Goal: Task Accomplishment & Management: Complete application form

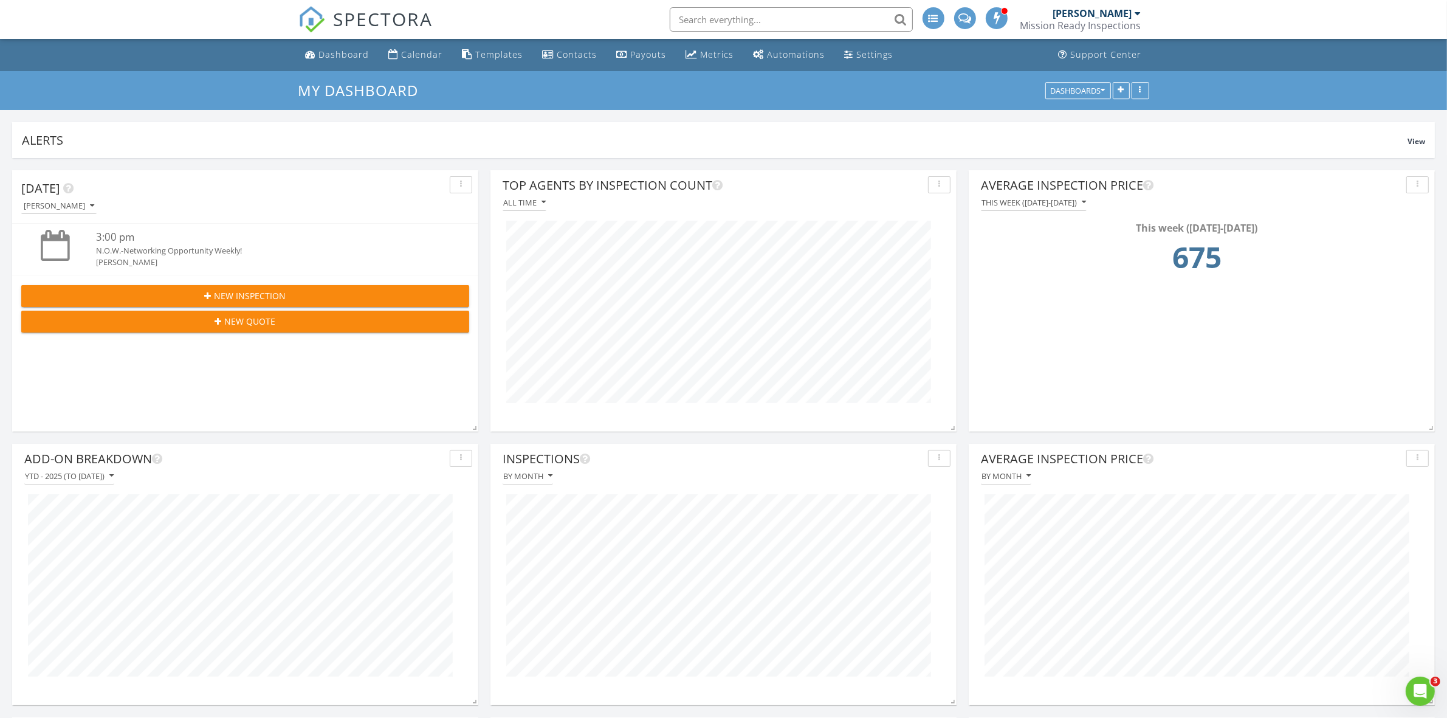
click at [1099, 17] on div "[PERSON_NAME]" at bounding box center [1092, 13] width 79 height 12
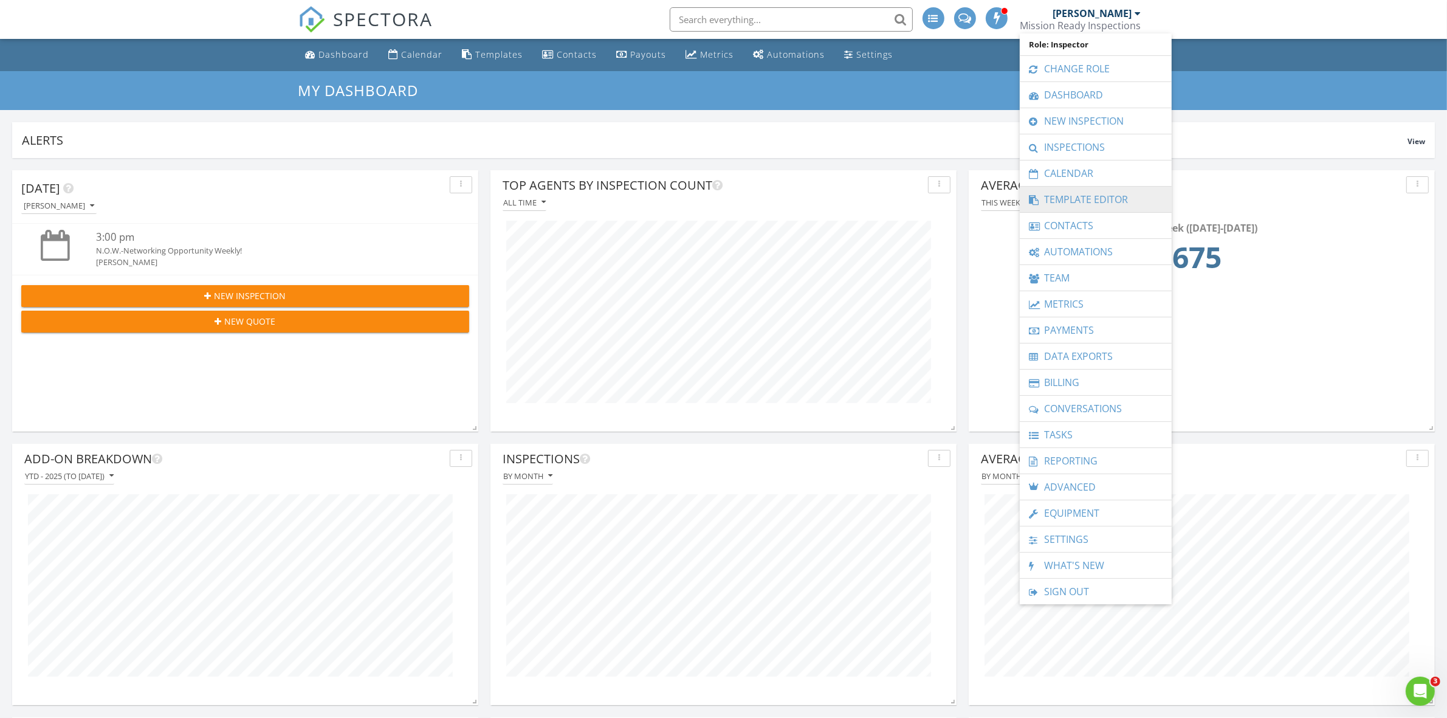
click at [1092, 198] on link "Template Editor" at bounding box center [1096, 200] width 140 height 26
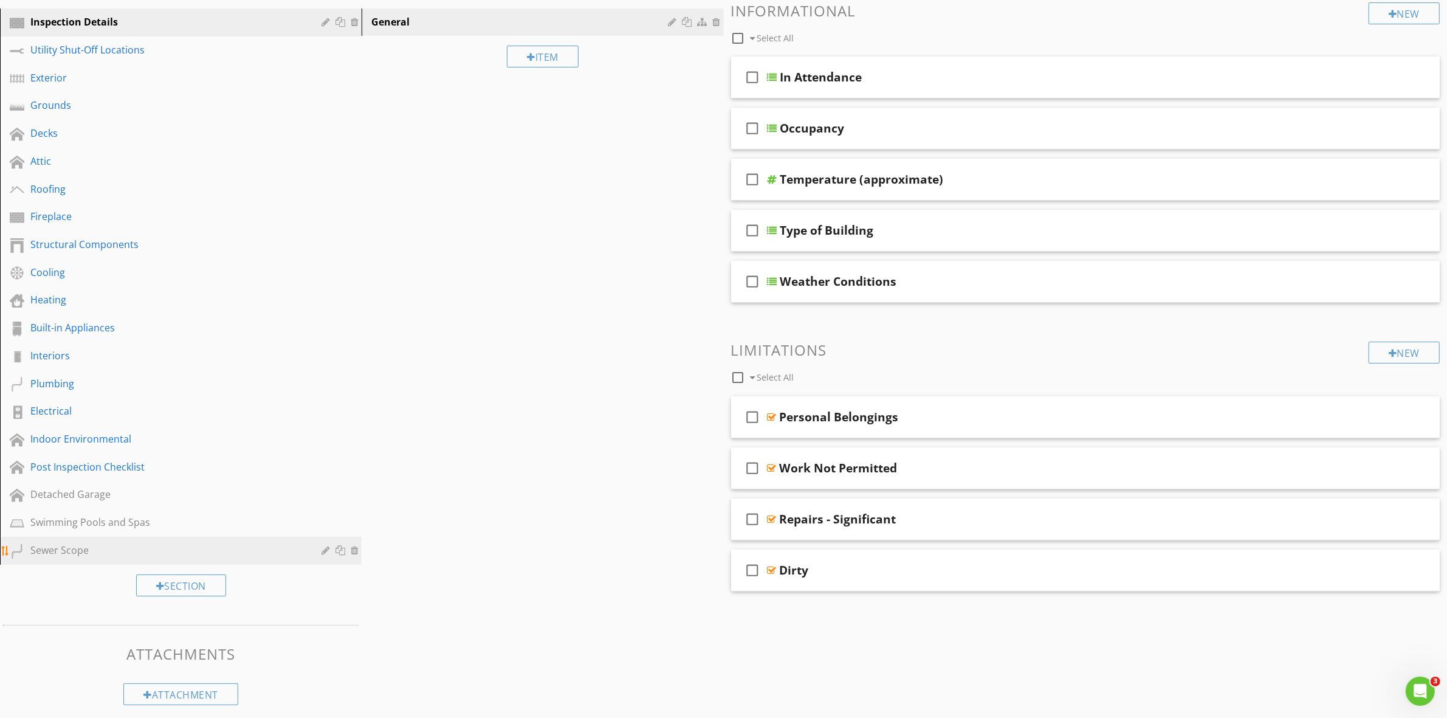
scroll to position [153, 0]
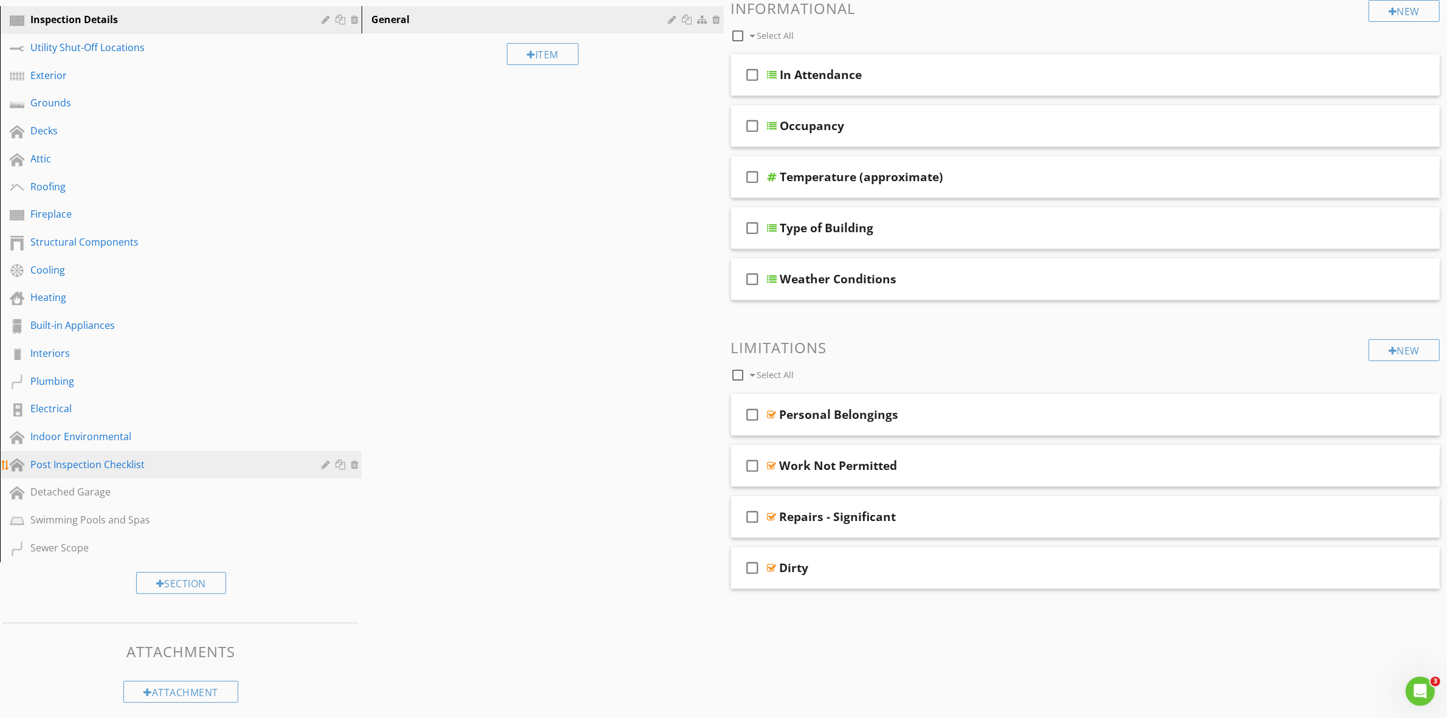
click at [85, 459] on div "Post Inspection Checklist" at bounding box center [166, 464] width 273 height 15
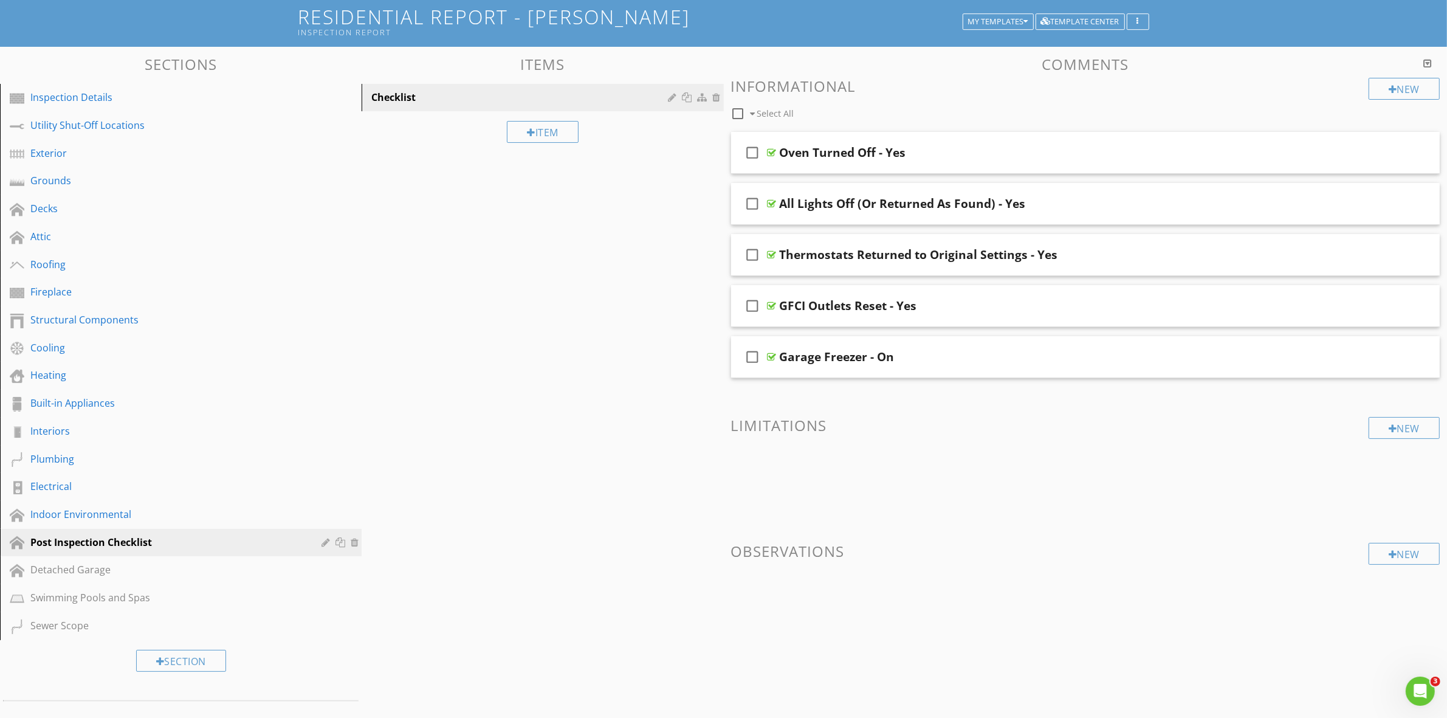
scroll to position [1, 0]
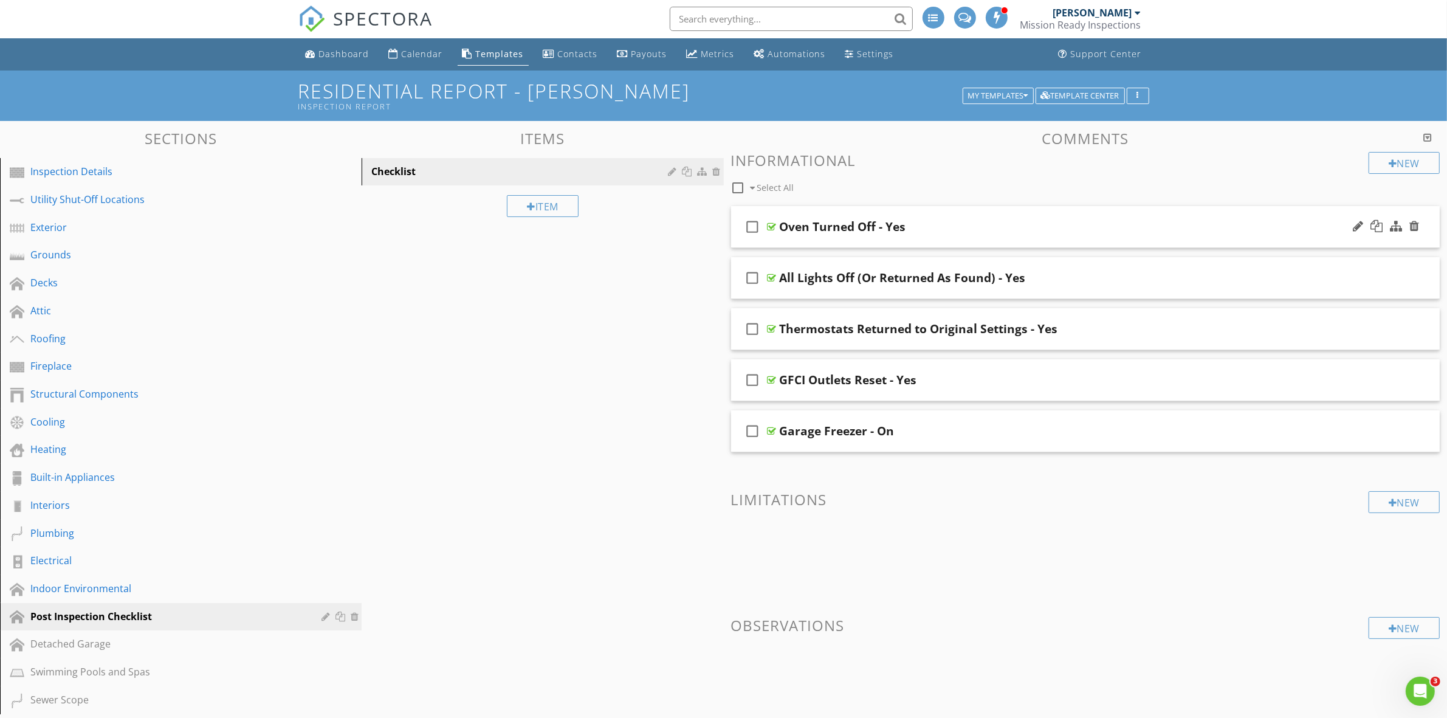
click at [982, 227] on div "Oven Turned Off - Yes" at bounding box center [1037, 226] width 514 height 15
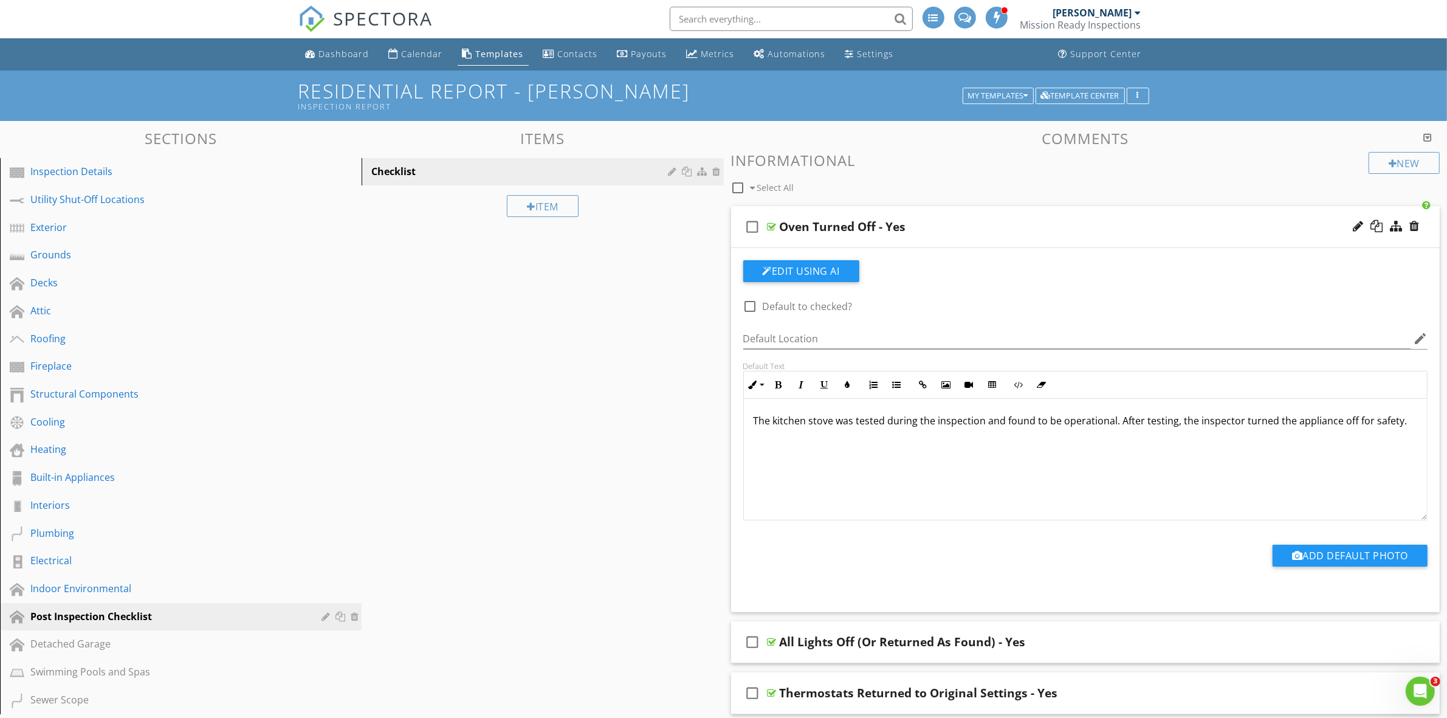
click at [983, 228] on div "Oven Turned Off - Yes" at bounding box center [1037, 226] width 514 height 15
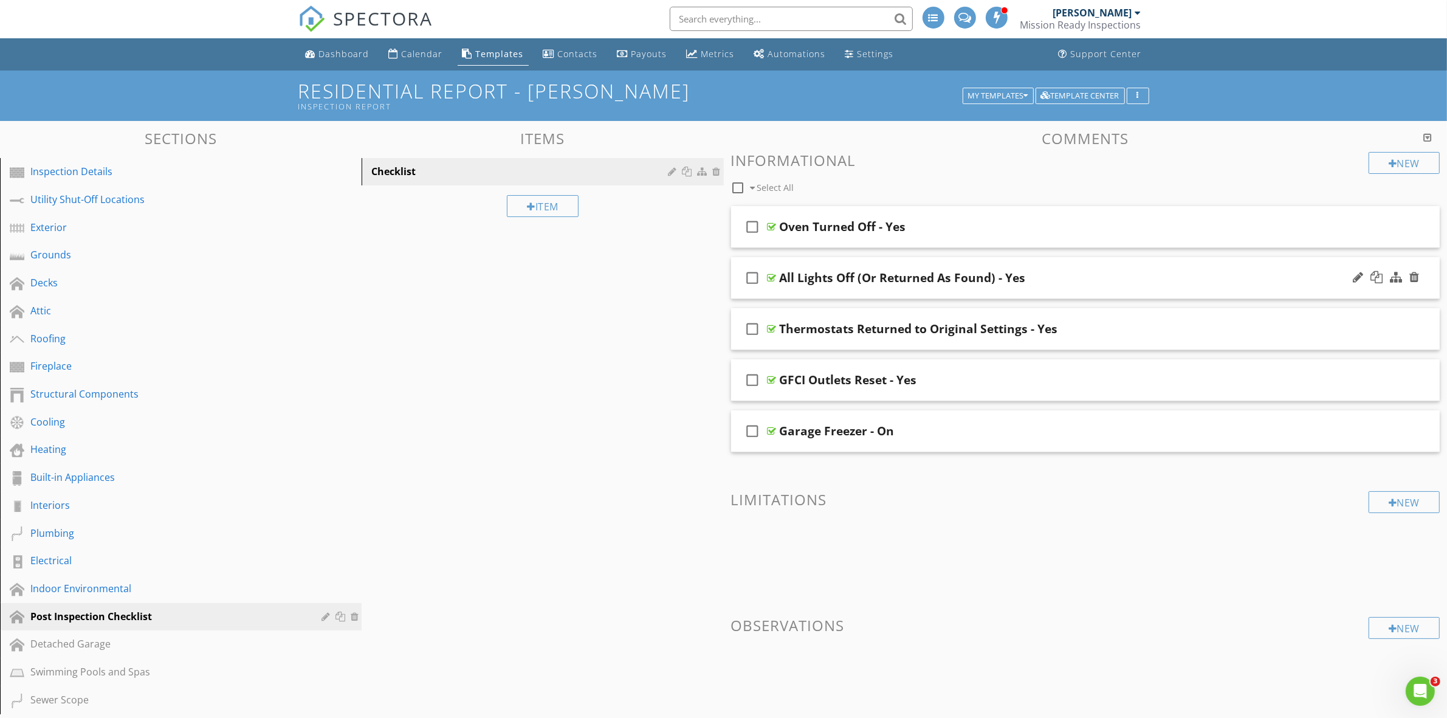
click at [1082, 275] on div "All Lights Off (Or Returned As Found) - Yes" at bounding box center [1037, 277] width 514 height 15
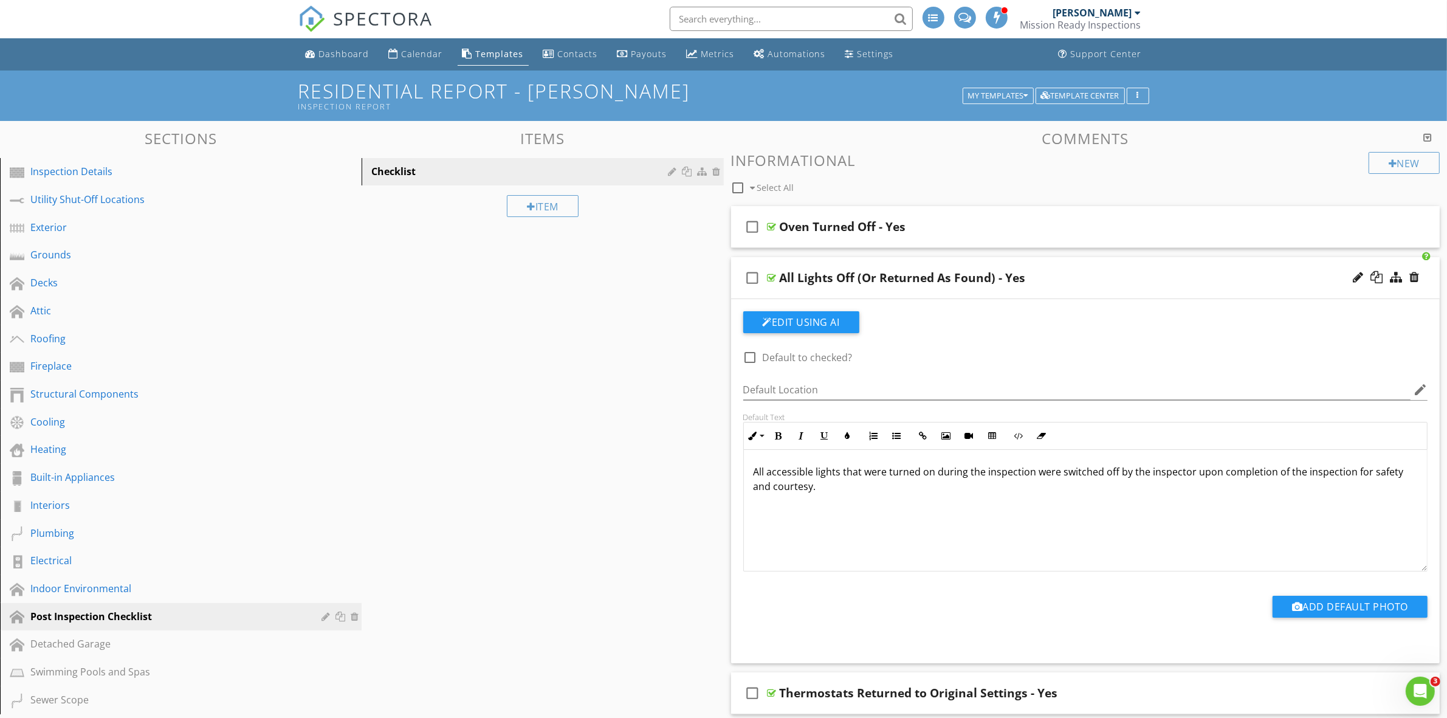
click at [1082, 275] on div "All Lights Off (Or Returned As Found) - Yes" at bounding box center [1037, 277] width 514 height 15
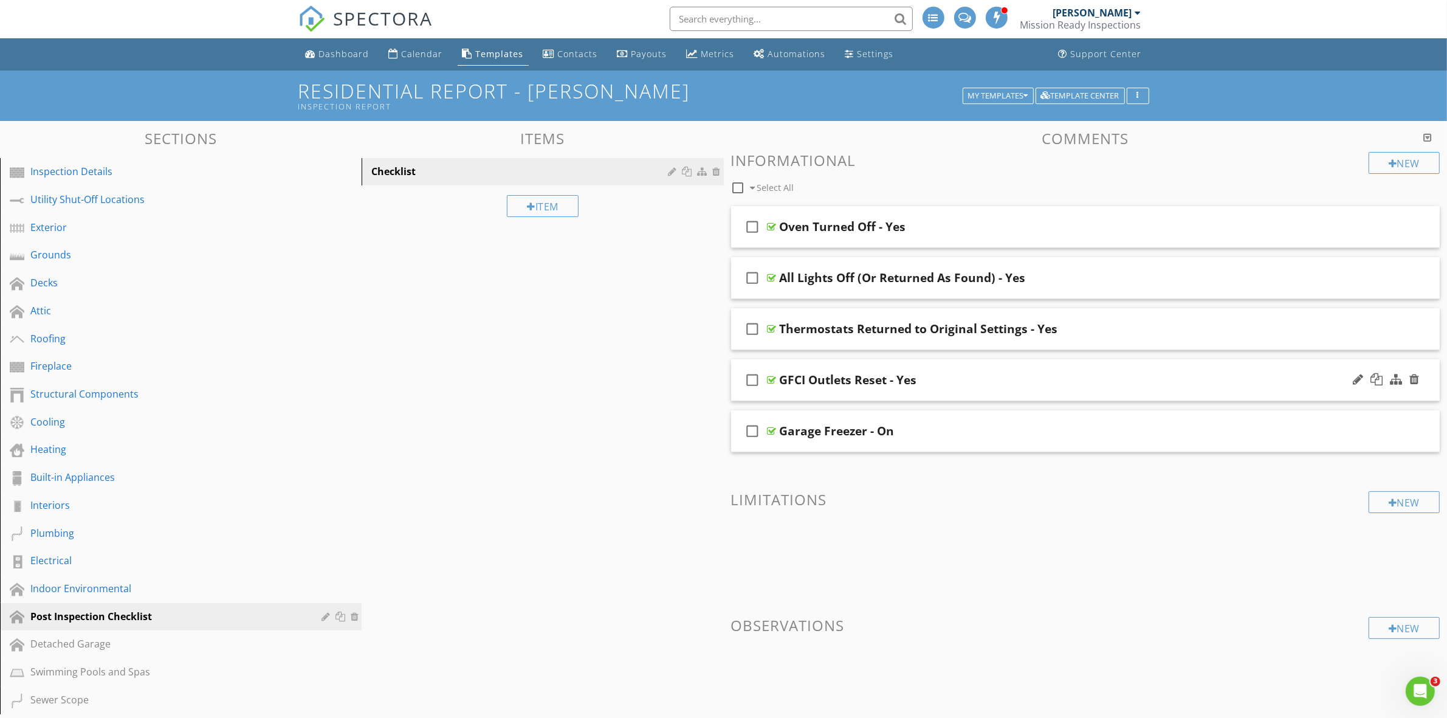
click at [970, 375] on div "GFCI Outlets Reset - Yes" at bounding box center [1037, 380] width 514 height 15
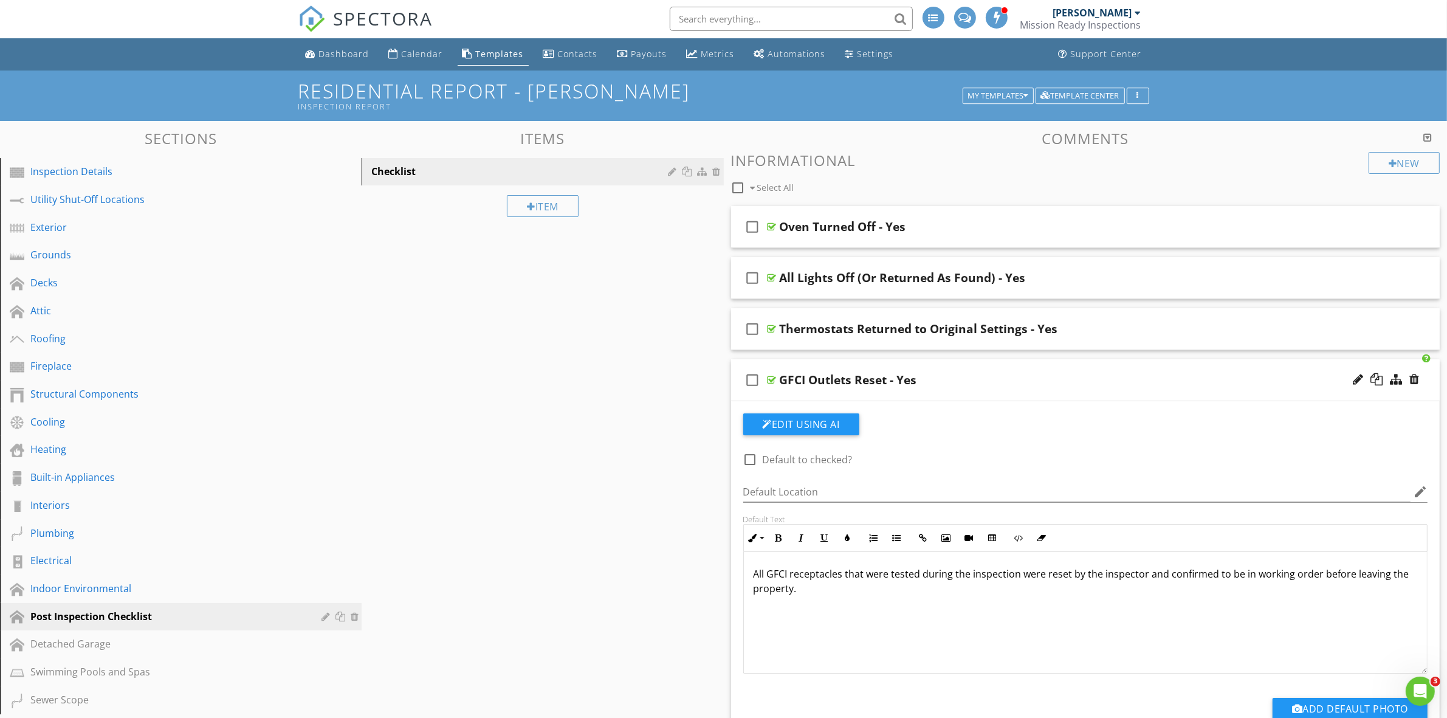
click at [1070, 366] on div "check_box_outline_blank GFCI Outlets Reset - Yes" at bounding box center [1085, 380] width 709 height 42
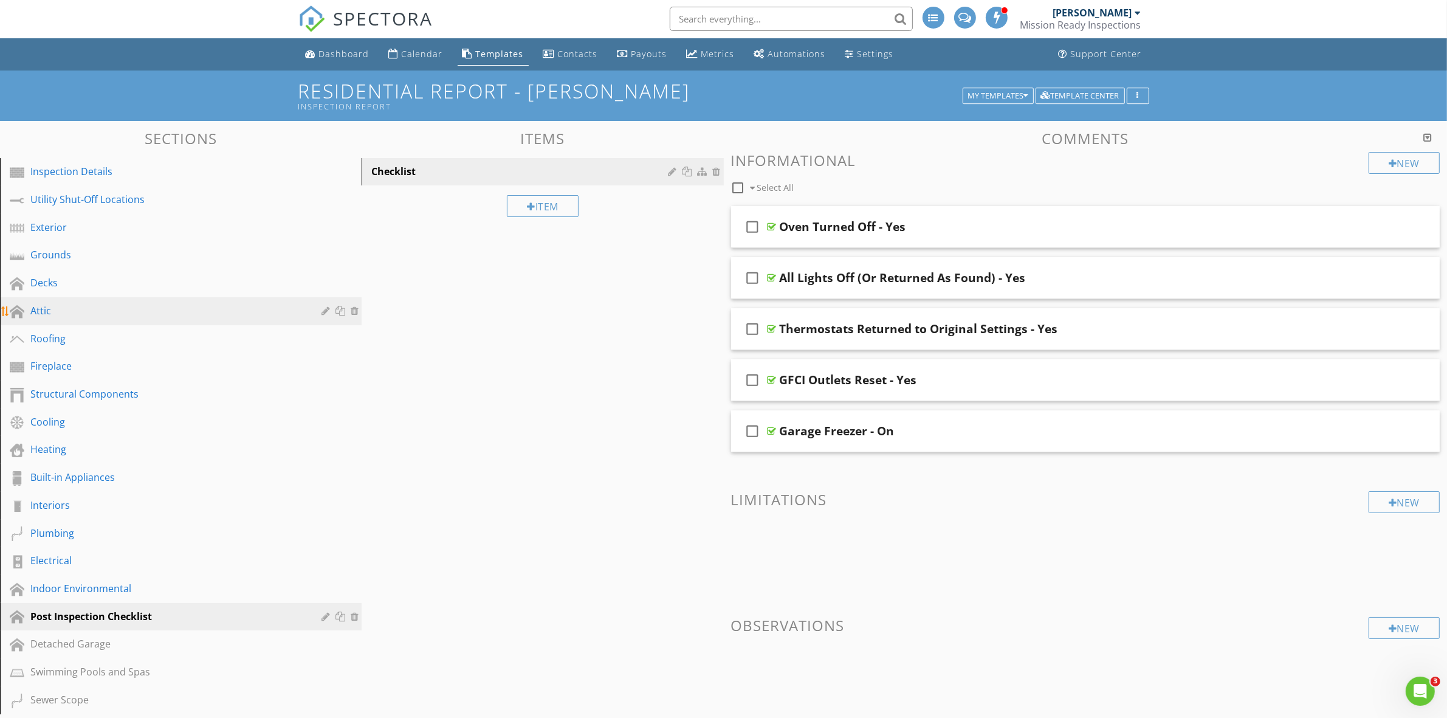
click at [79, 307] on div "Attic" at bounding box center [166, 310] width 273 height 15
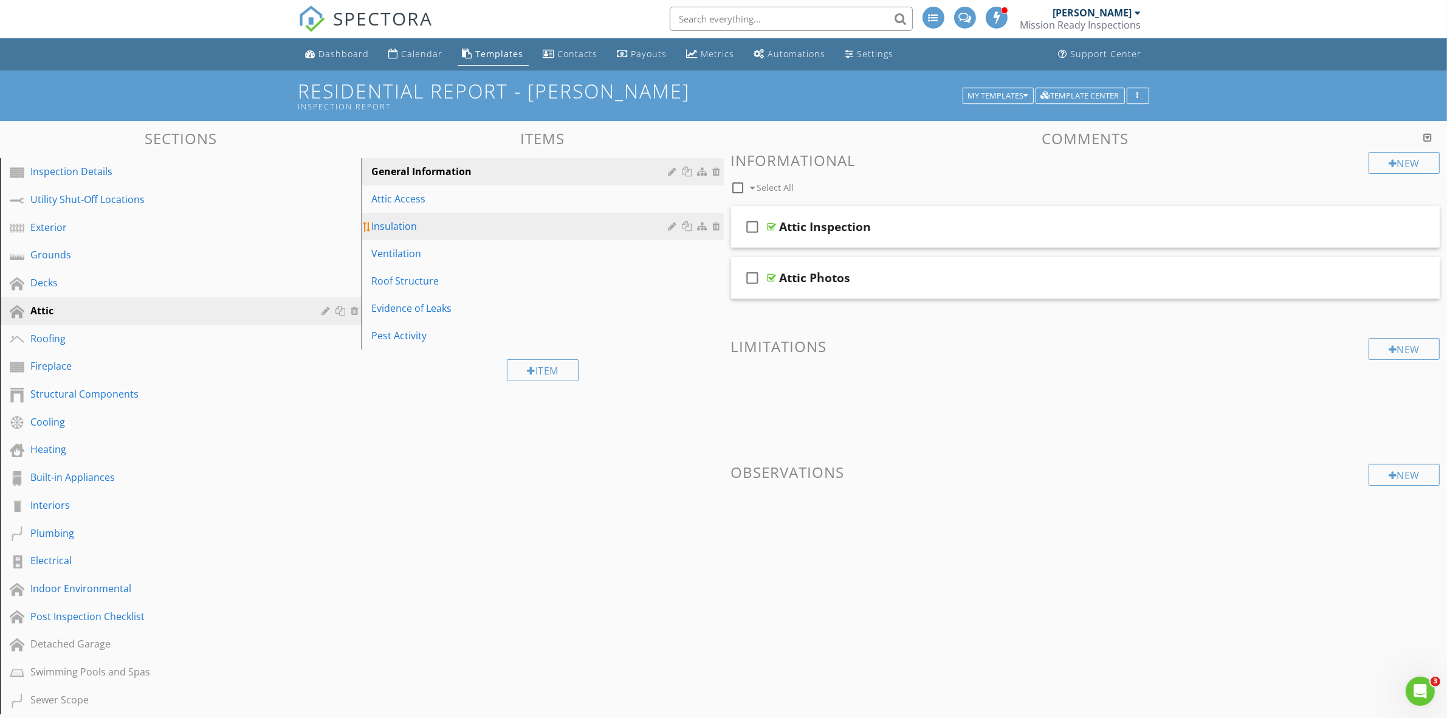
click at [431, 225] on div "Insulation" at bounding box center [521, 226] width 300 height 15
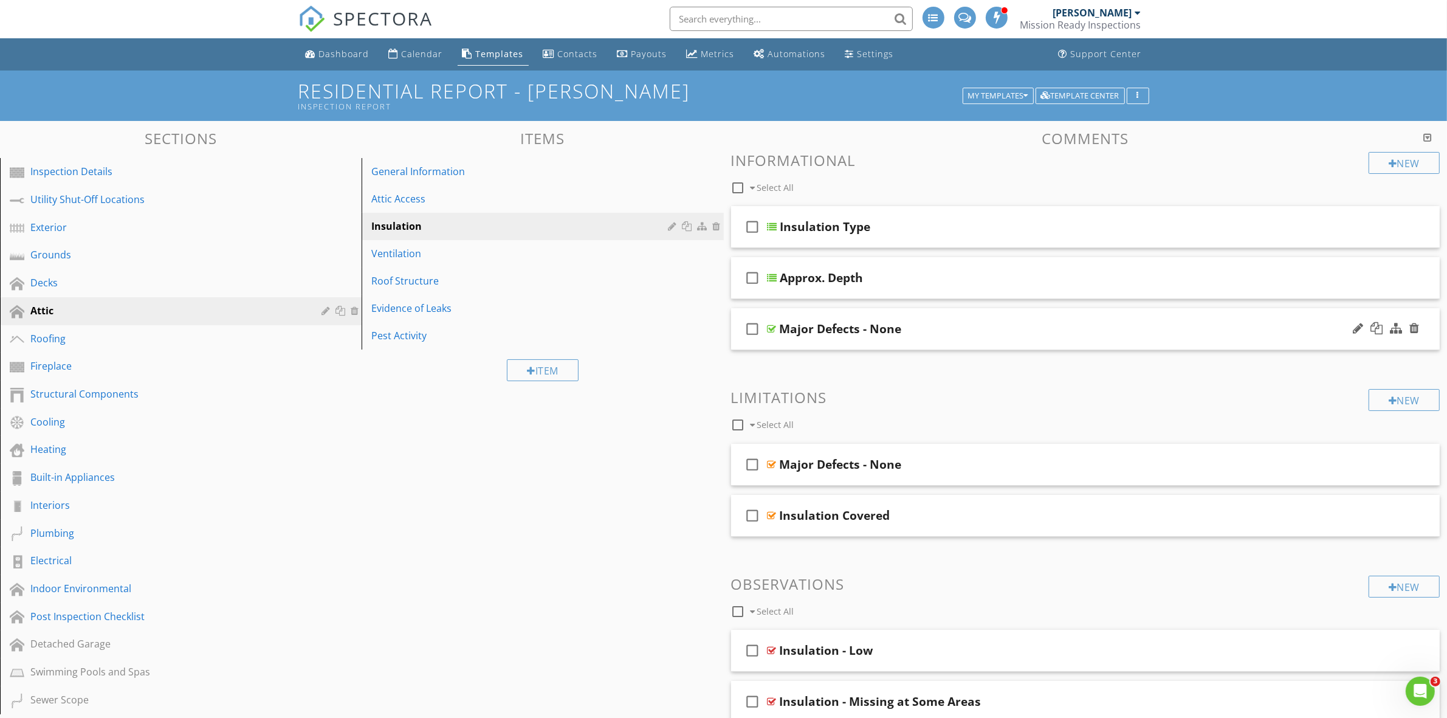
click at [994, 329] on div "Major Defects - None" at bounding box center [1037, 328] width 514 height 15
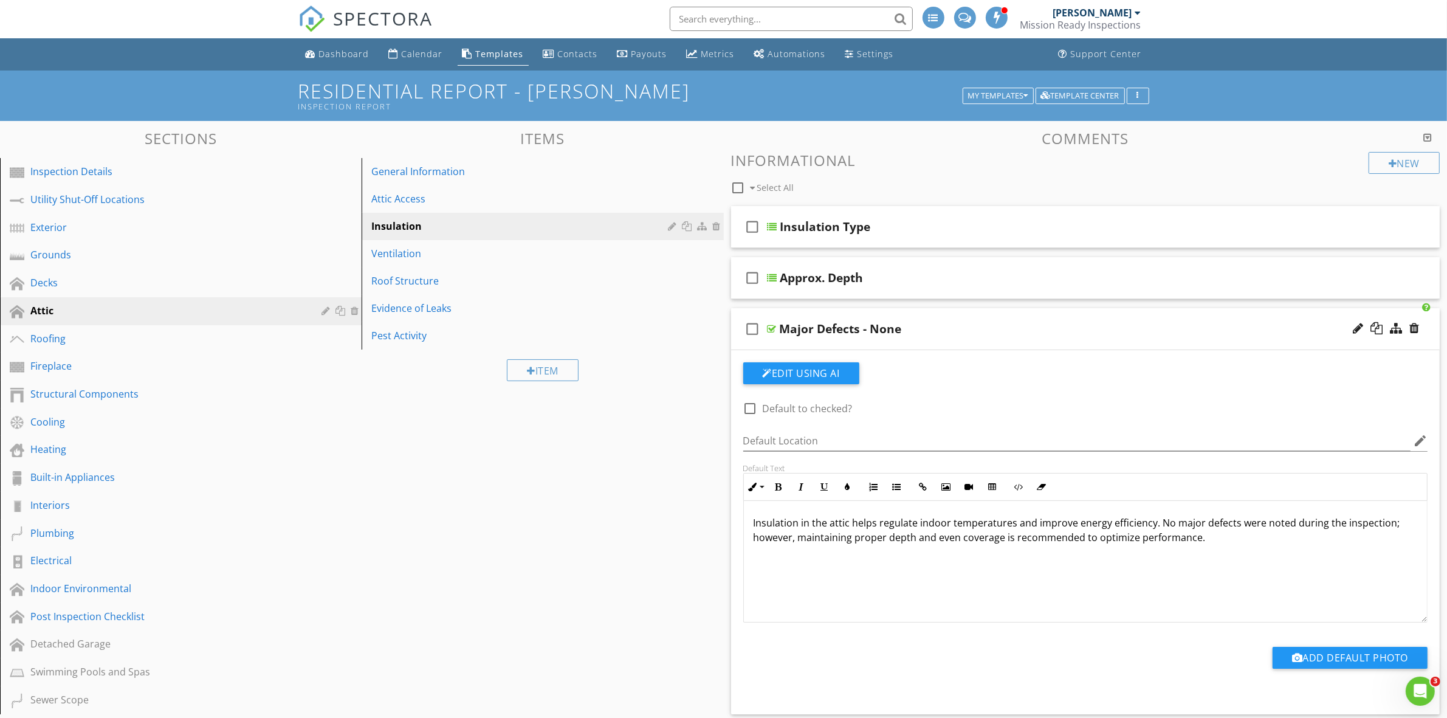
click at [973, 335] on div "Major Defects - None" at bounding box center [1037, 328] width 514 height 15
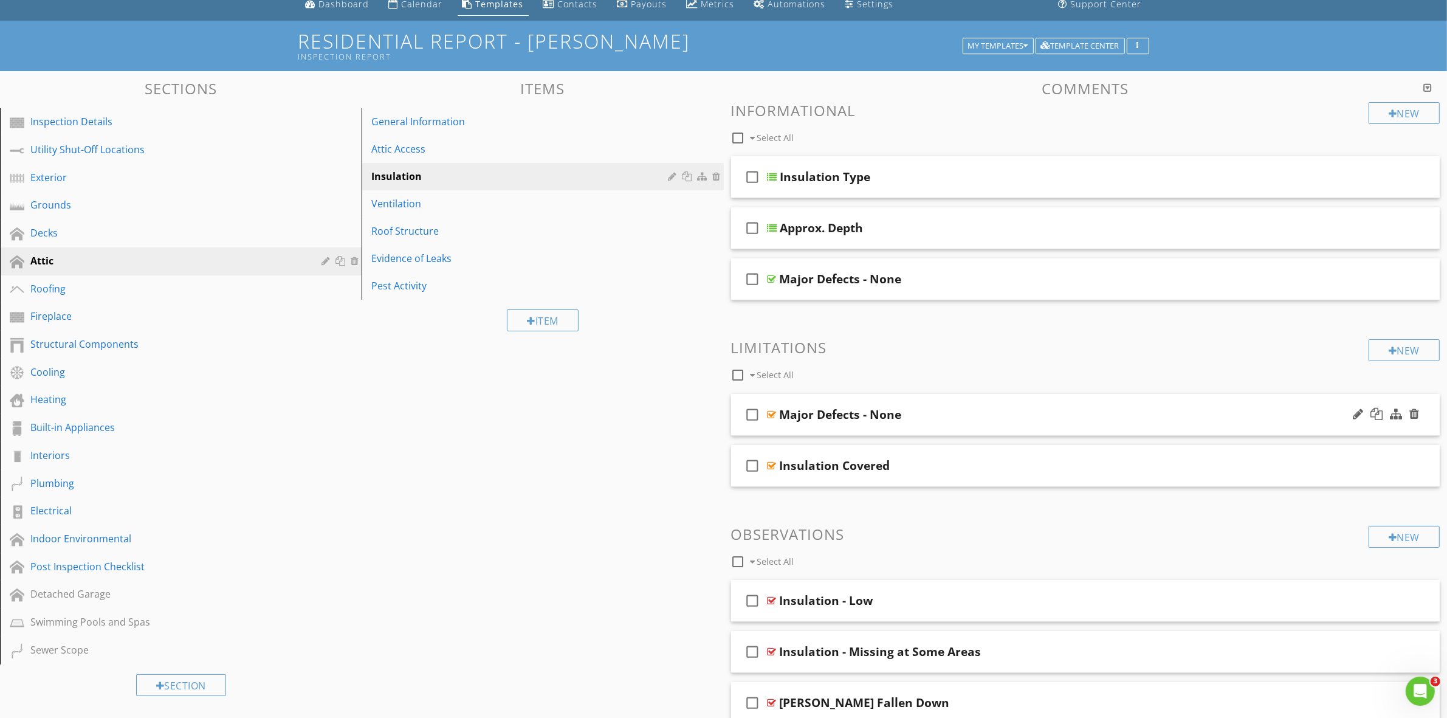
scroll to position [77, 0]
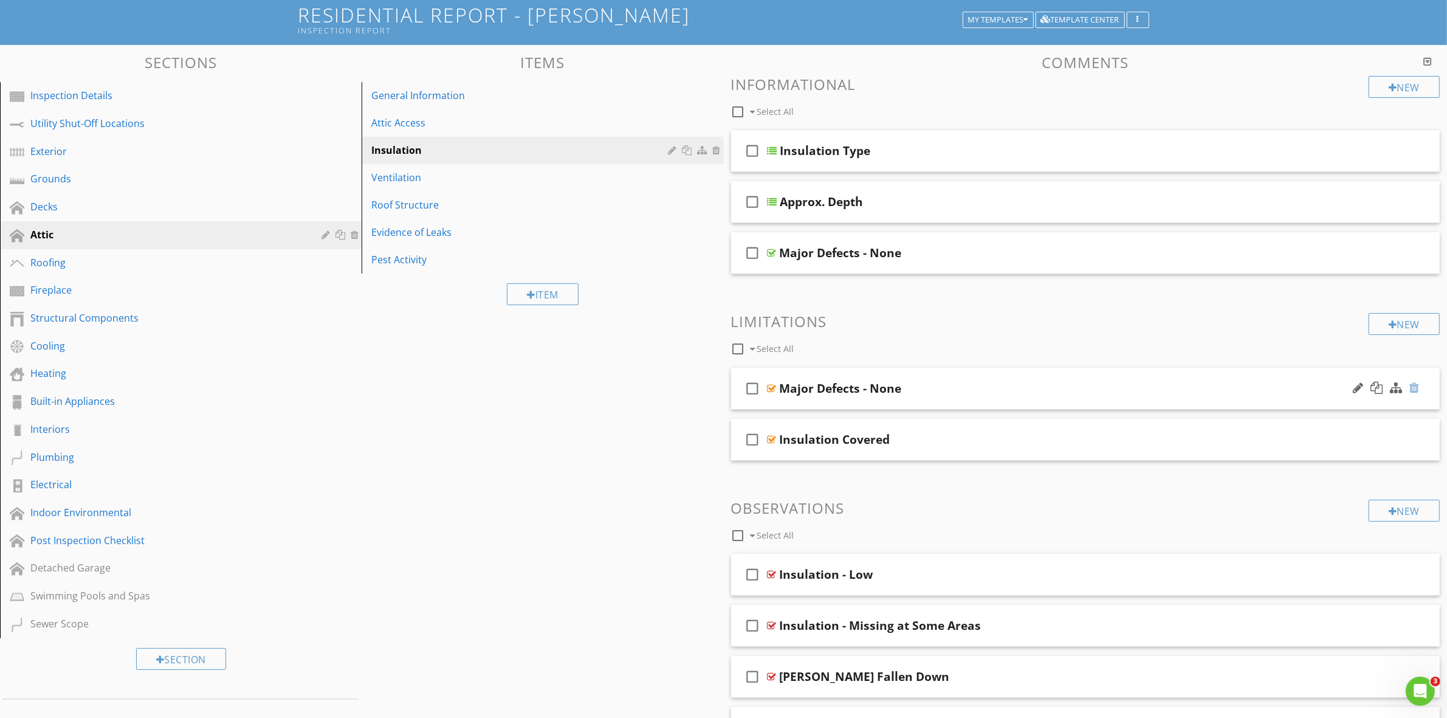
click at [1411, 384] on div at bounding box center [1414, 388] width 10 height 12
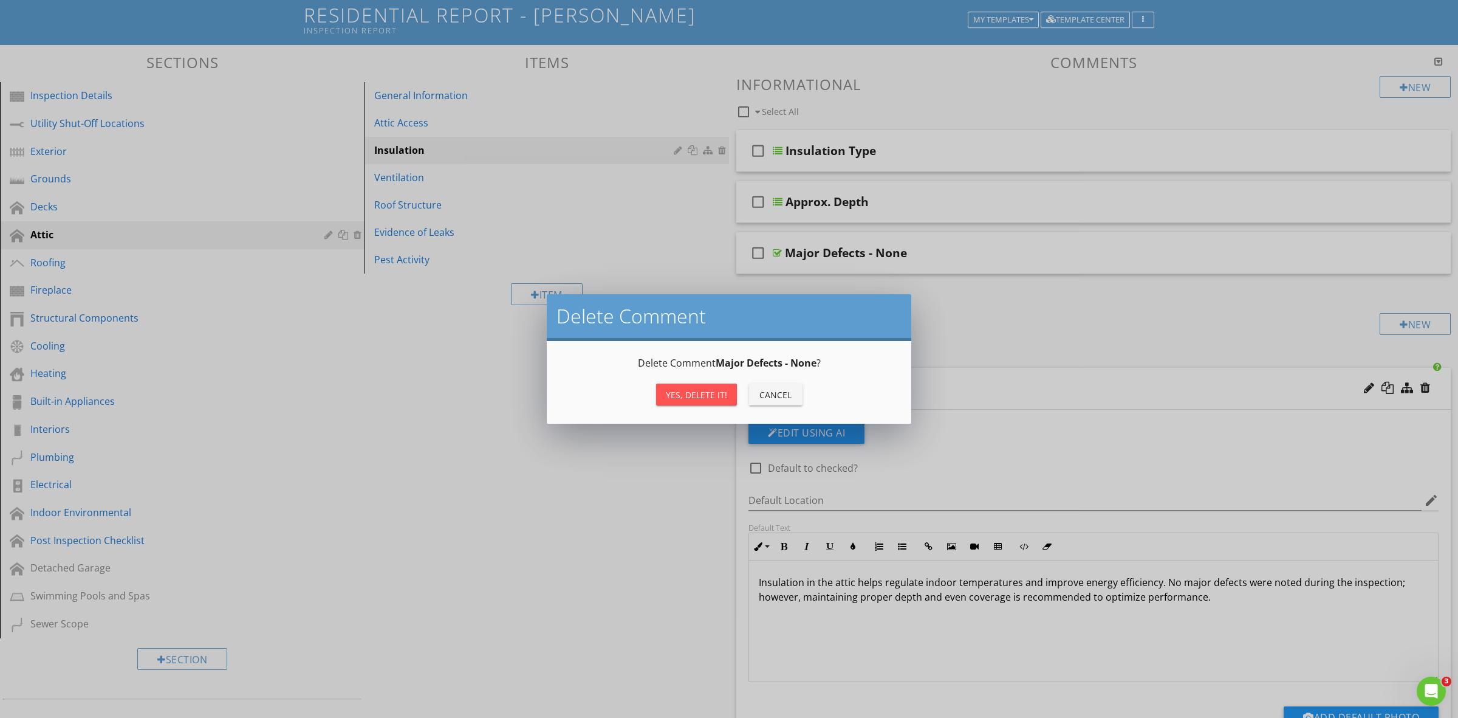
click at [710, 385] on button "Yes, Delete it!" at bounding box center [696, 394] width 81 height 22
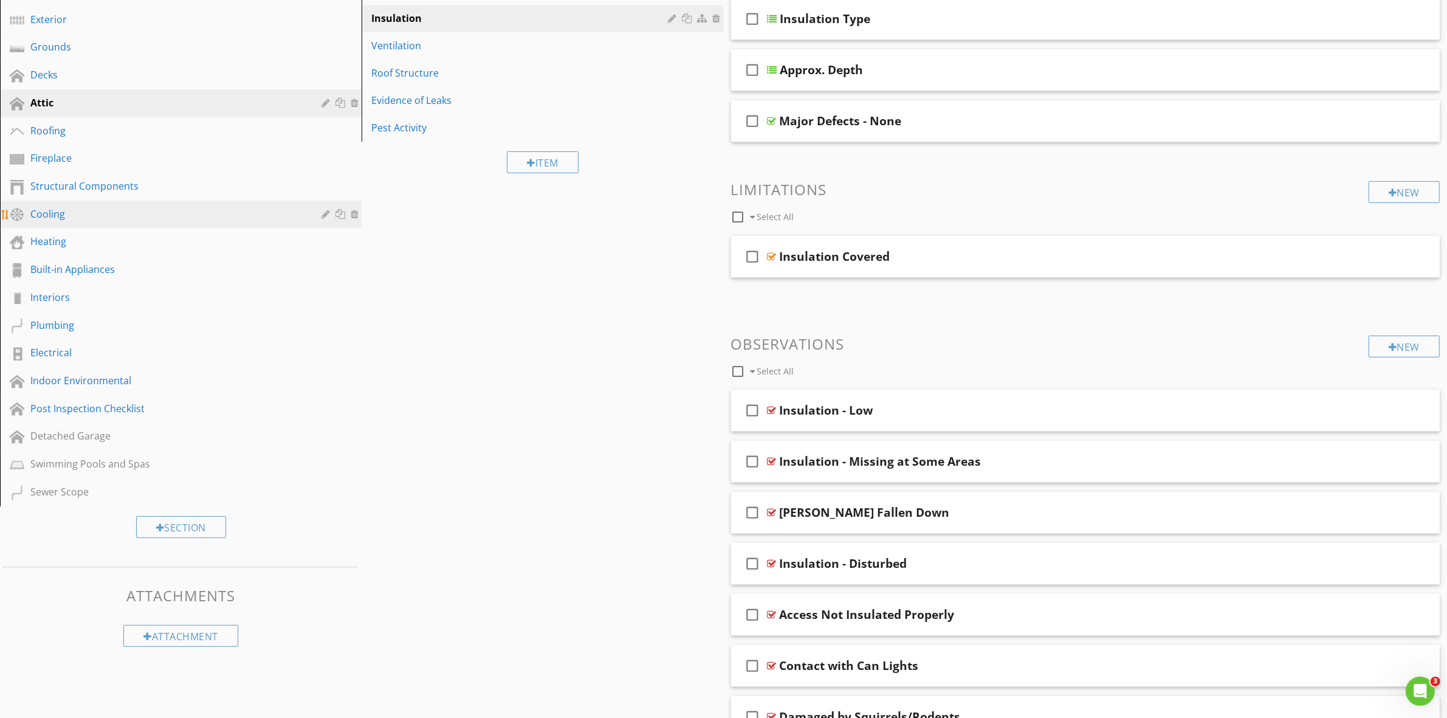
scroll to position [182, 0]
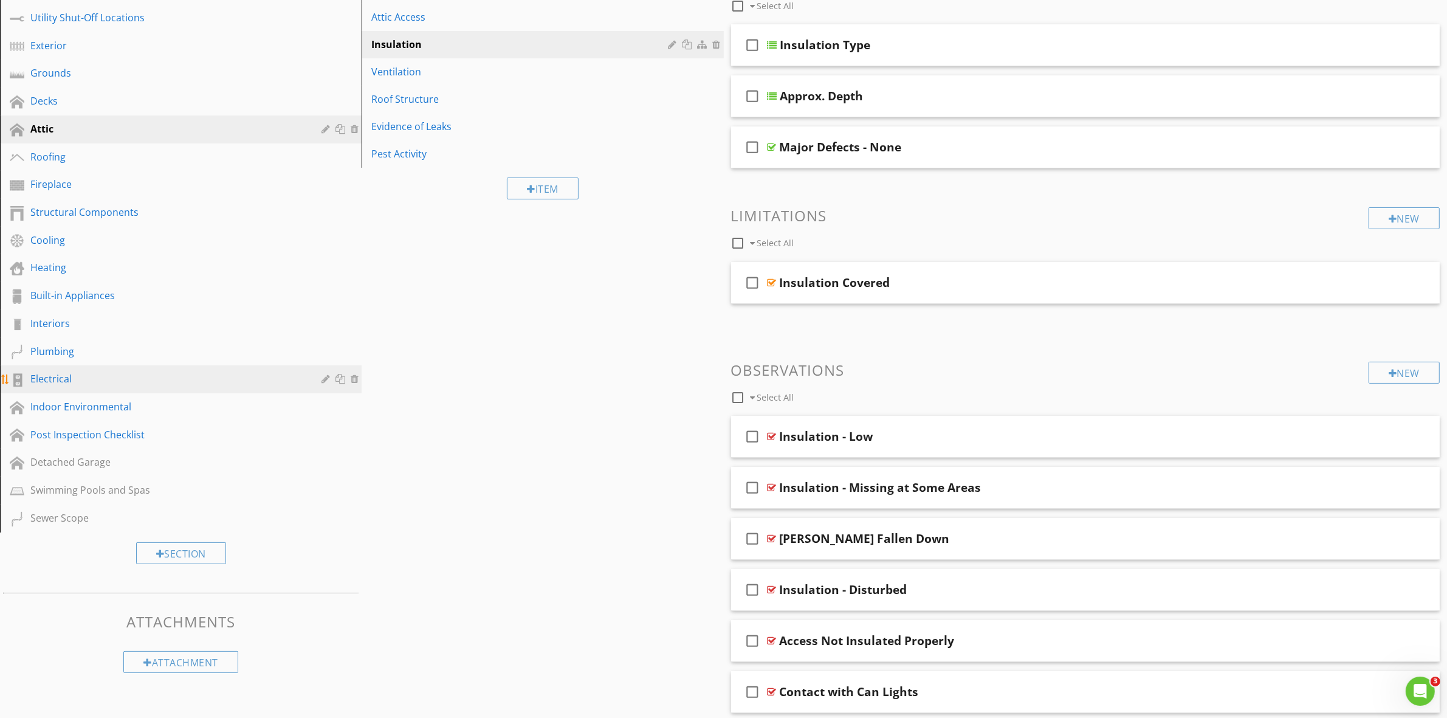
click at [68, 371] on div "Electrical" at bounding box center [166, 378] width 273 height 15
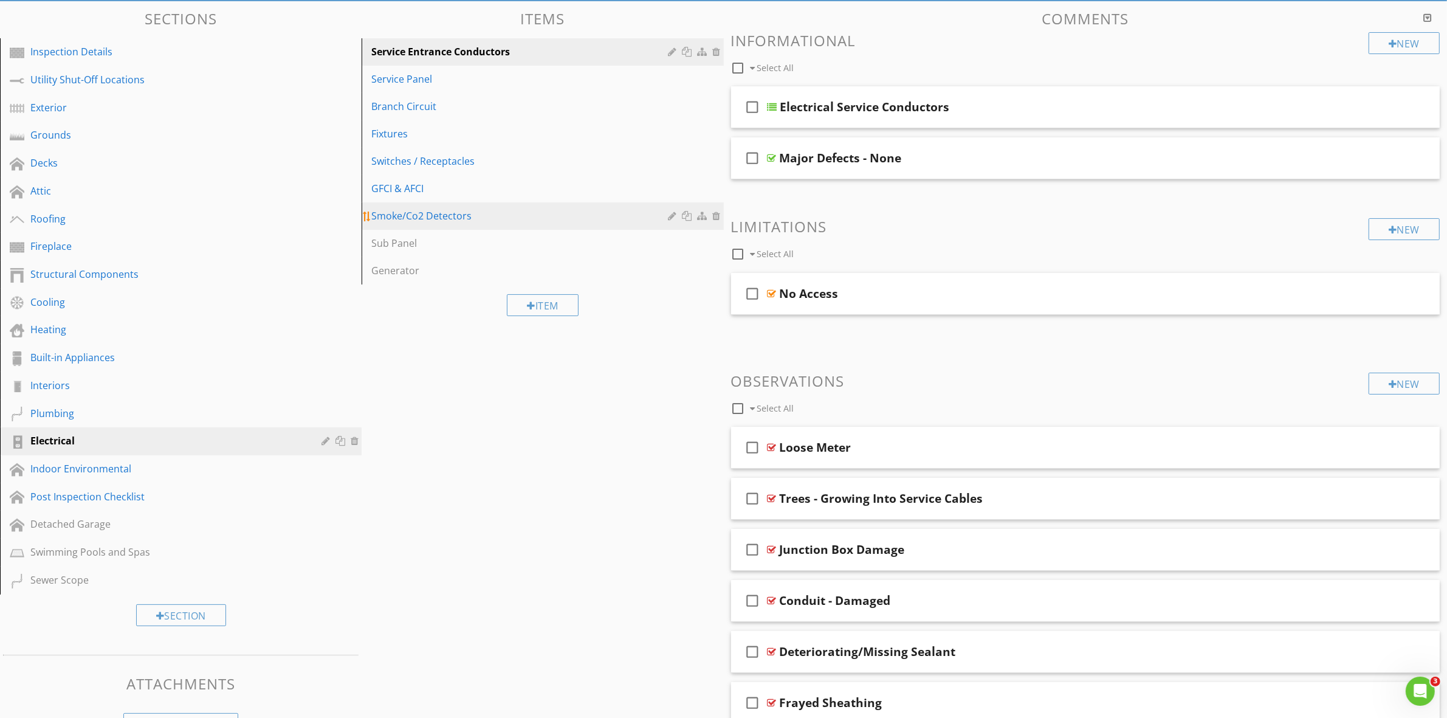
scroll to position [30, 0]
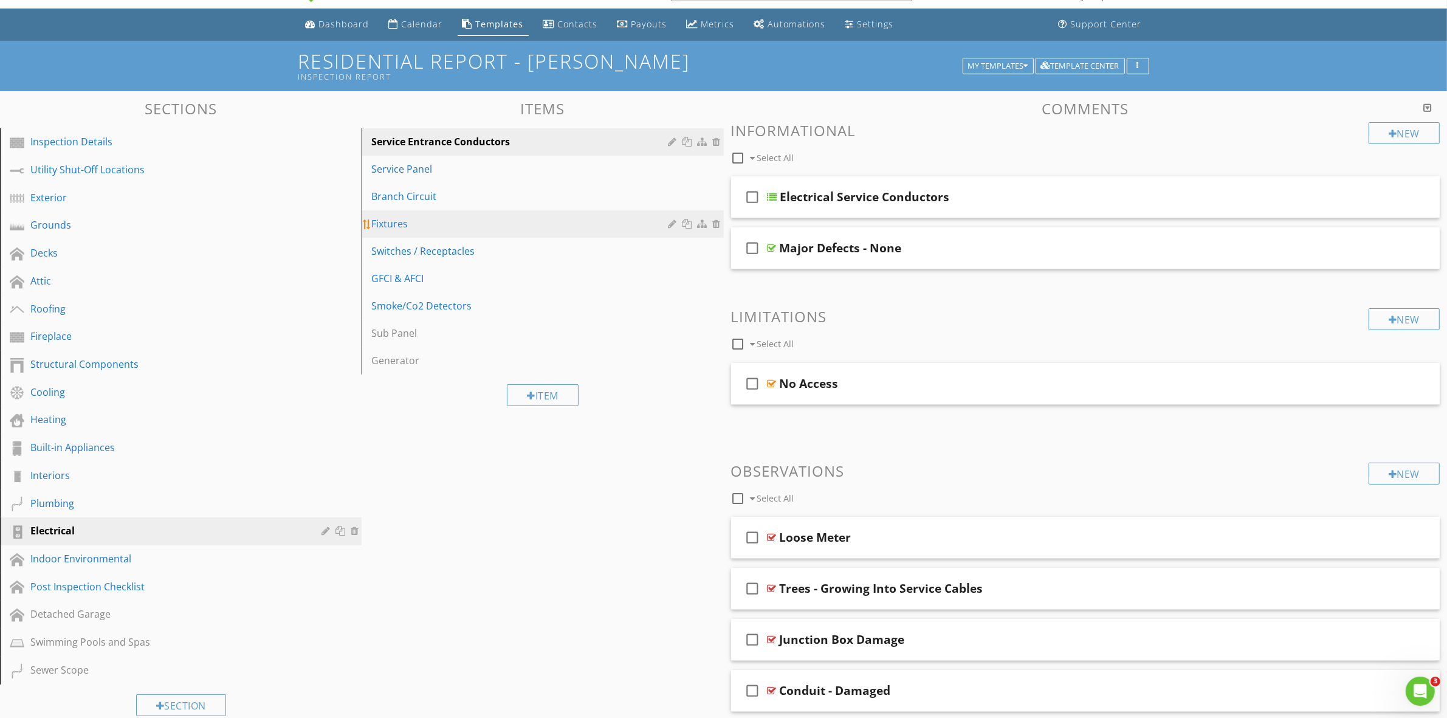
click at [465, 222] on div "Fixtures" at bounding box center [521, 223] width 300 height 15
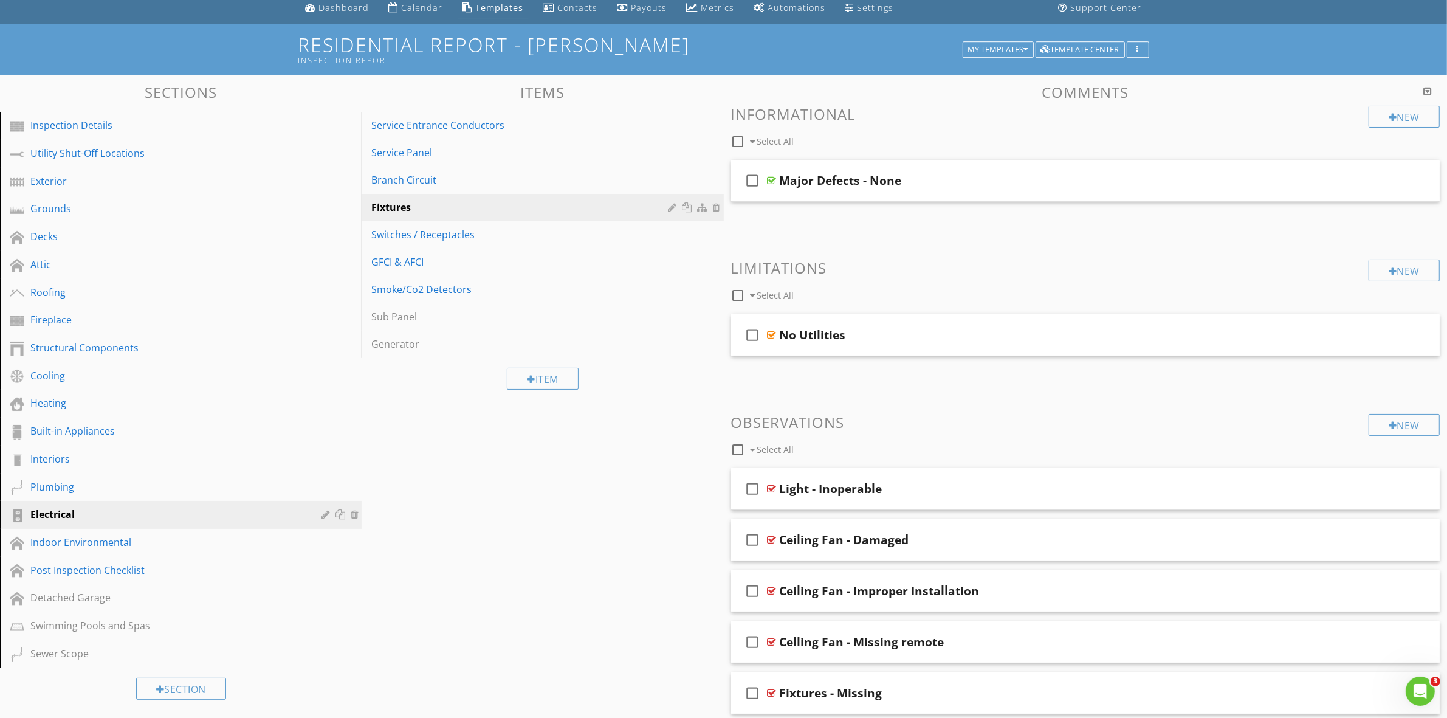
scroll to position [0, 0]
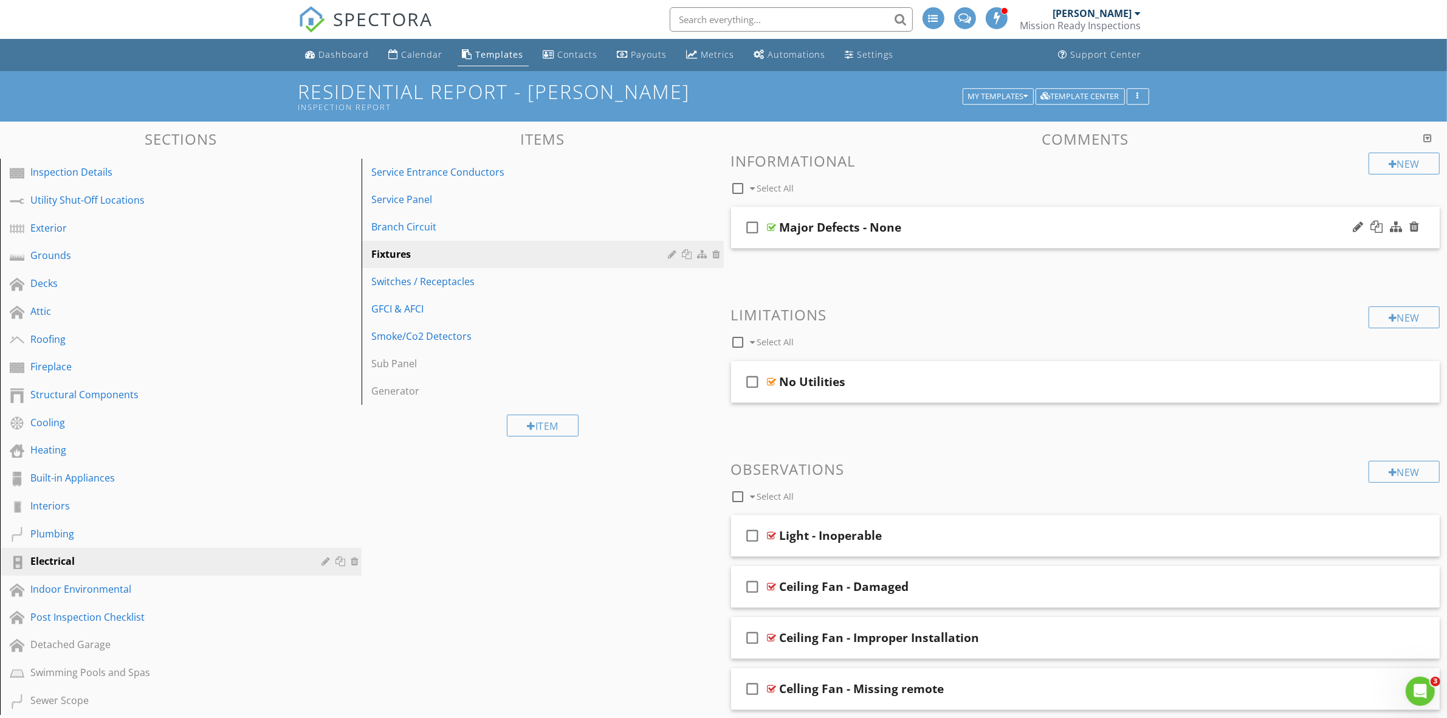
click at [1001, 233] on div "Major Defects - None" at bounding box center [1037, 227] width 514 height 15
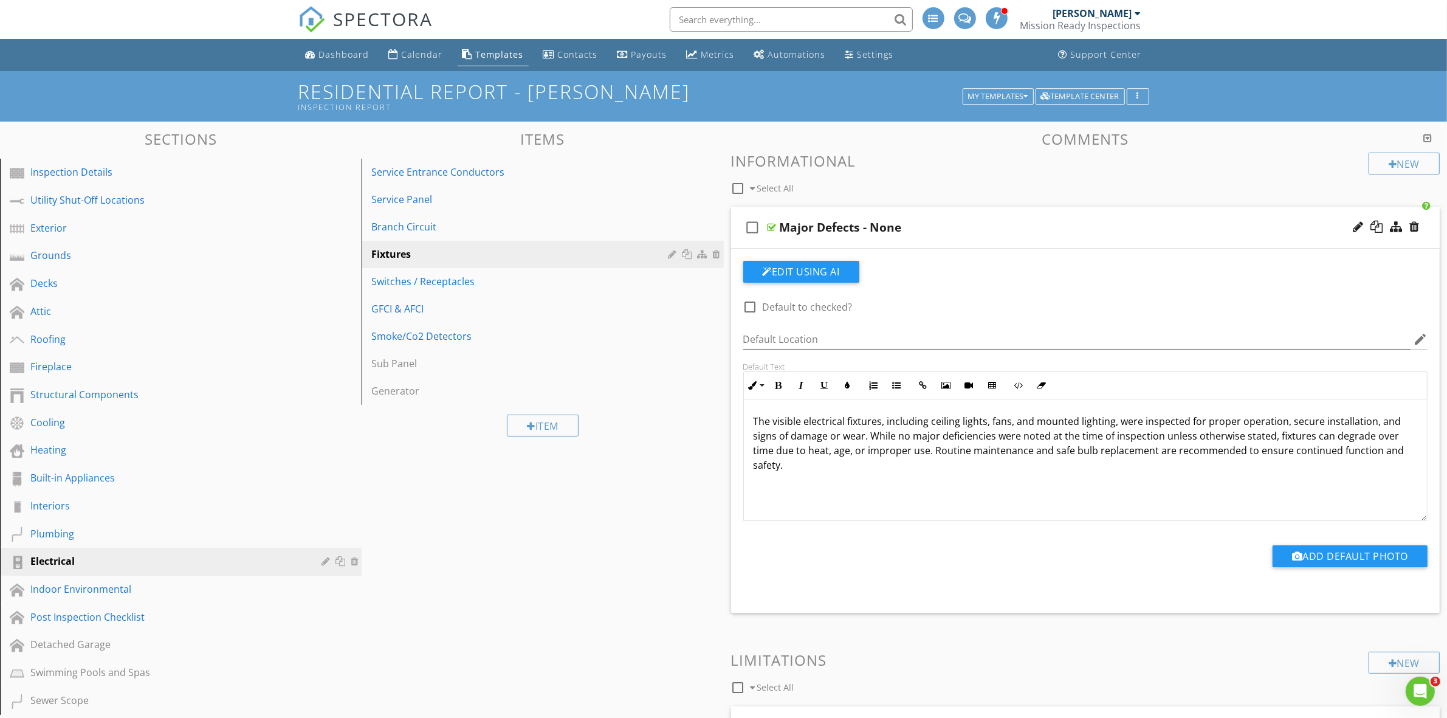
click at [1053, 225] on div "Major Defects - None" at bounding box center [1037, 227] width 514 height 15
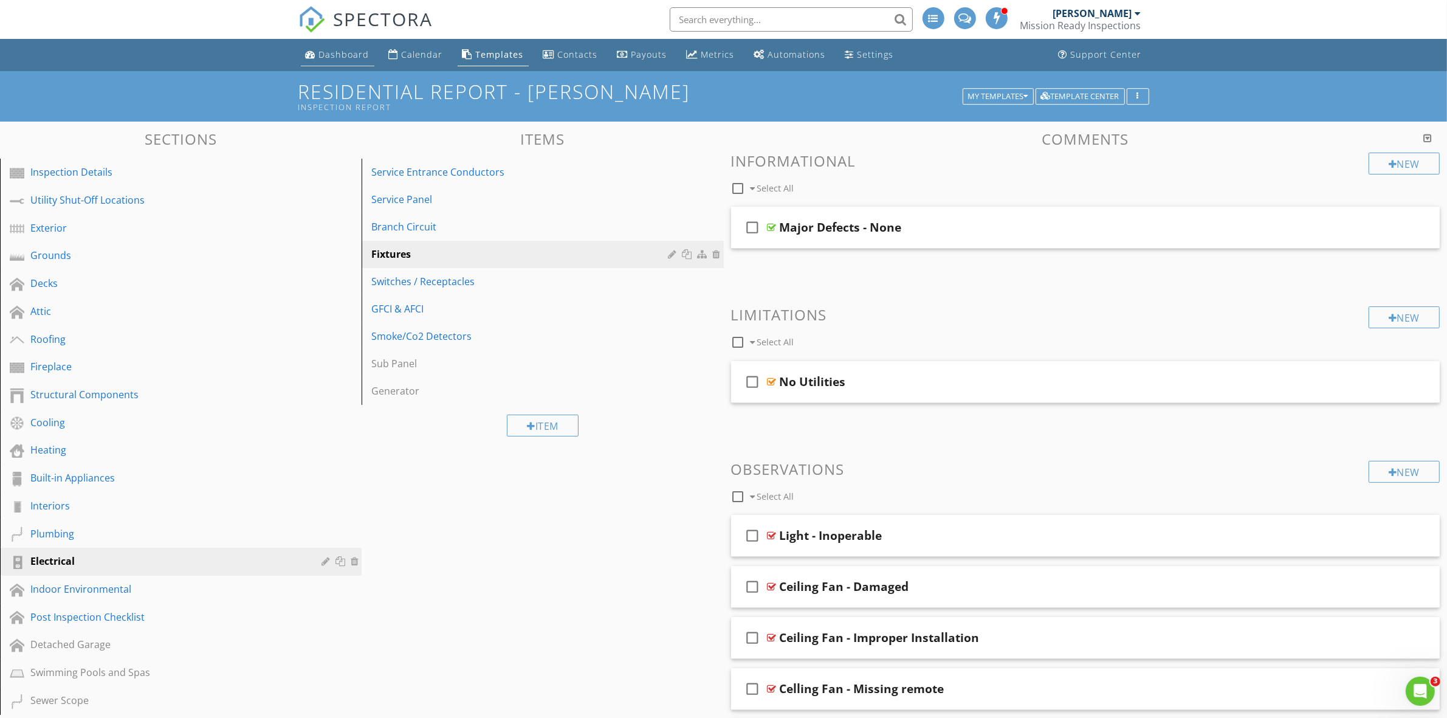
click at [346, 47] on link "Dashboard" at bounding box center [338, 55] width 74 height 22
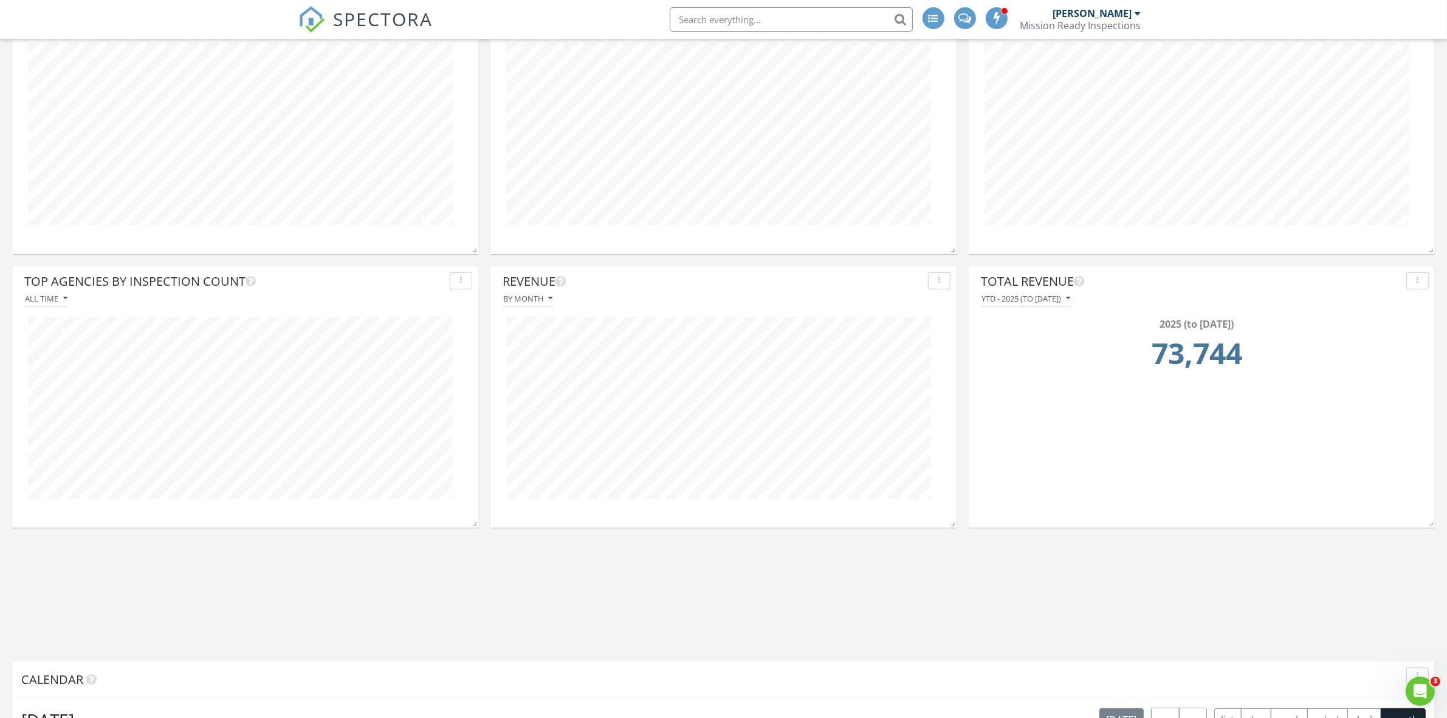
scroll to position [532, 0]
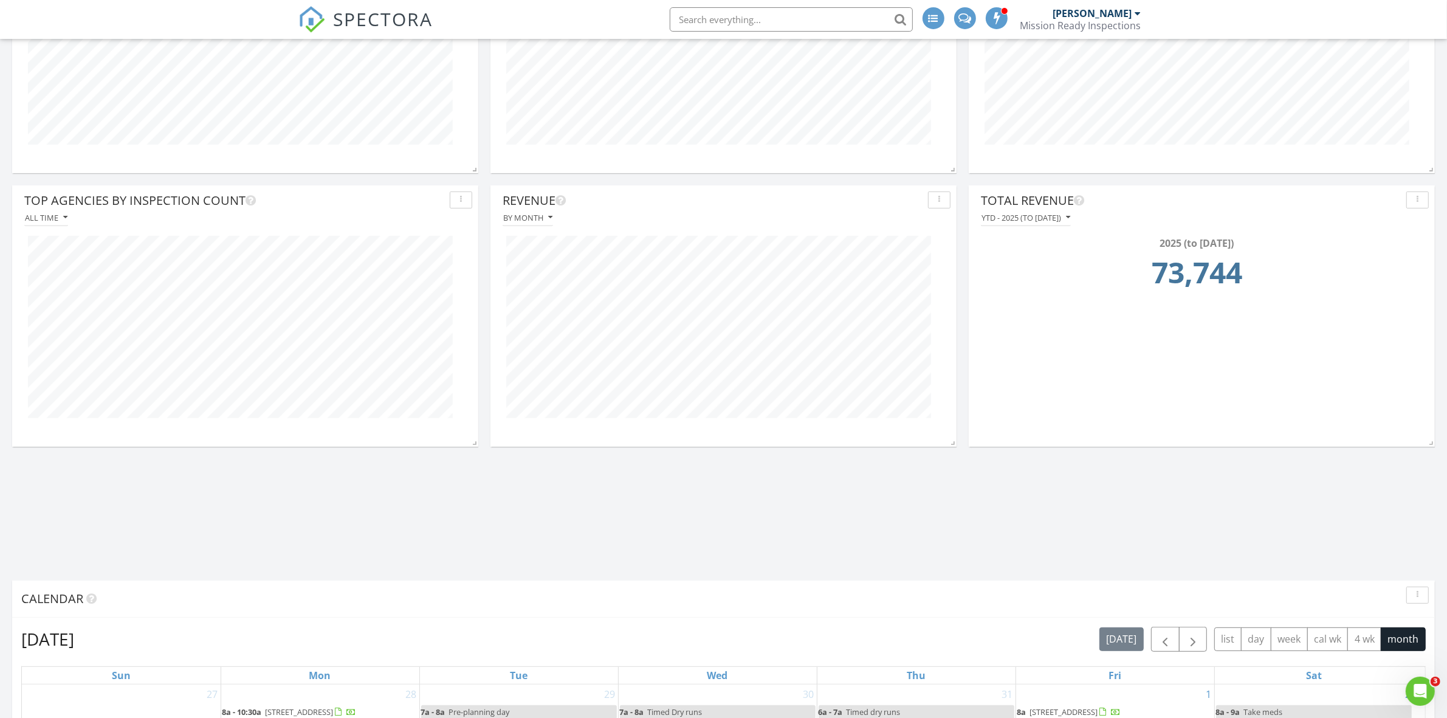
click at [457, 204] on div "button" at bounding box center [461, 200] width 12 height 9
click at [489, 343] on div "Delete" at bounding box center [490, 345] width 62 height 15
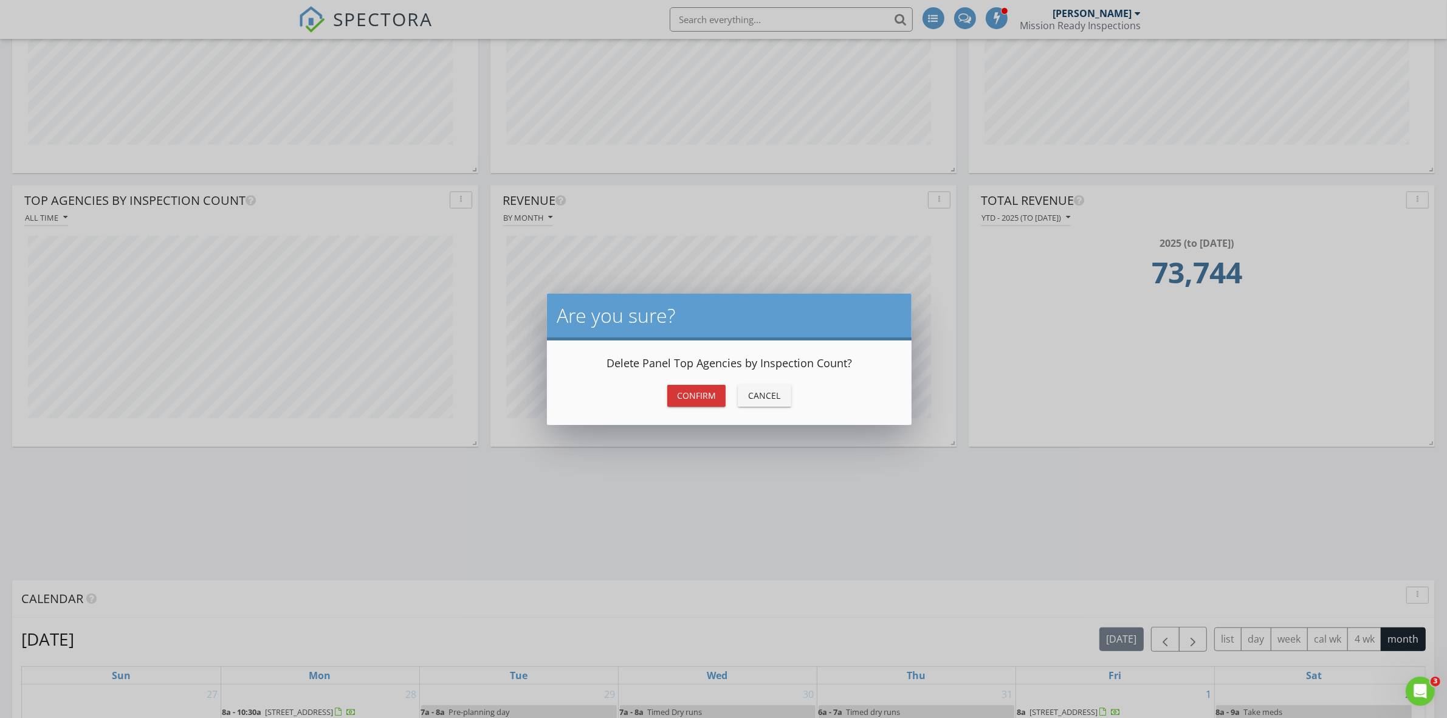
click at [705, 396] on div "Confirm" at bounding box center [696, 395] width 39 height 13
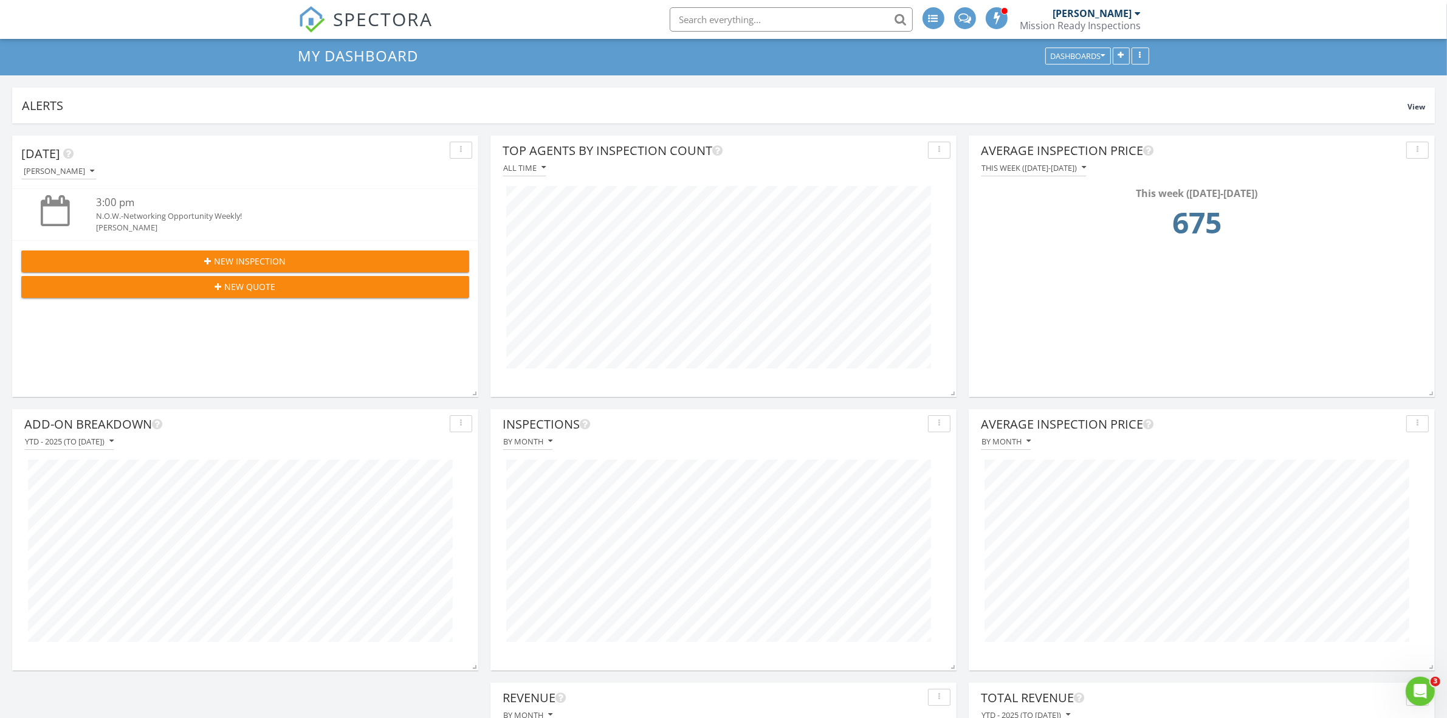
scroll to position [0, 0]
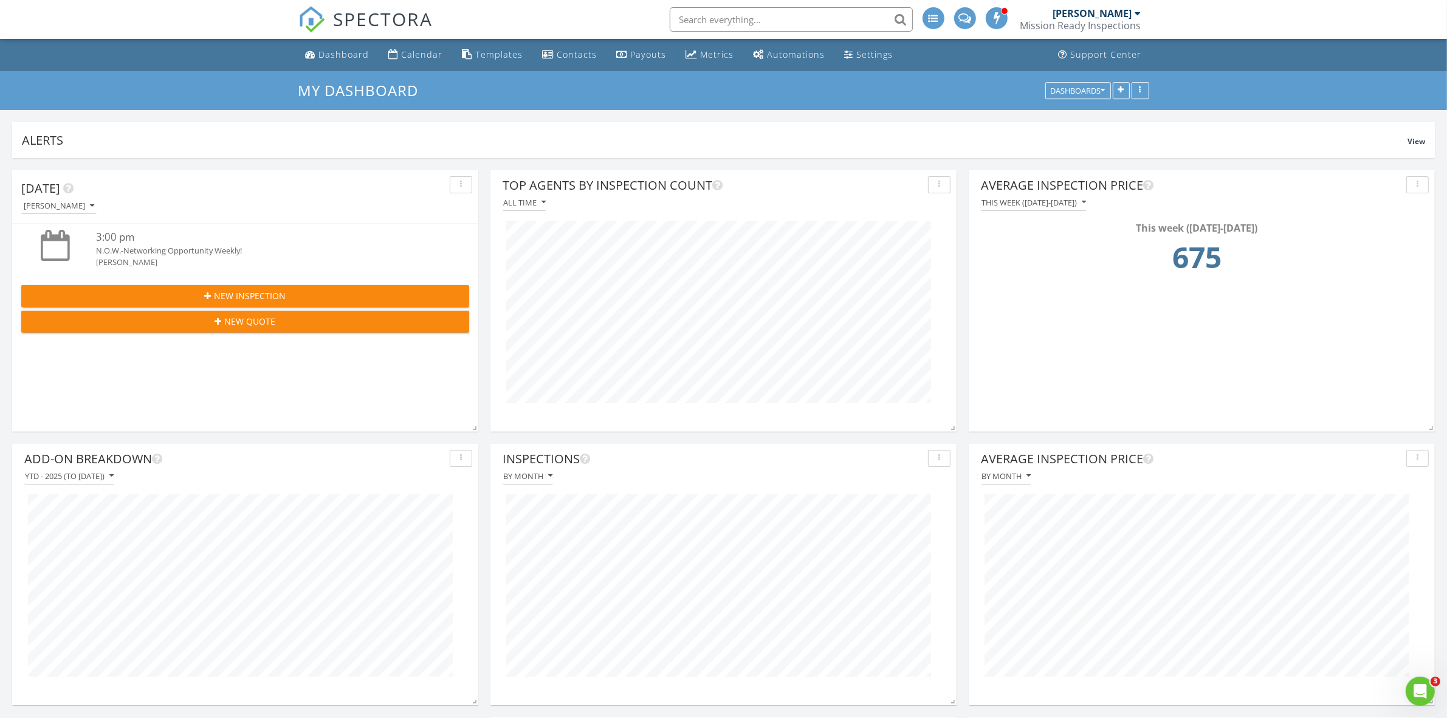
click at [62, 241] on div at bounding box center [55, 245] width 29 height 31
click at [764, 46] on link "Automations" at bounding box center [789, 55] width 81 height 22
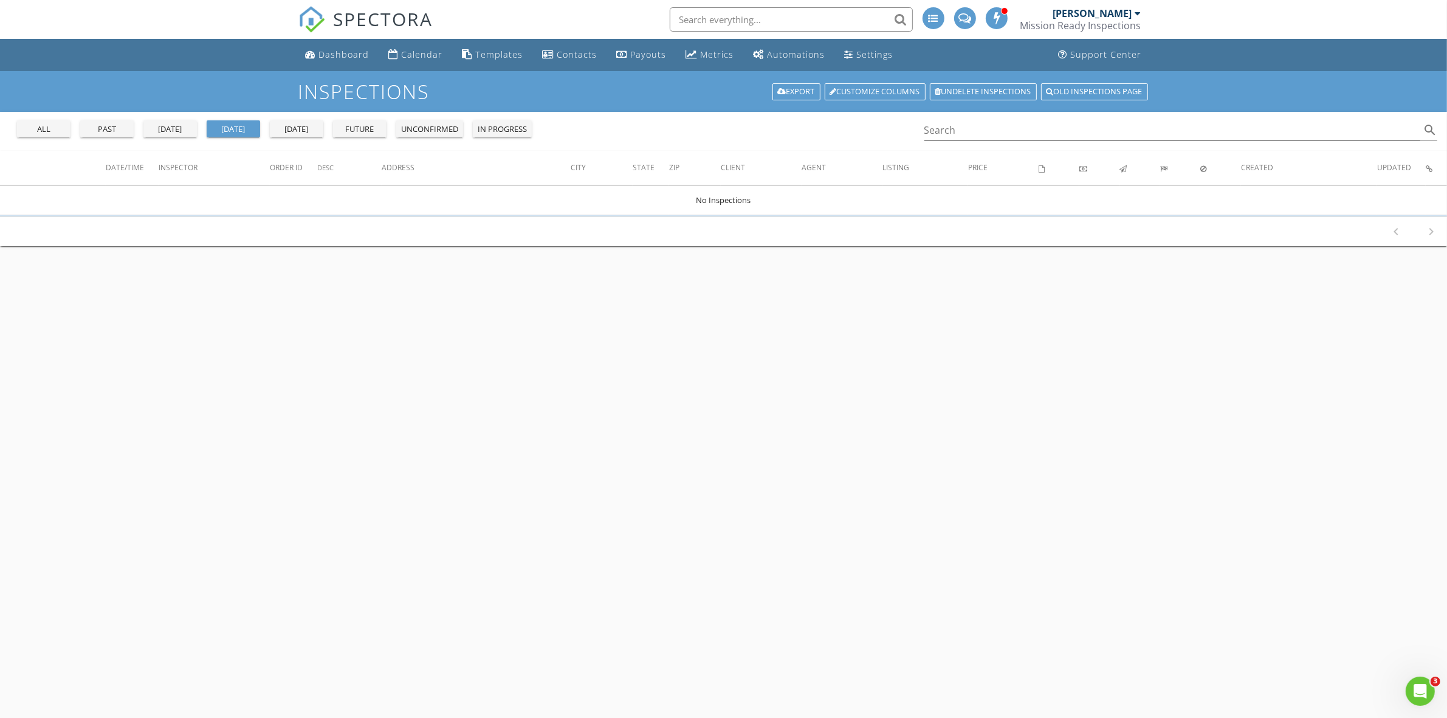
click at [1104, 26] on div "Mission Ready Inspections" at bounding box center [1080, 25] width 121 height 12
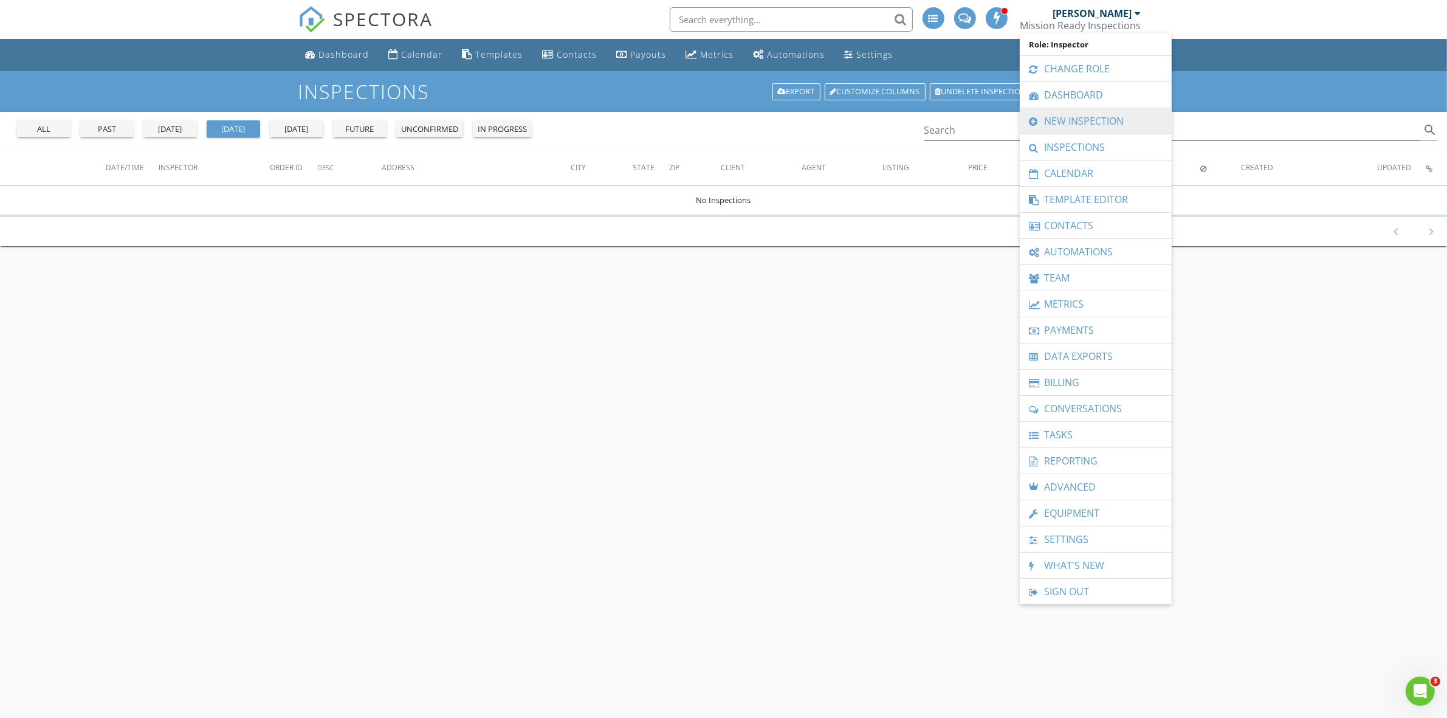
click at [1084, 119] on link "New Inspection" at bounding box center [1096, 121] width 140 height 26
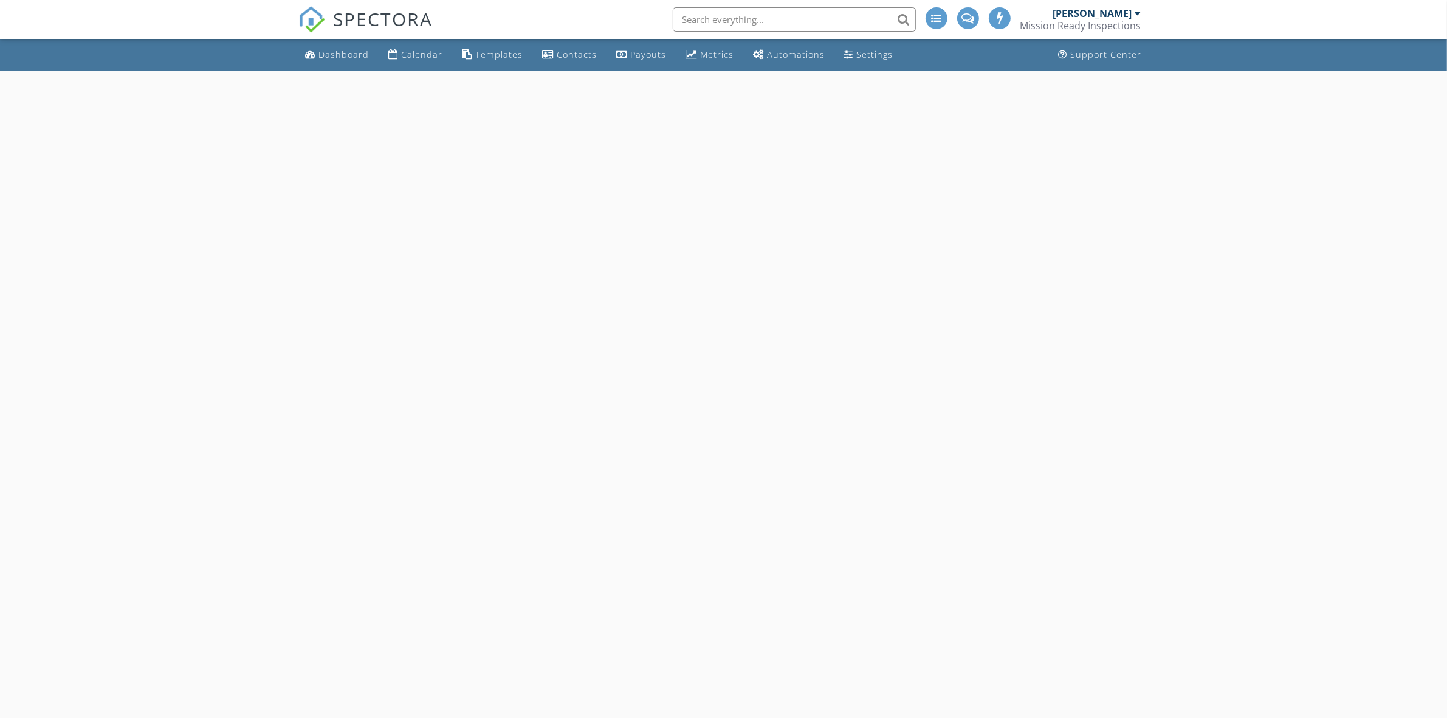
select select "7"
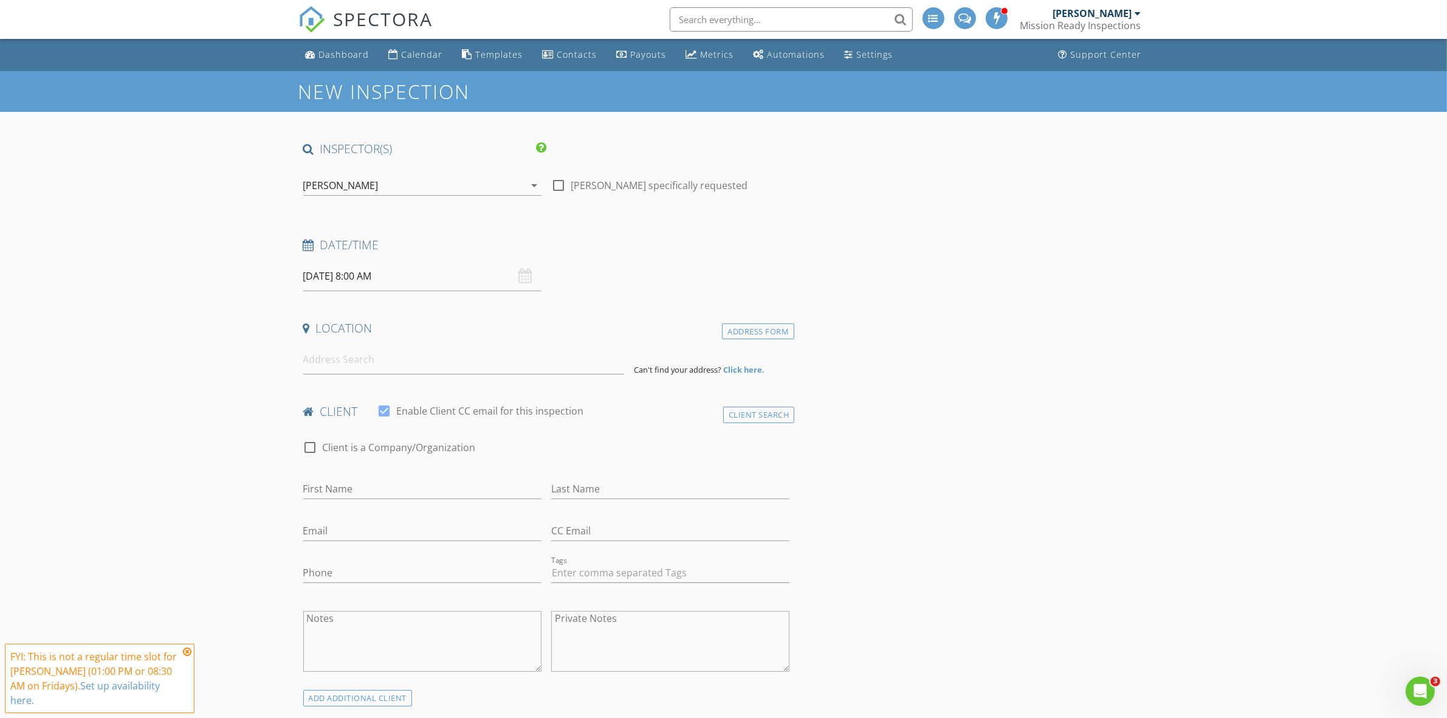
click at [394, 280] on input "[DATE] 8:00 AM" at bounding box center [422, 276] width 238 height 30
type input "09"
type input "[DATE] 9:00 AM"
click at [374, 478] on span at bounding box center [373, 478] width 9 height 12
type input "10"
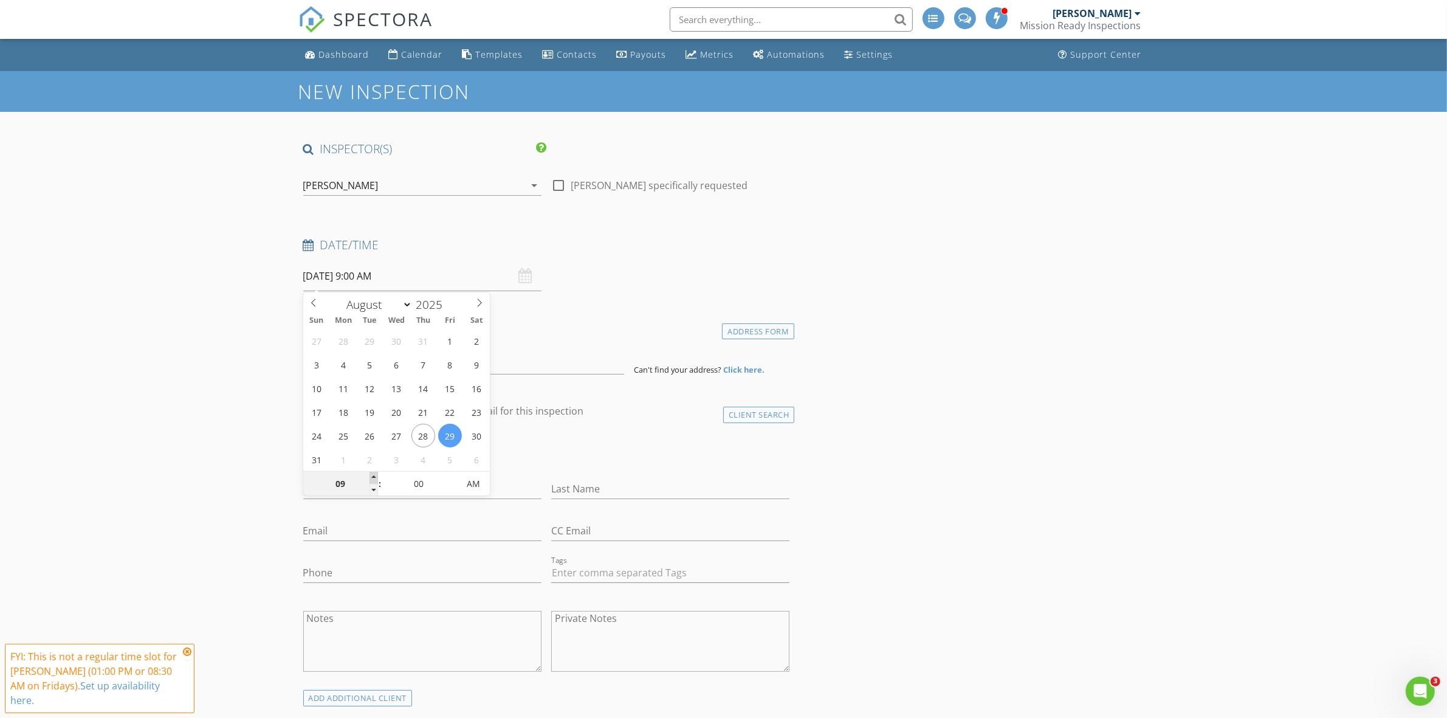
type input "08/29/2025 10:00 AM"
click at [374, 478] on span at bounding box center [373, 478] width 9 height 12
type input "11"
type input "08/29/2025 11:00 AM"
click at [374, 478] on span at bounding box center [373, 478] width 9 height 12
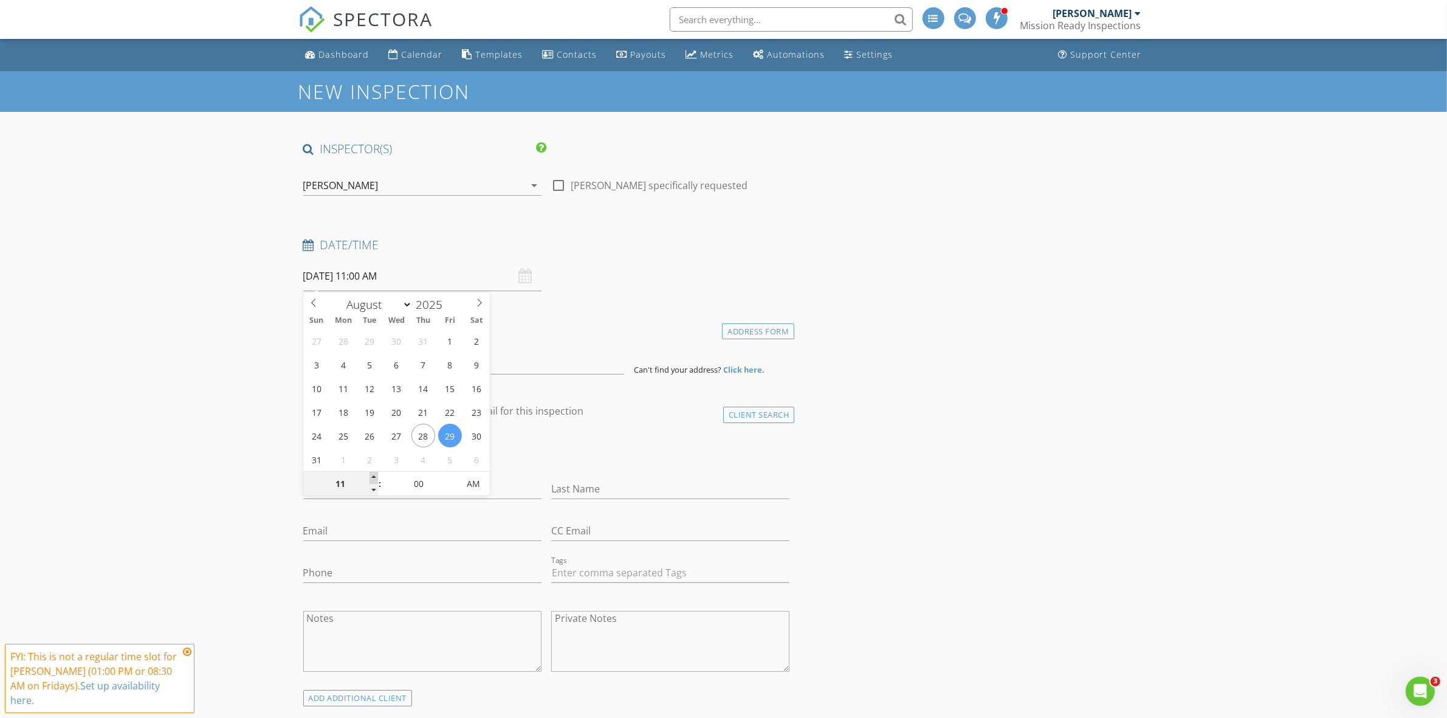
type input "12"
type input "08/29/2025 12:00 PM"
click at [374, 478] on span at bounding box center [373, 478] width 9 height 12
type input "01"
type input "[DATE] 1:00 PM"
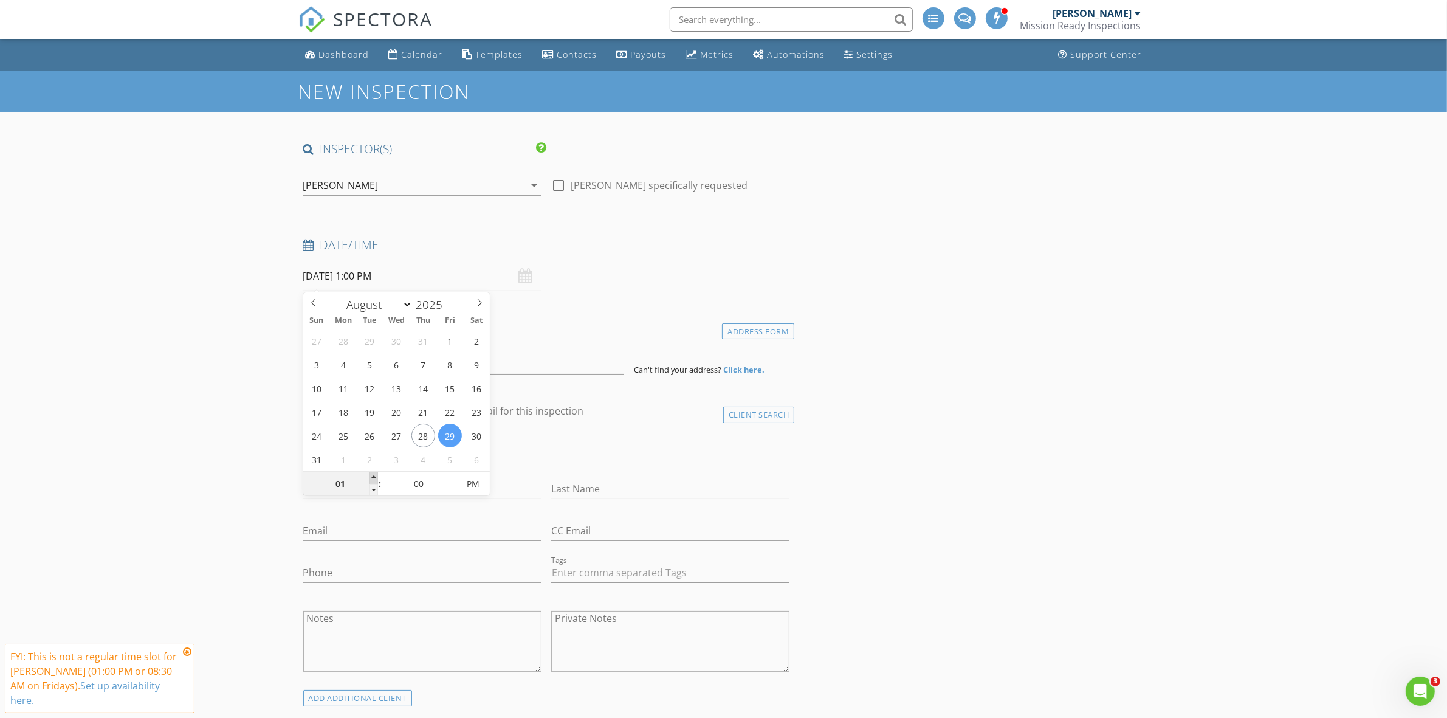
click at [374, 478] on span at bounding box center [373, 478] width 9 height 12
click at [393, 359] on input at bounding box center [463, 360] width 321 height 30
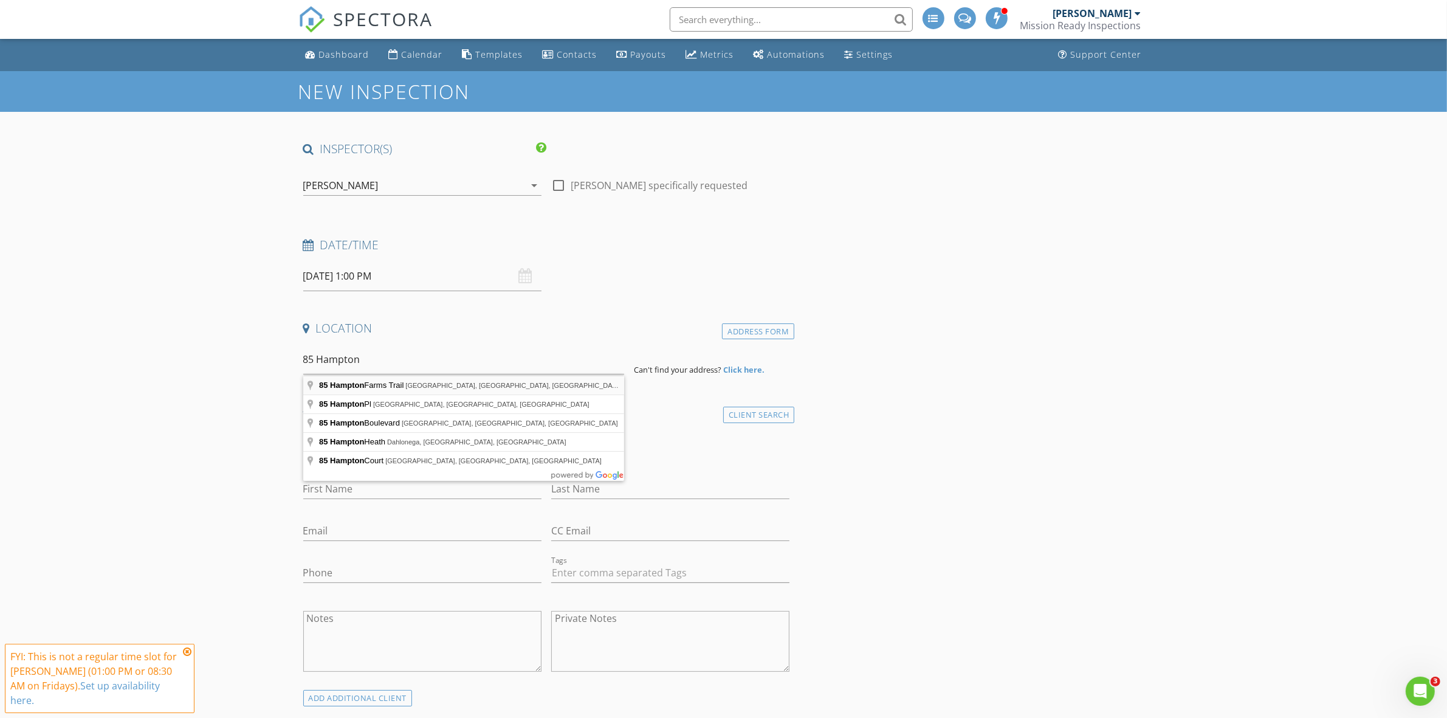
type input "85 Hampton Farms Trail, Jasper, GA, USA"
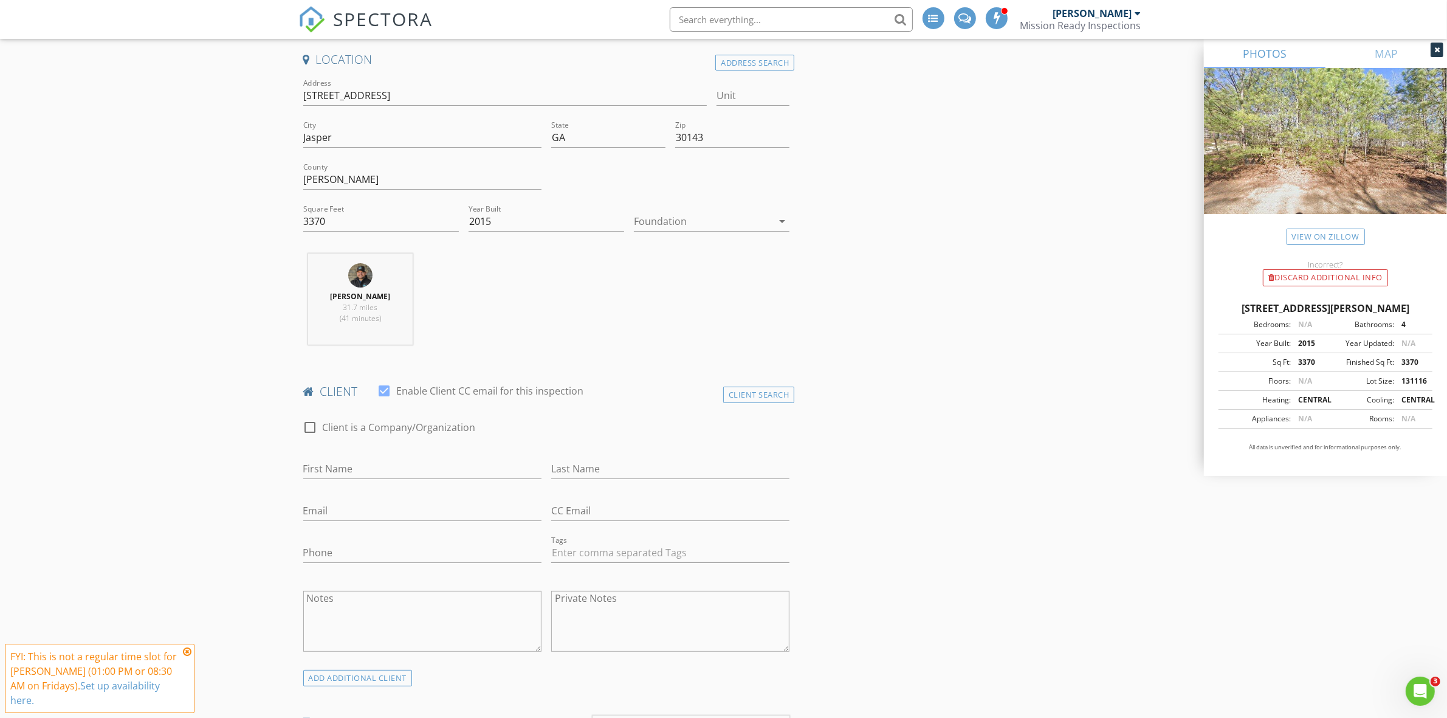
scroll to position [304, 0]
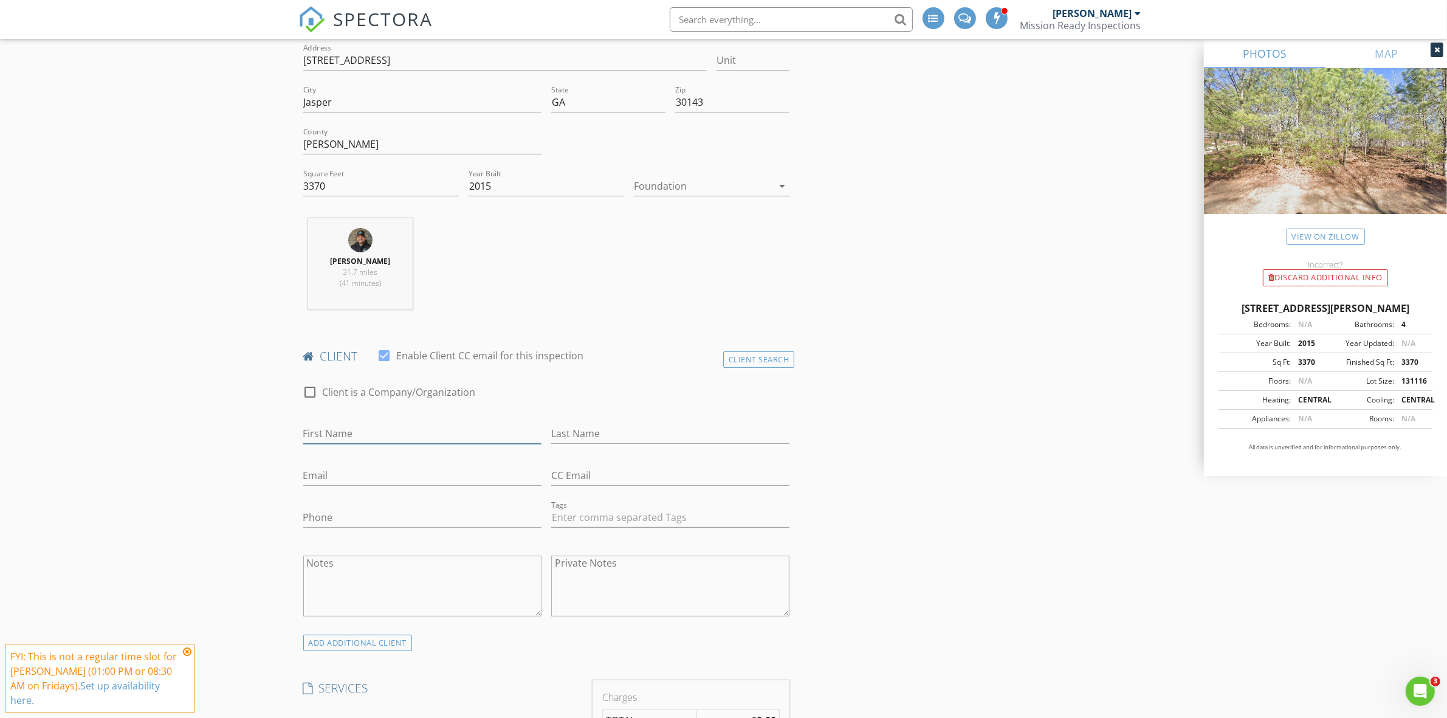
click at [372, 439] on input "First Name" at bounding box center [422, 434] width 238 height 20
type input "Tim"
type input "Ralston"
type input "tsralston@gmail.com"
type input "Riechia@gmail.com"
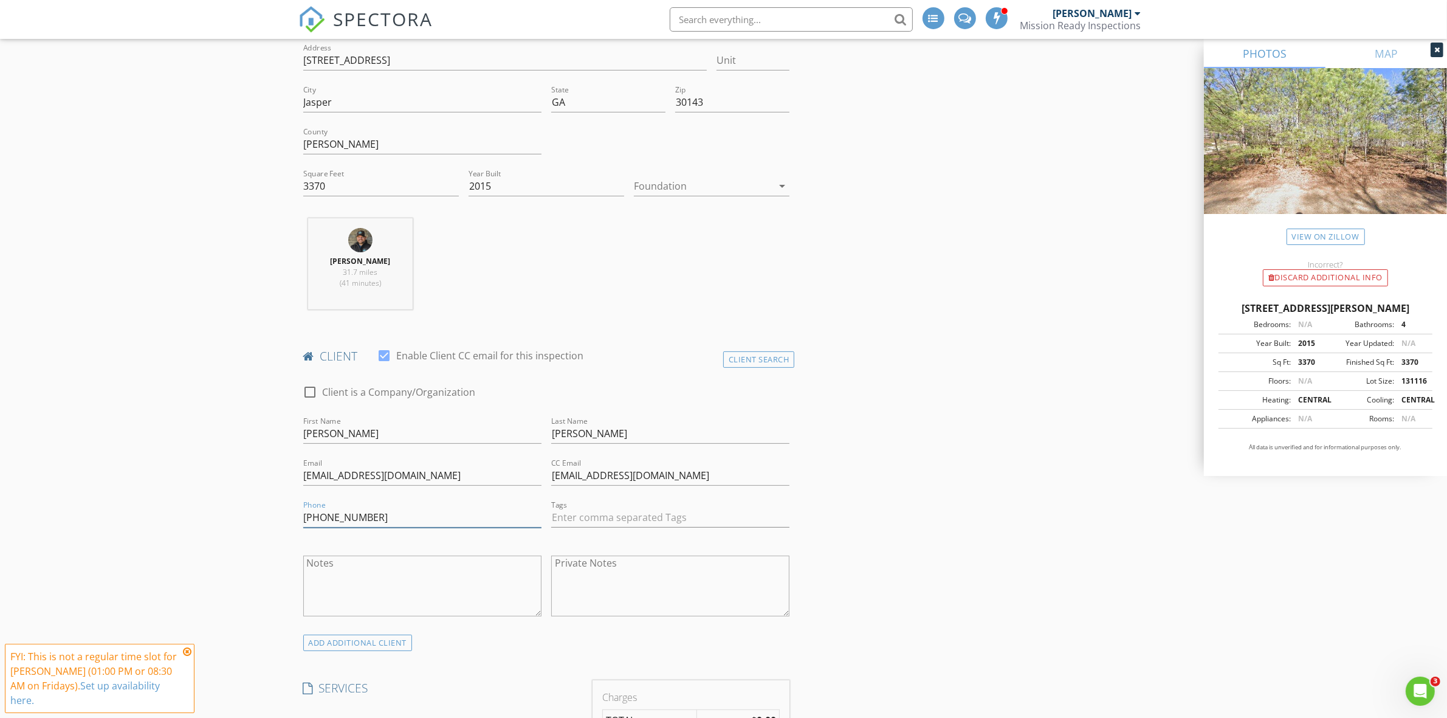
type input "602-909-1496"
click at [329, 561] on textarea "Notes" at bounding box center [422, 585] width 238 height 61
click at [320, 587] on textarea "Check Pool Eleitric" at bounding box center [422, 585] width 238 height 61
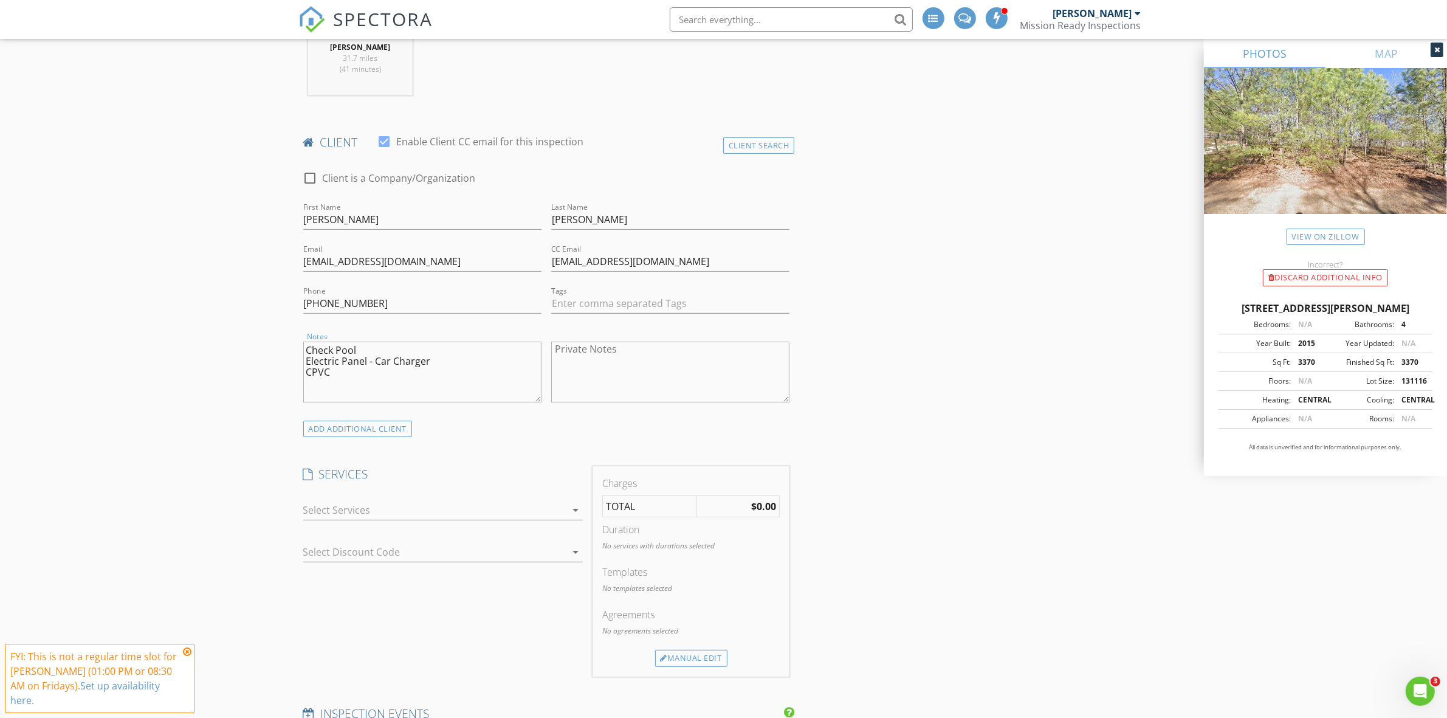
scroll to position [532, 0]
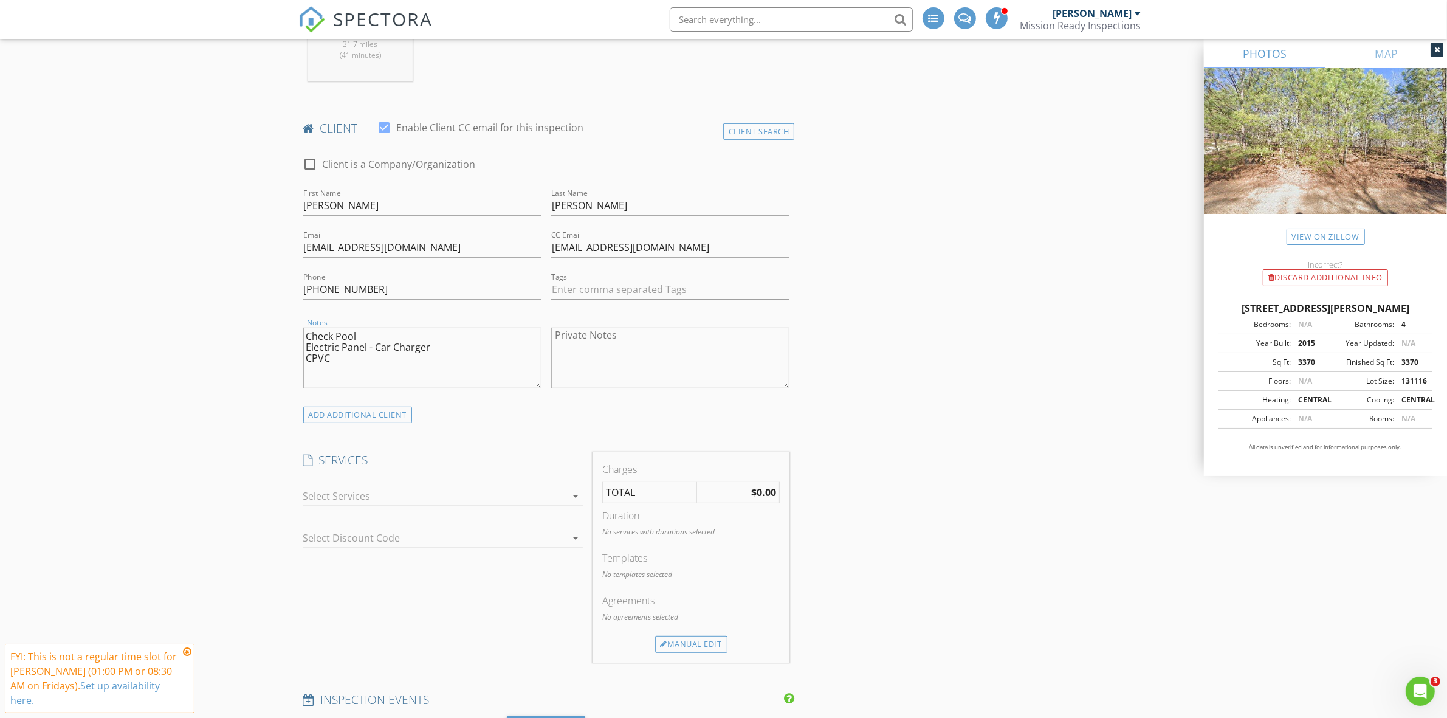
type textarea "Check Pool Electric Panel - Car Charger CPVC"
click at [570, 498] on icon "arrow_drop_down" at bounding box center [575, 496] width 15 height 15
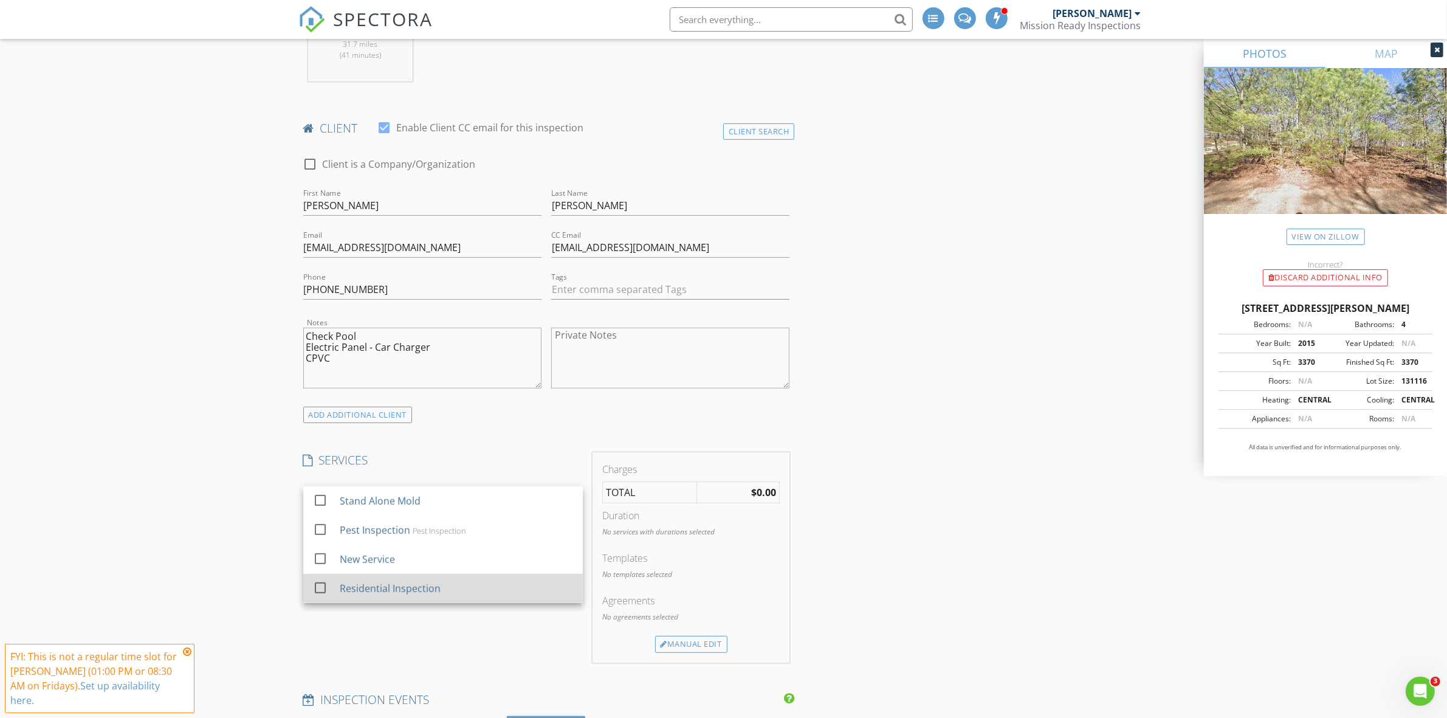
click at [318, 589] on div at bounding box center [320, 587] width 21 height 21
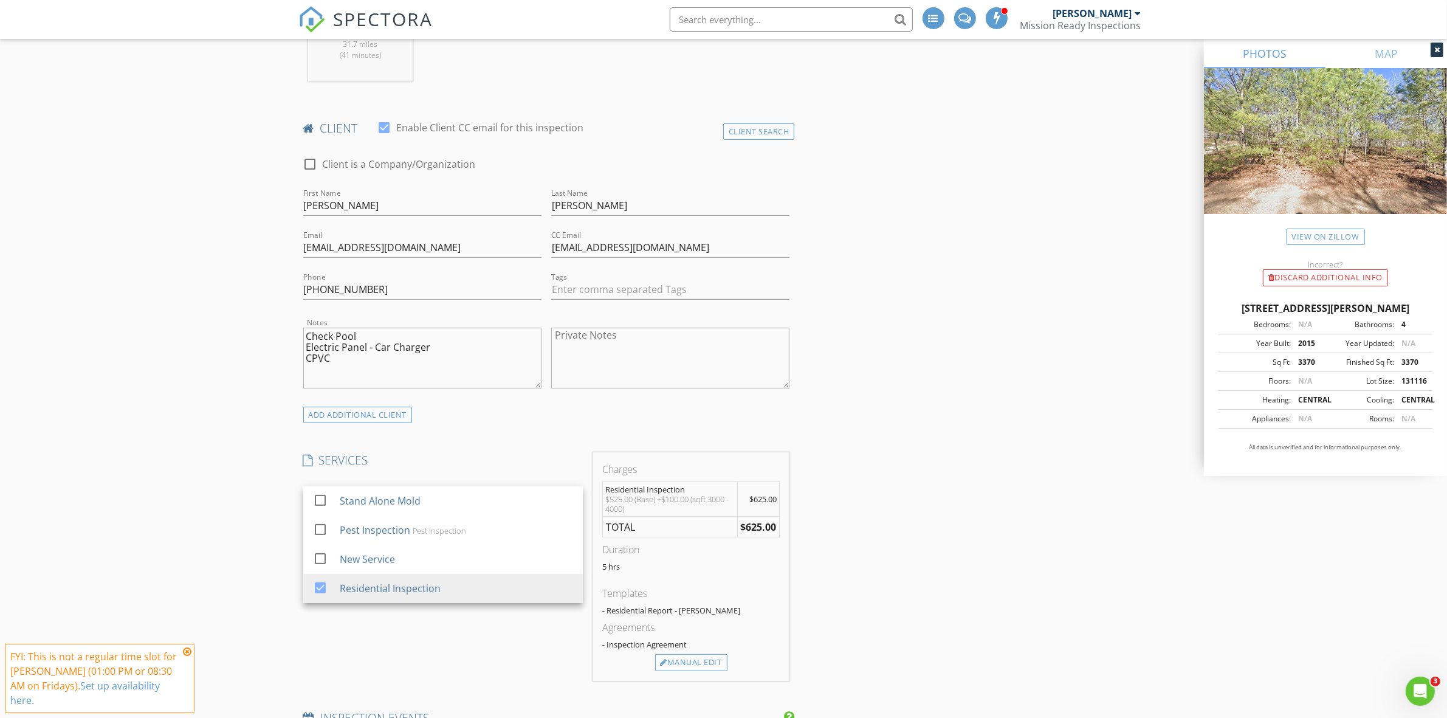
click at [842, 521] on div "INSPECTOR(S) check_box Joseph Camacho PRIMARY Joseph Camacho arrow_drop_down ch…" at bounding box center [723, 677] width 851 height 2136
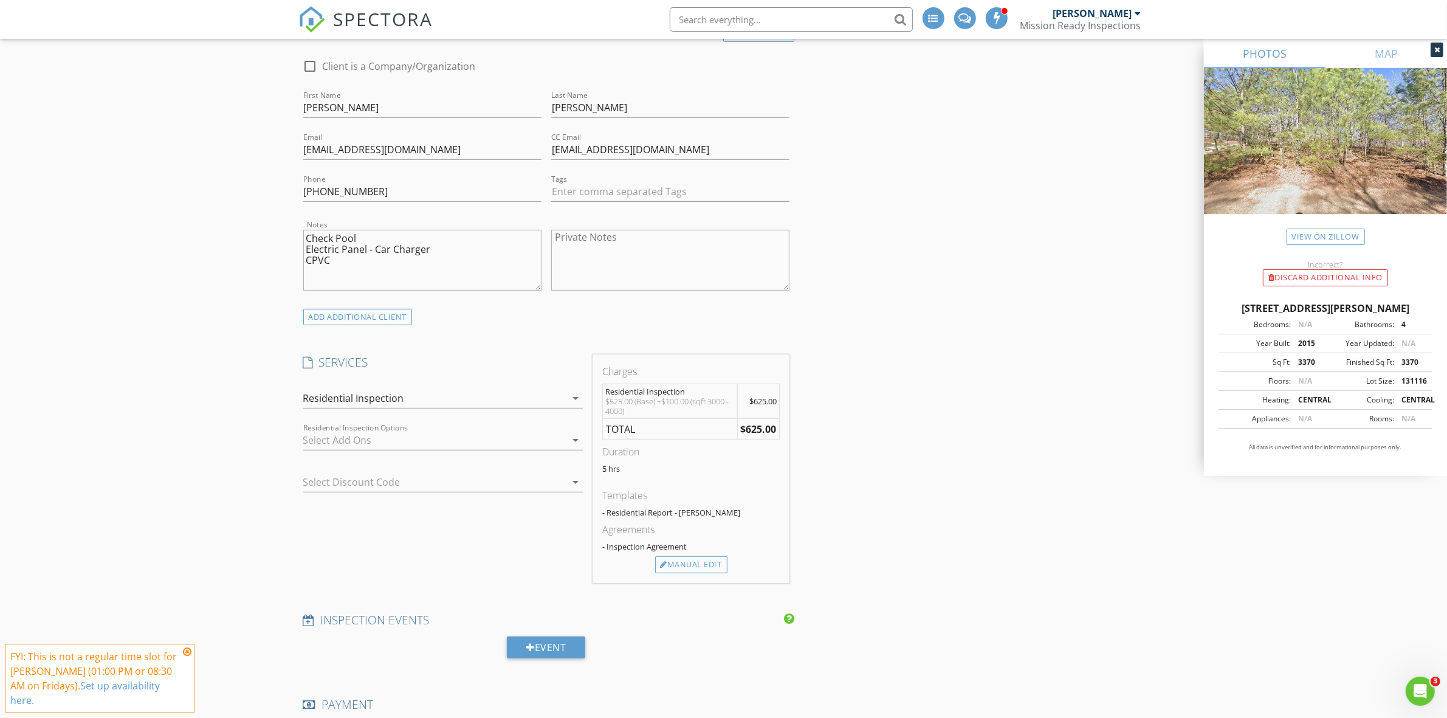
scroll to position [760, 0]
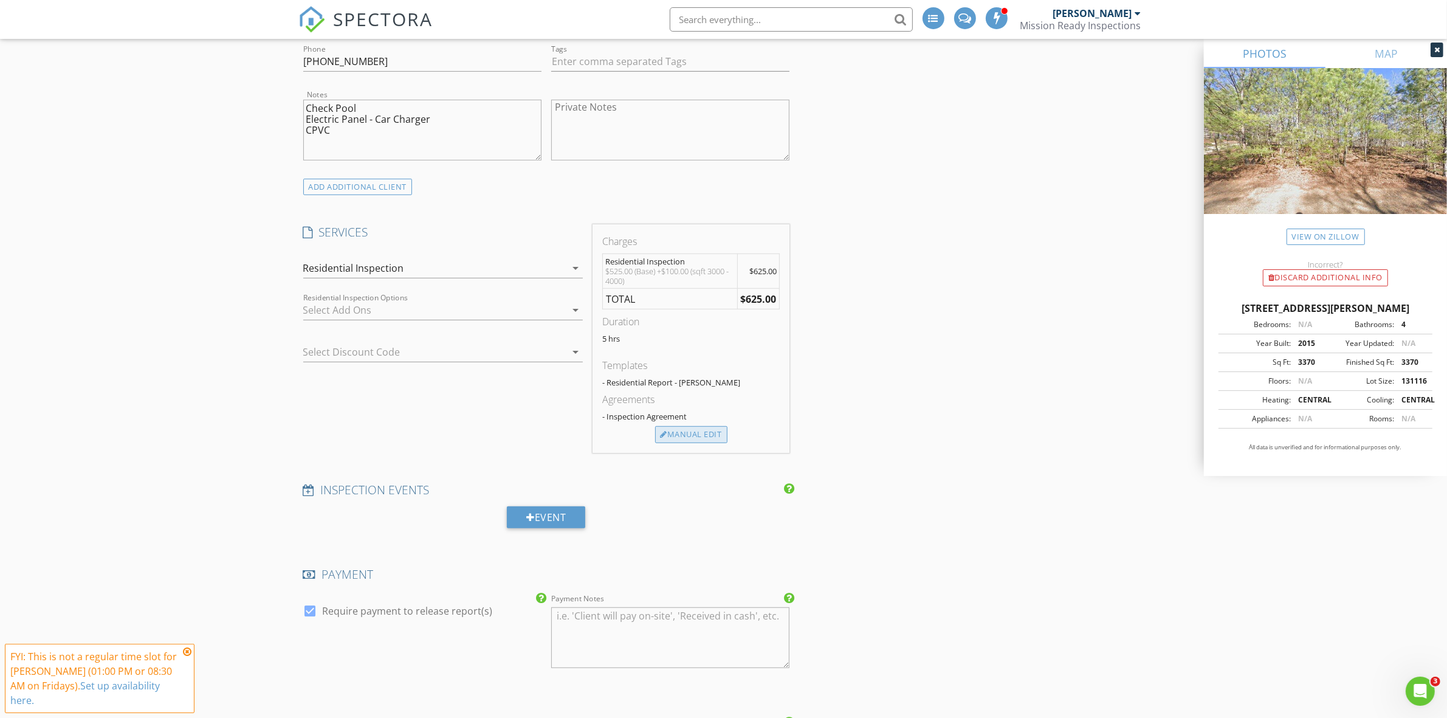
click at [706, 433] on div "Manual Edit" at bounding box center [691, 434] width 72 height 17
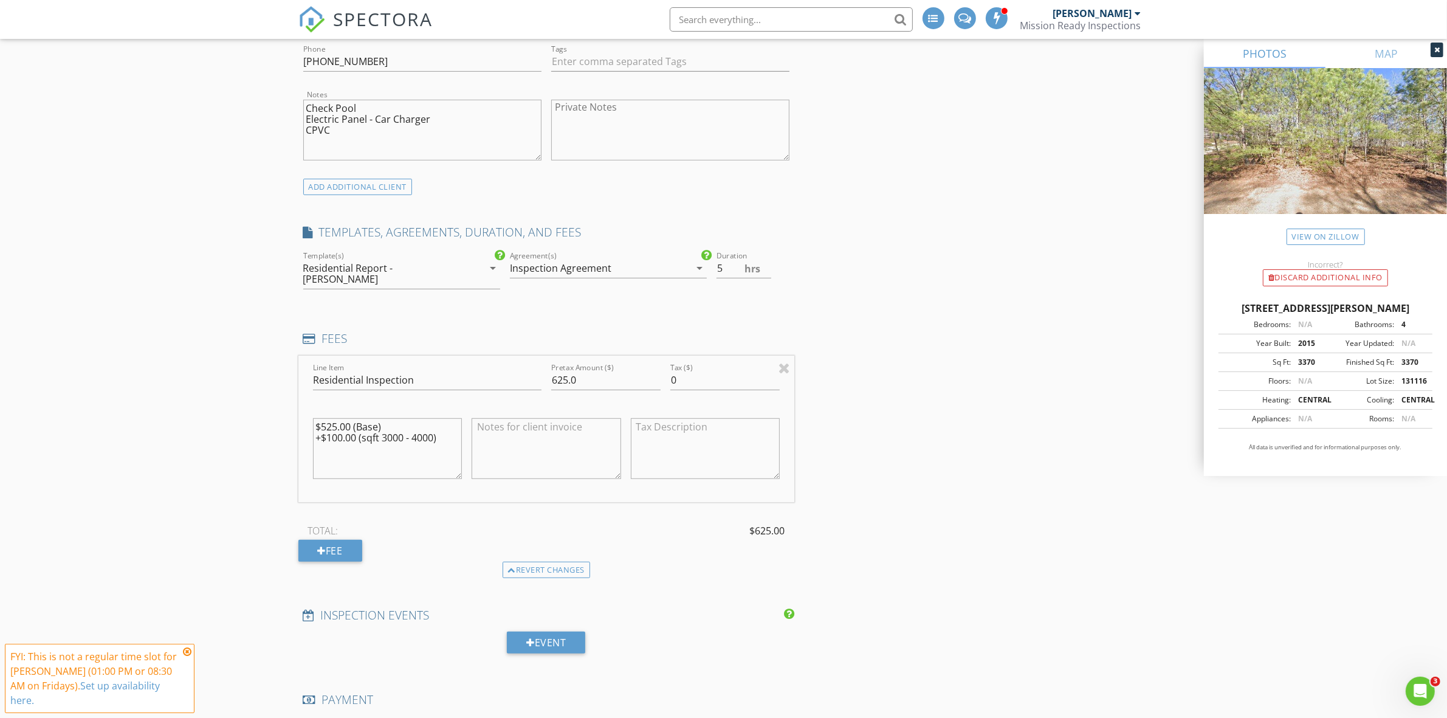
click at [375, 232] on h4 "TEMPLATES, AGREEMENTS, DURATION, AND FEES" at bounding box center [546, 232] width 487 height 16
click at [329, 540] on div "Fee" at bounding box center [330, 551] width 64 height 22
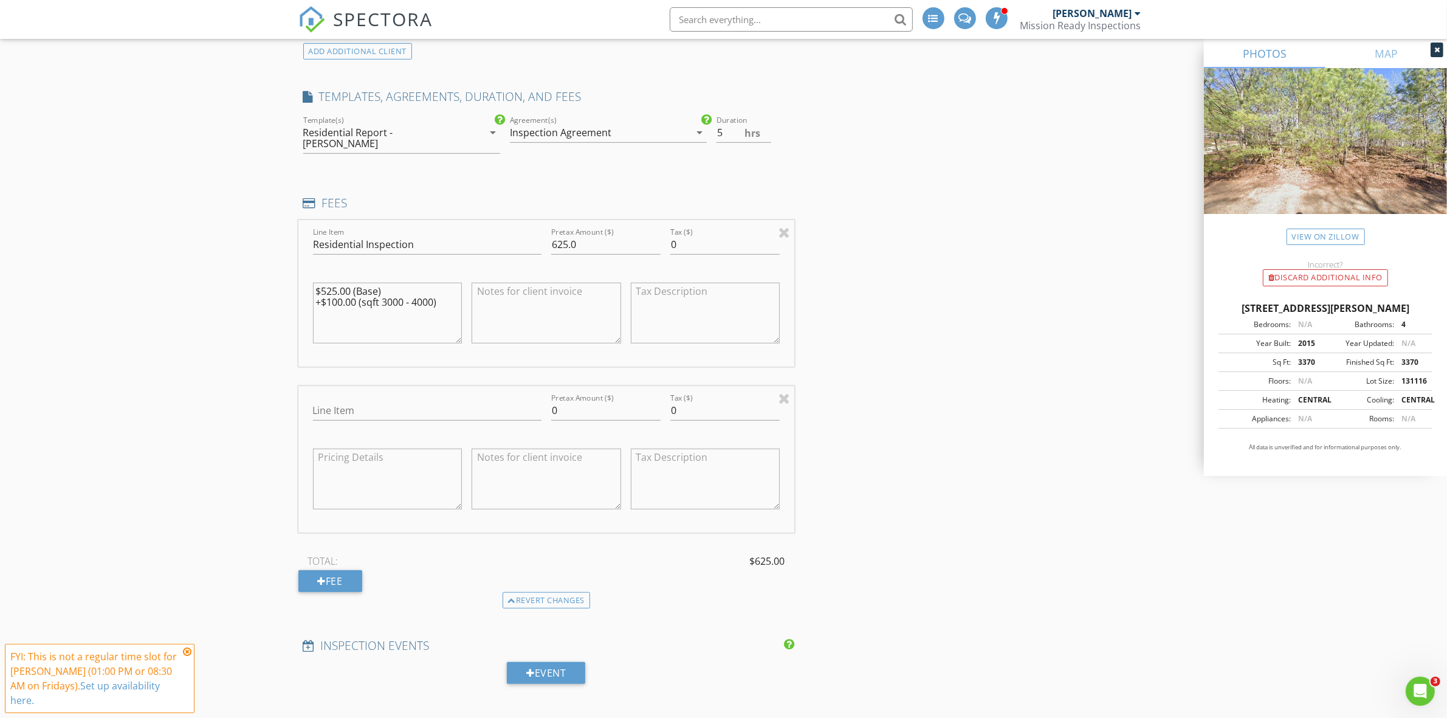
scroll to position [912, 0]
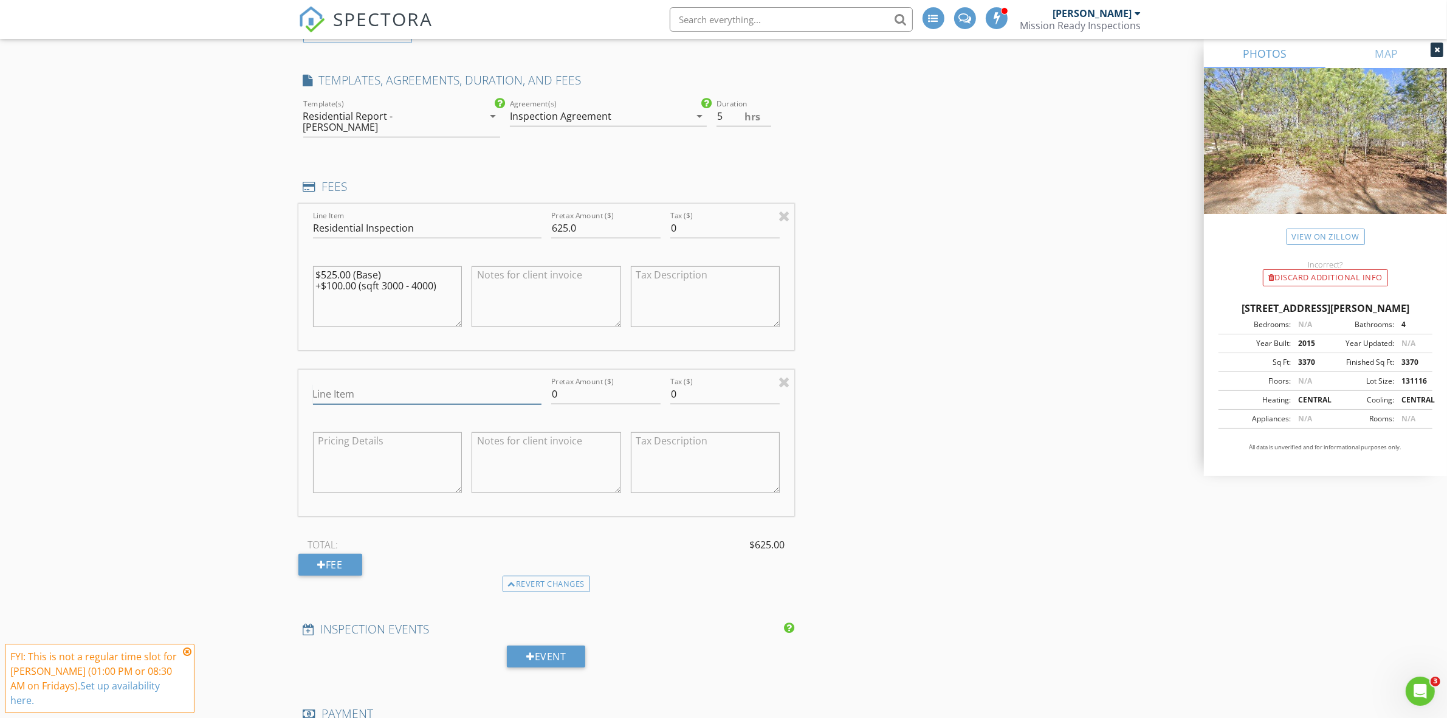
click at [427, 384] on input "Line Item" at bounding box center [427, 394] width 228 height 20
type input "Radon"
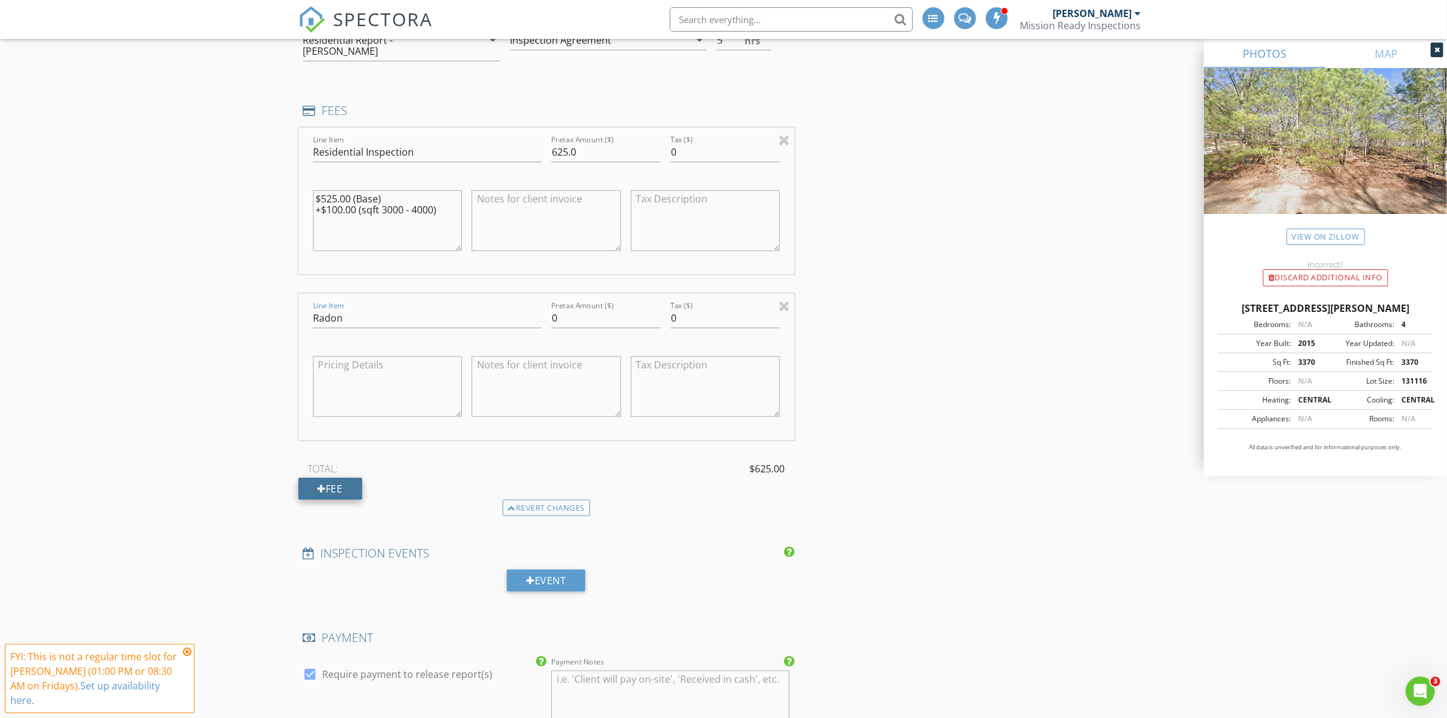
click at [332, 481] on div "Fee" at bounding box center [330, 489] width 64 height 22
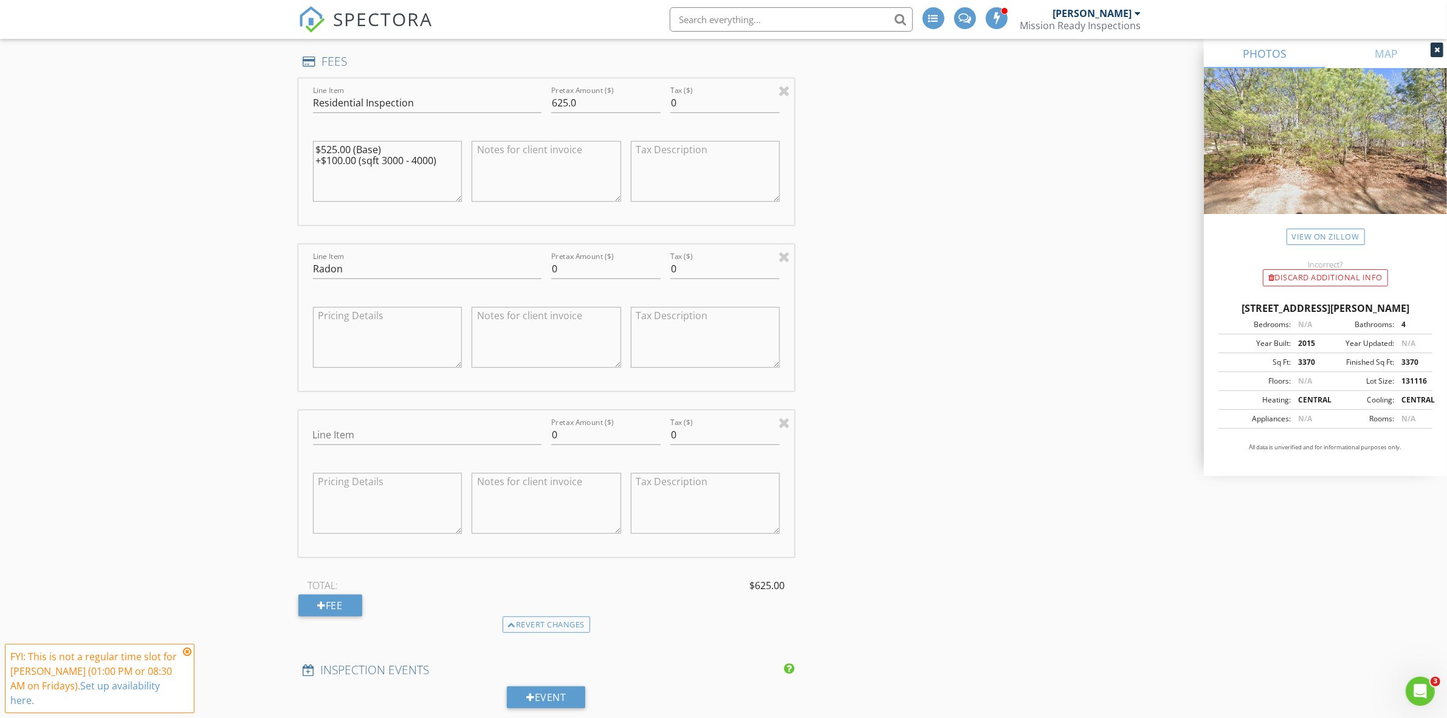
scroll to position [1063, 0]
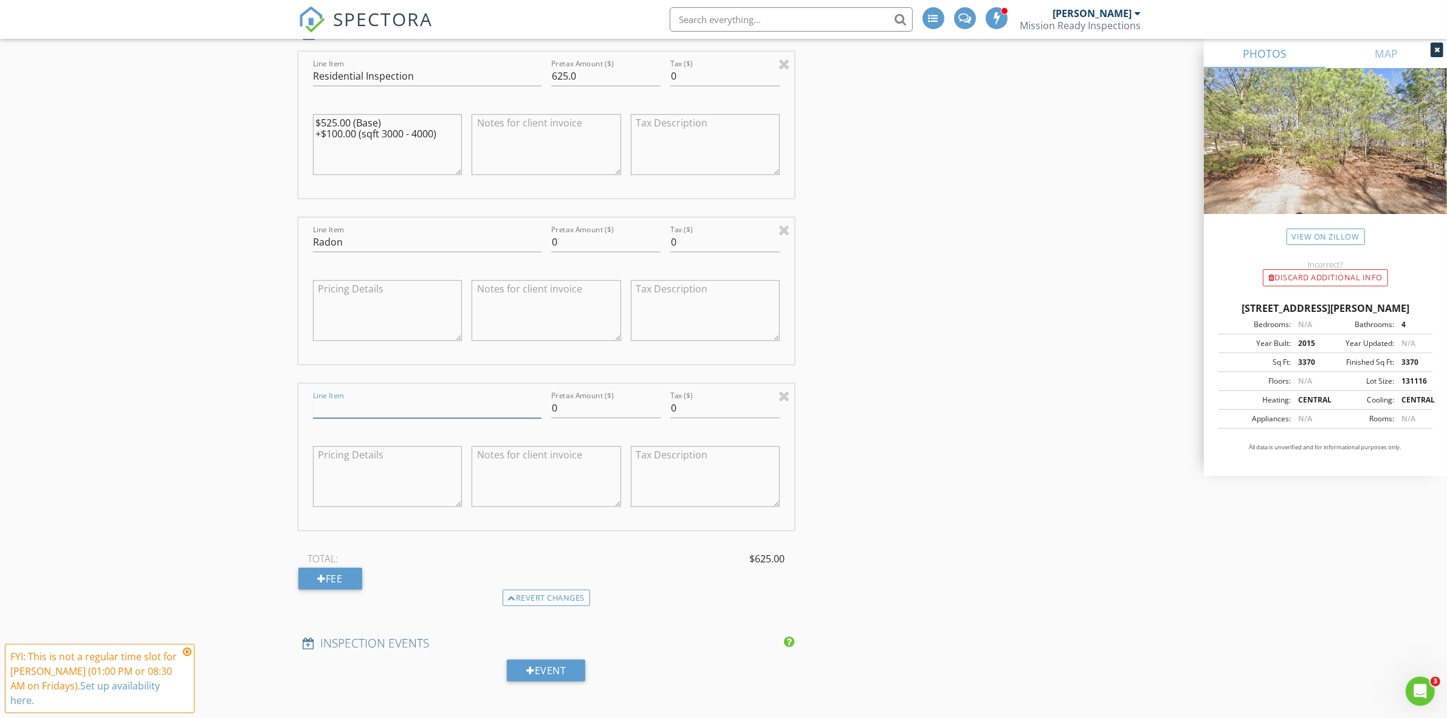
click at [363, 400] on input "Line Item" at bounding box center [427, 408] width 228 height 20
type input "Mold"
click at [781, 388] on div at bounding box center [784, 395] width 12 height 15
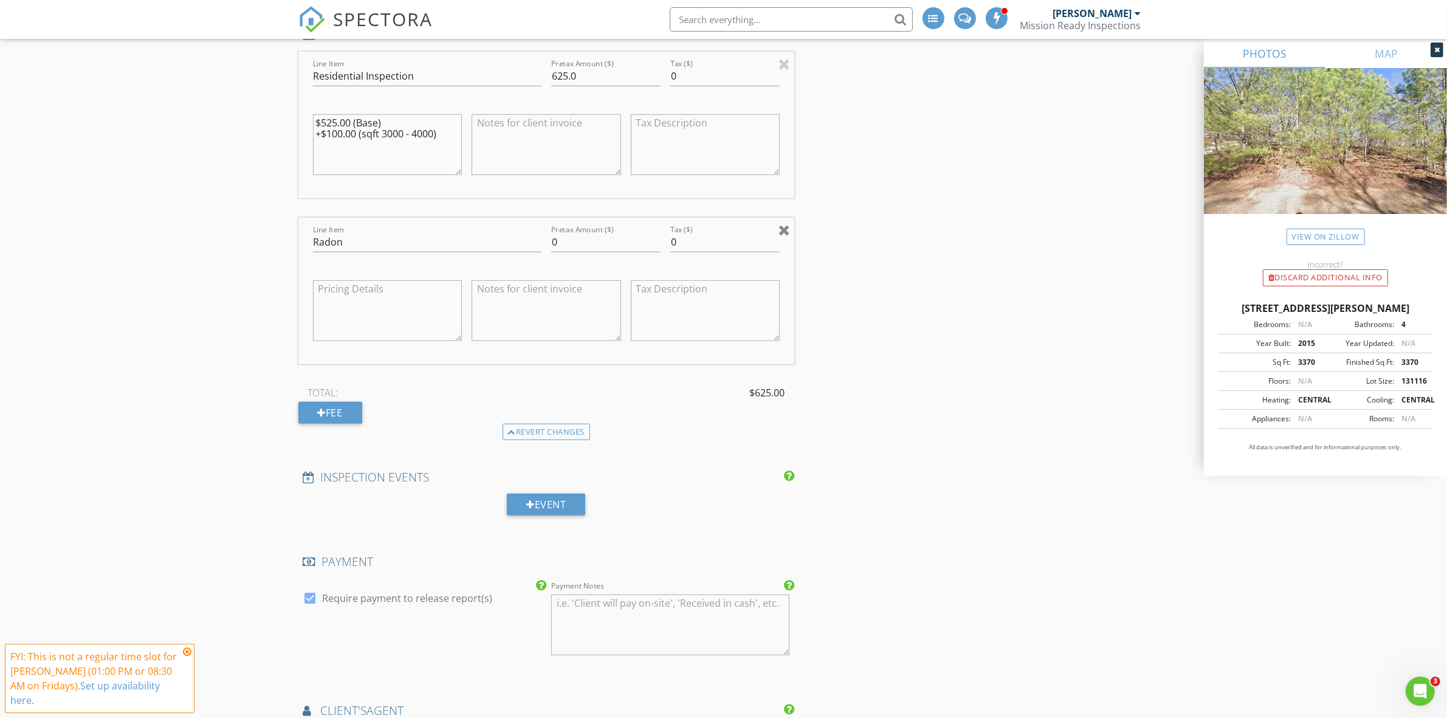
click at [786, 222] on div at bounding box center [784, 229] width 12 height 15
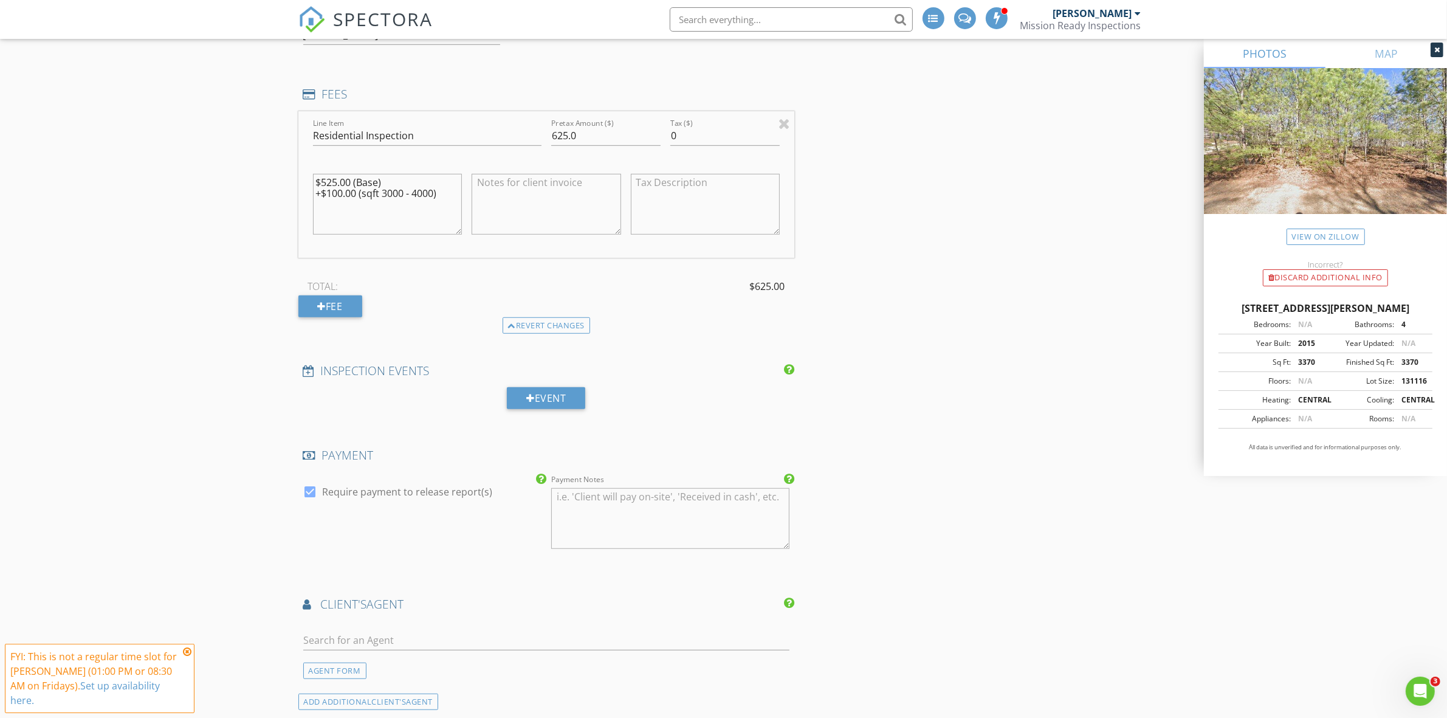
scroll to position [912, 0]
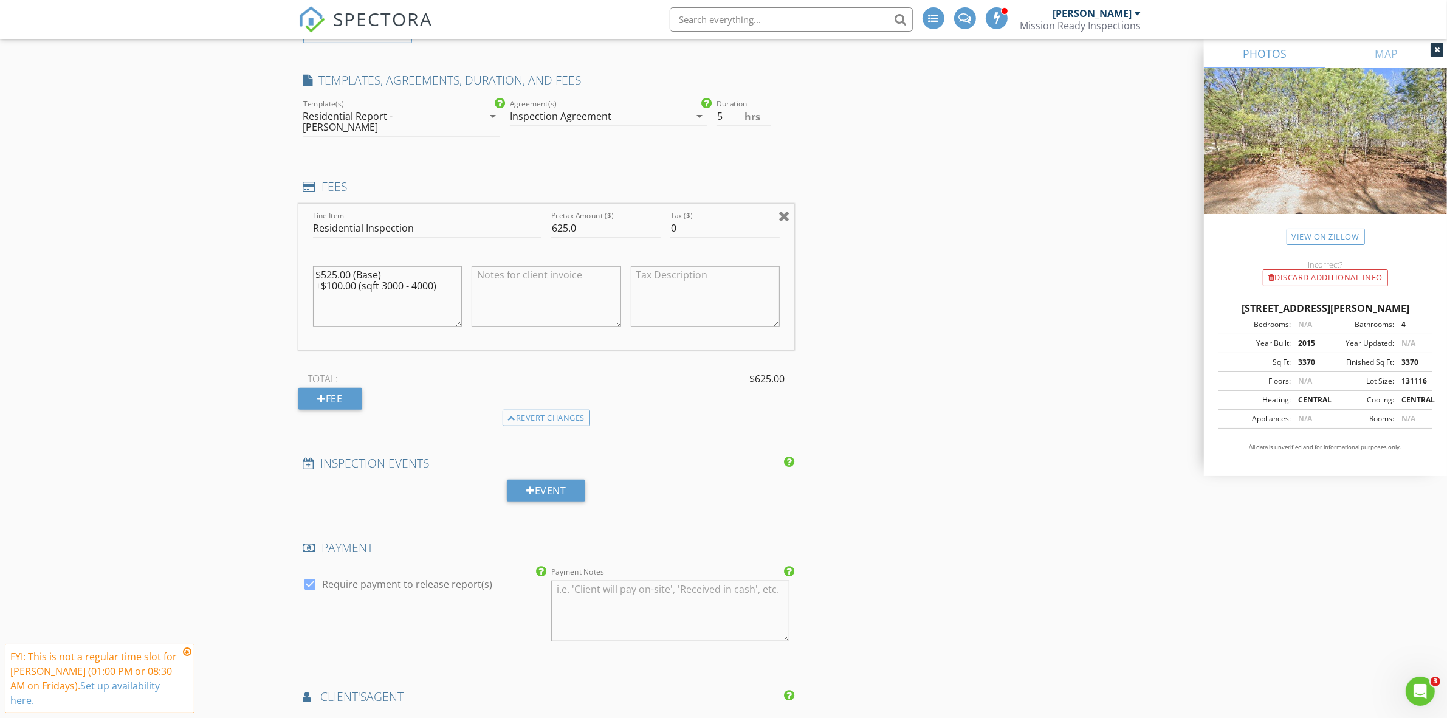
click at [784, 208] on div at bounding box center [784, 215] width 12 height 15
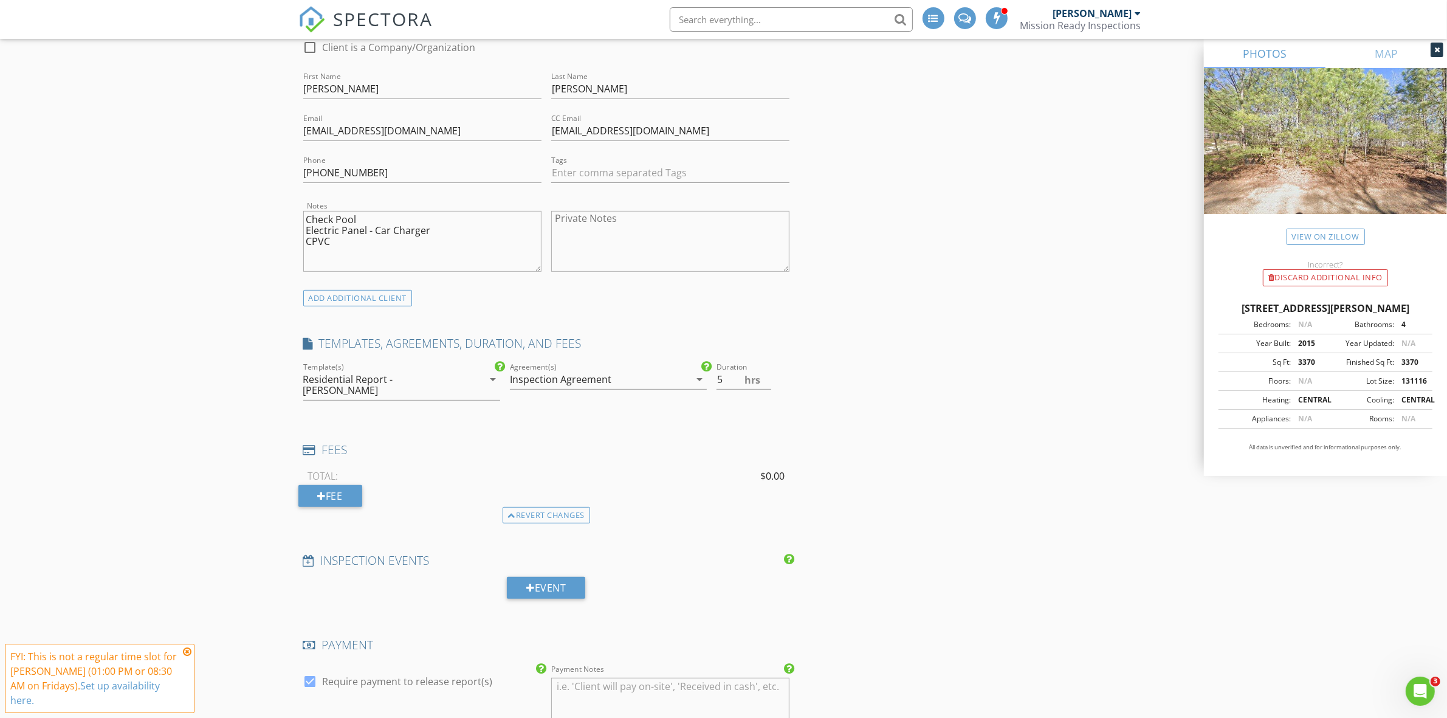
scroll to position [684, 0]
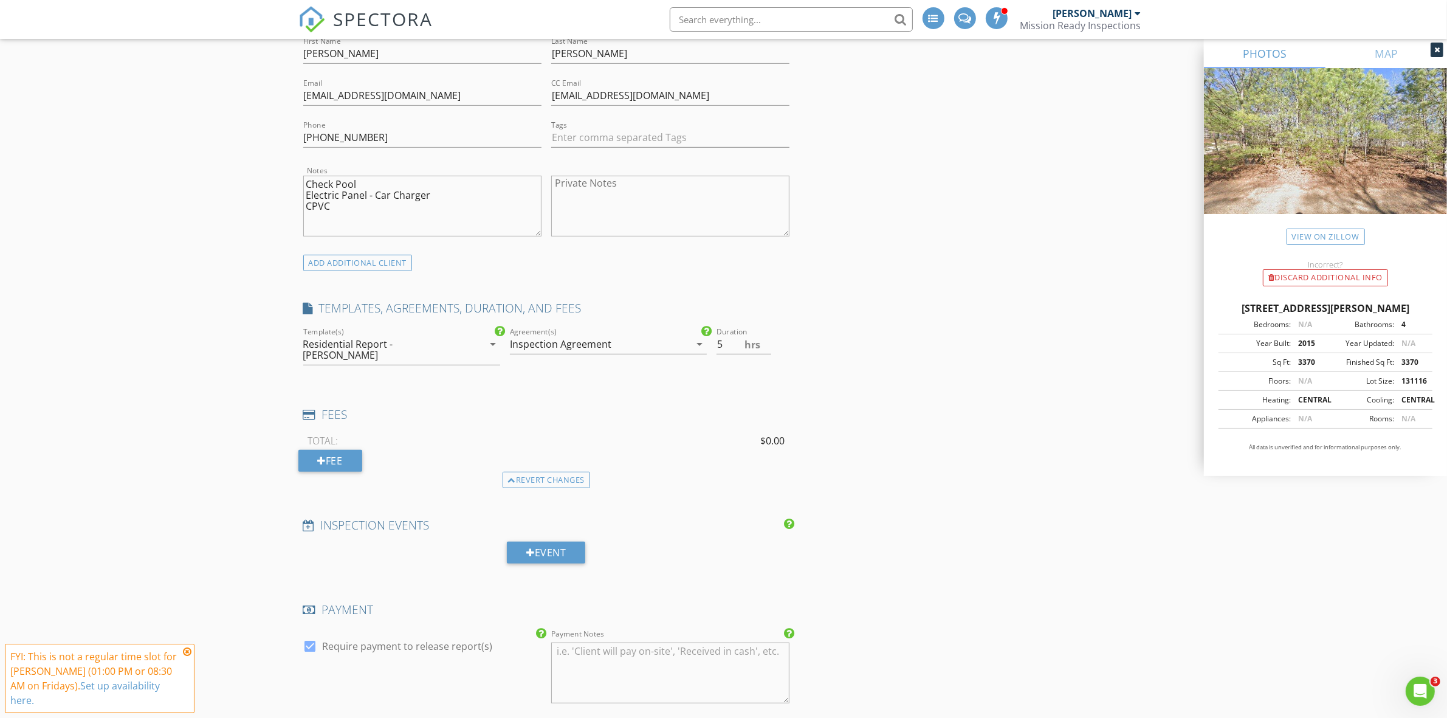
click at [378, 383] on div "INSPECTOR(S) check_box Joseph Camacho PRIMARY Joseph Camacho arrow_drop_down ch…" at bounding box center [546, 469] width 496 height 2025
click at [389, 307] on h4 "TEMPLATES, AGREEMENTS, DURATION, AND FEES" at bounding box center [546, 308] width 487 height 16
click at [531, 472] on div "Revert changes" at bounding box center [547, 480] width 88 height 17
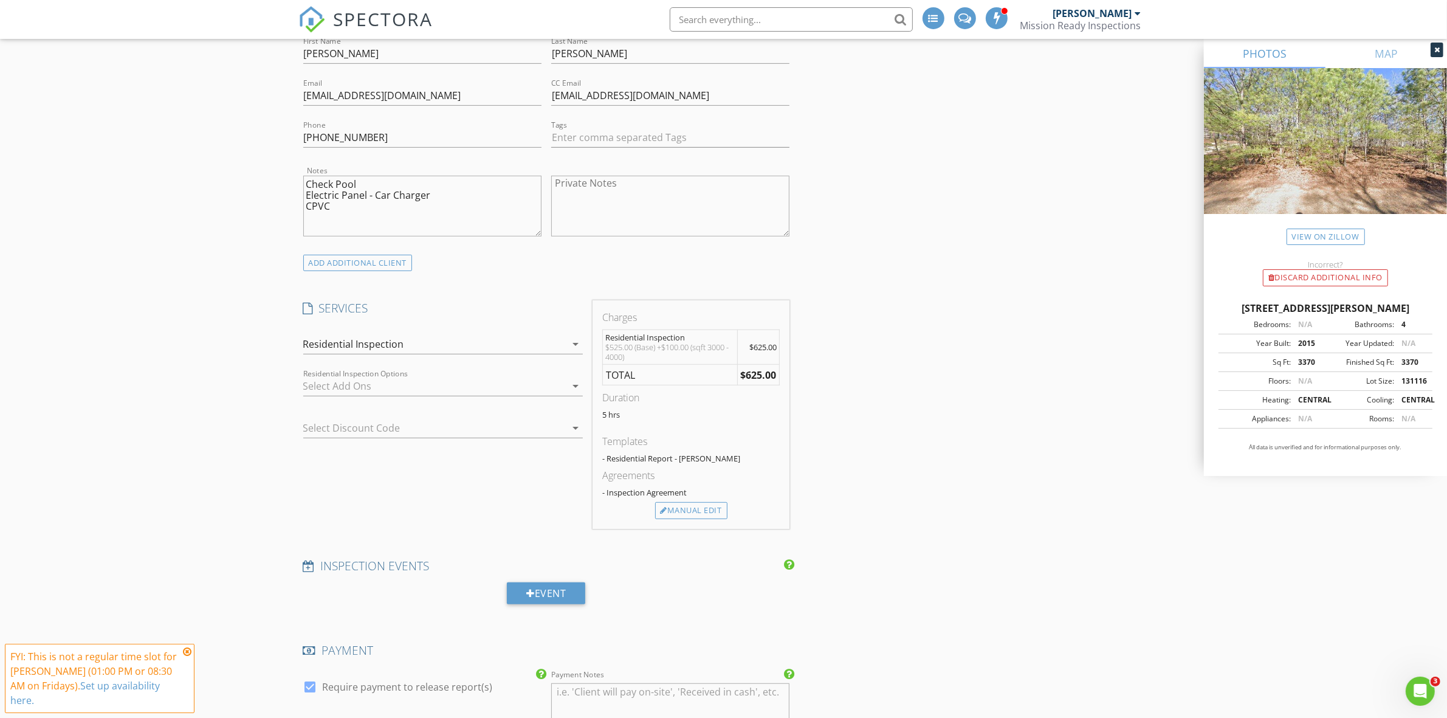
click at [570, 382] on icon "arrow_drop_down" at bounding box center [575, 386] width 15 height 15
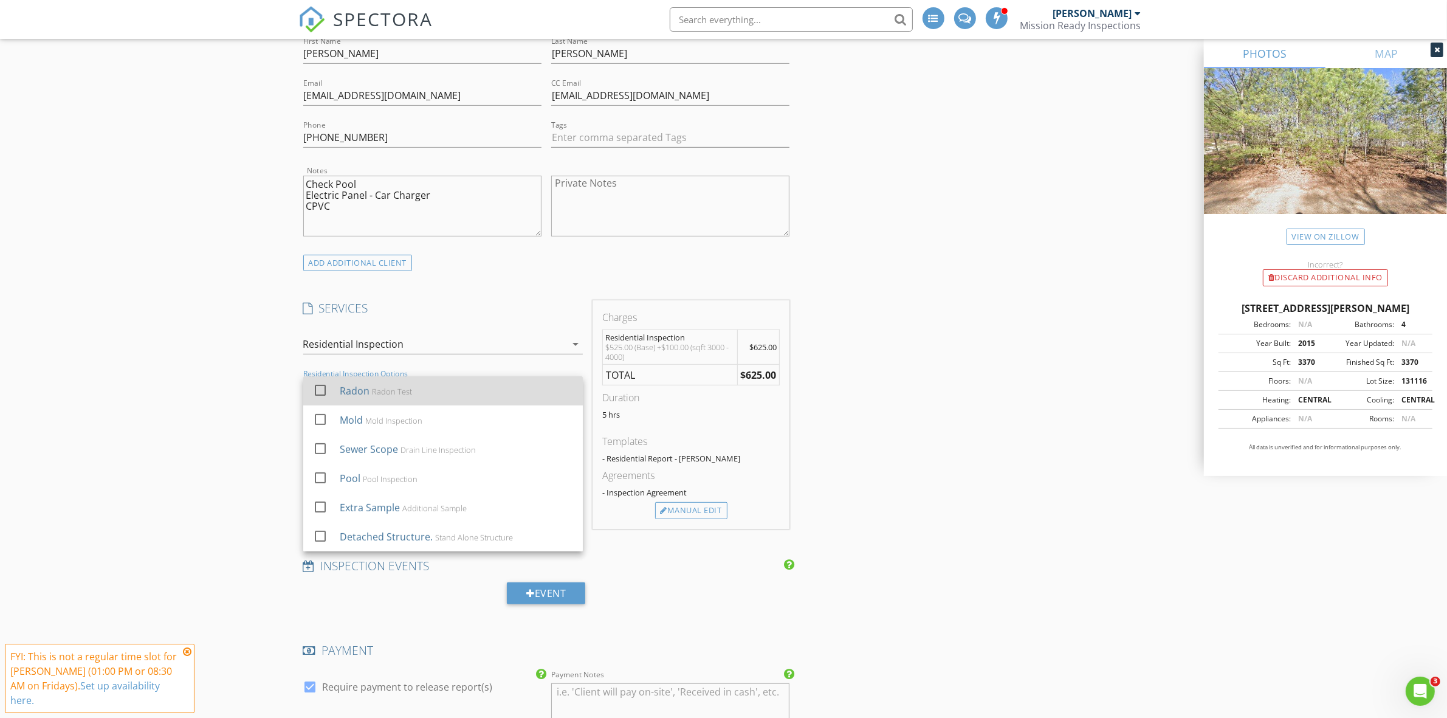
click at [324, 391] on div at bounding box center [320, 390] width 21 height 21
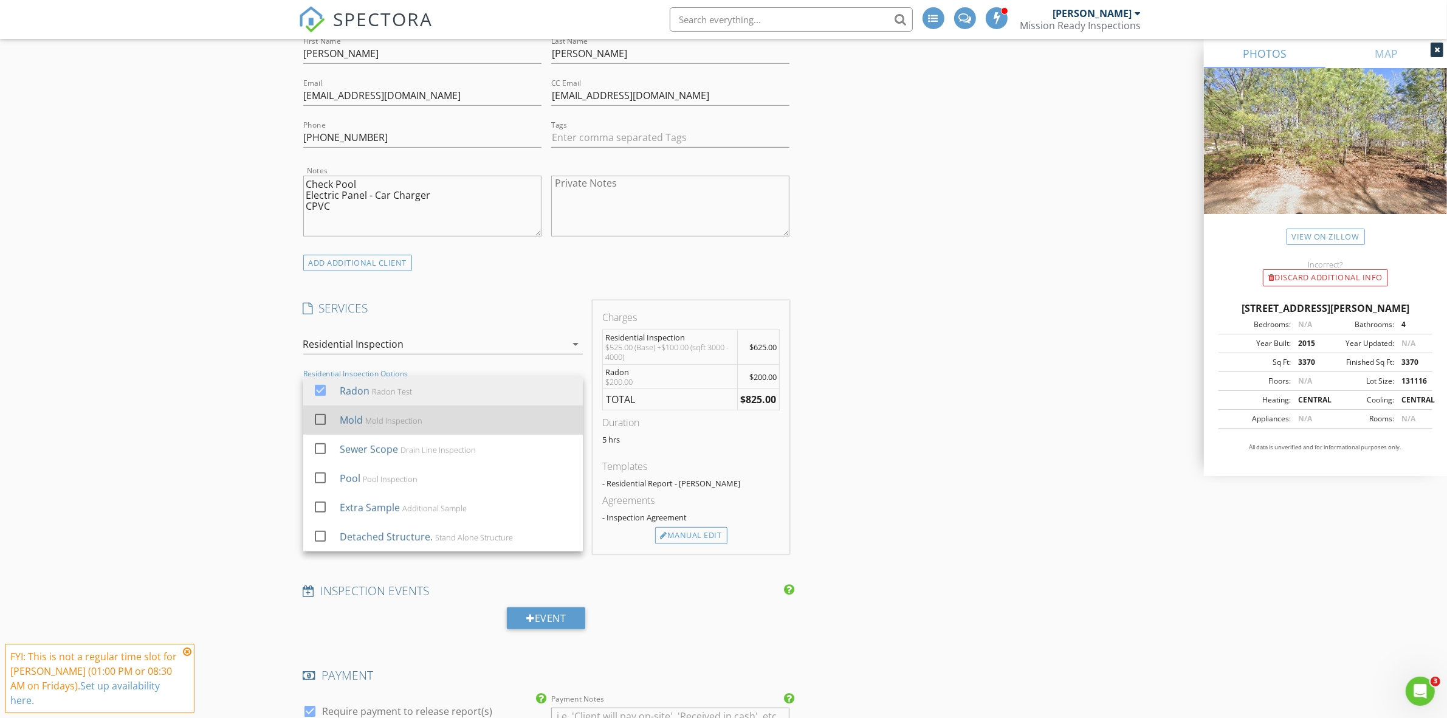
click at [325, 421] on div at bounding box center [320, 419] width 21 height 21
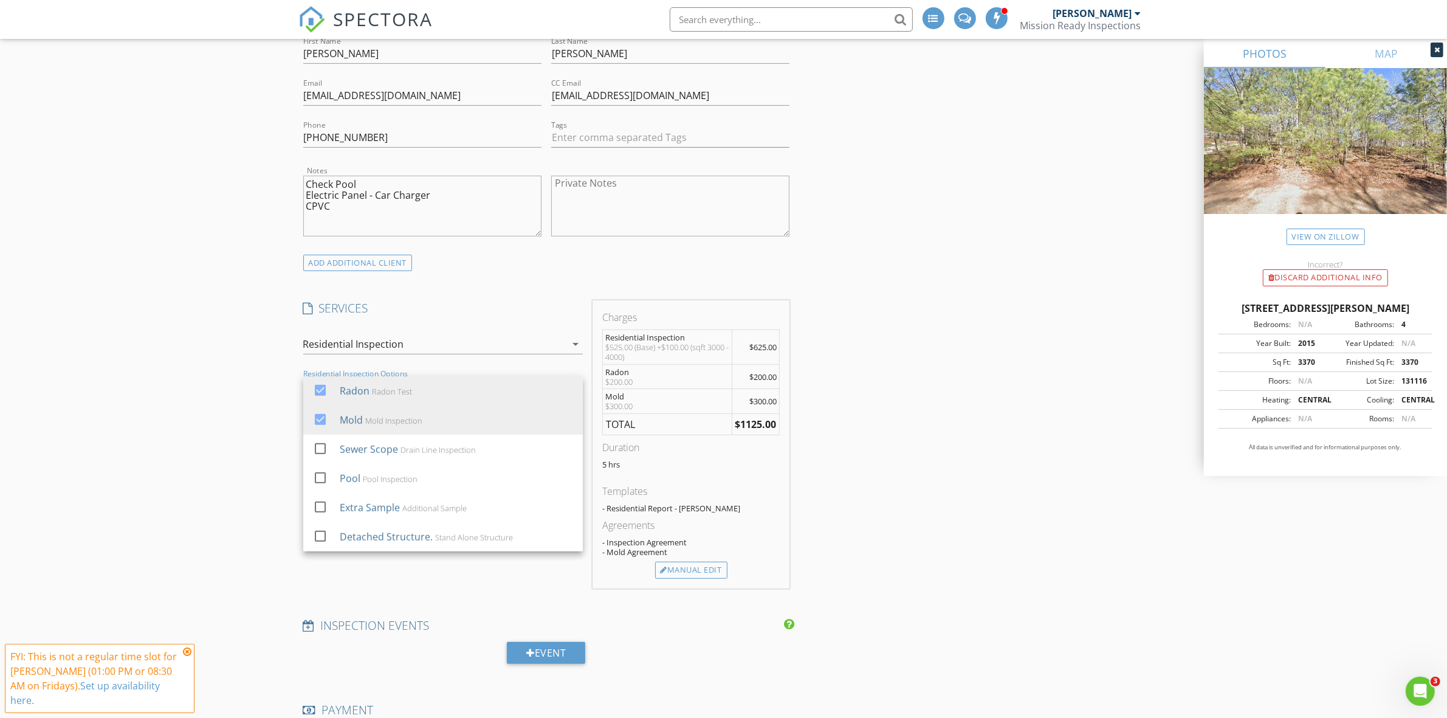
click at [238, 506] on div "New Inspection INSPECTOR(S) check_box Joseph Camacho PRIMARY Joseph Camacho arr…" at bounding box center [723, 534] width 1447 height 2295
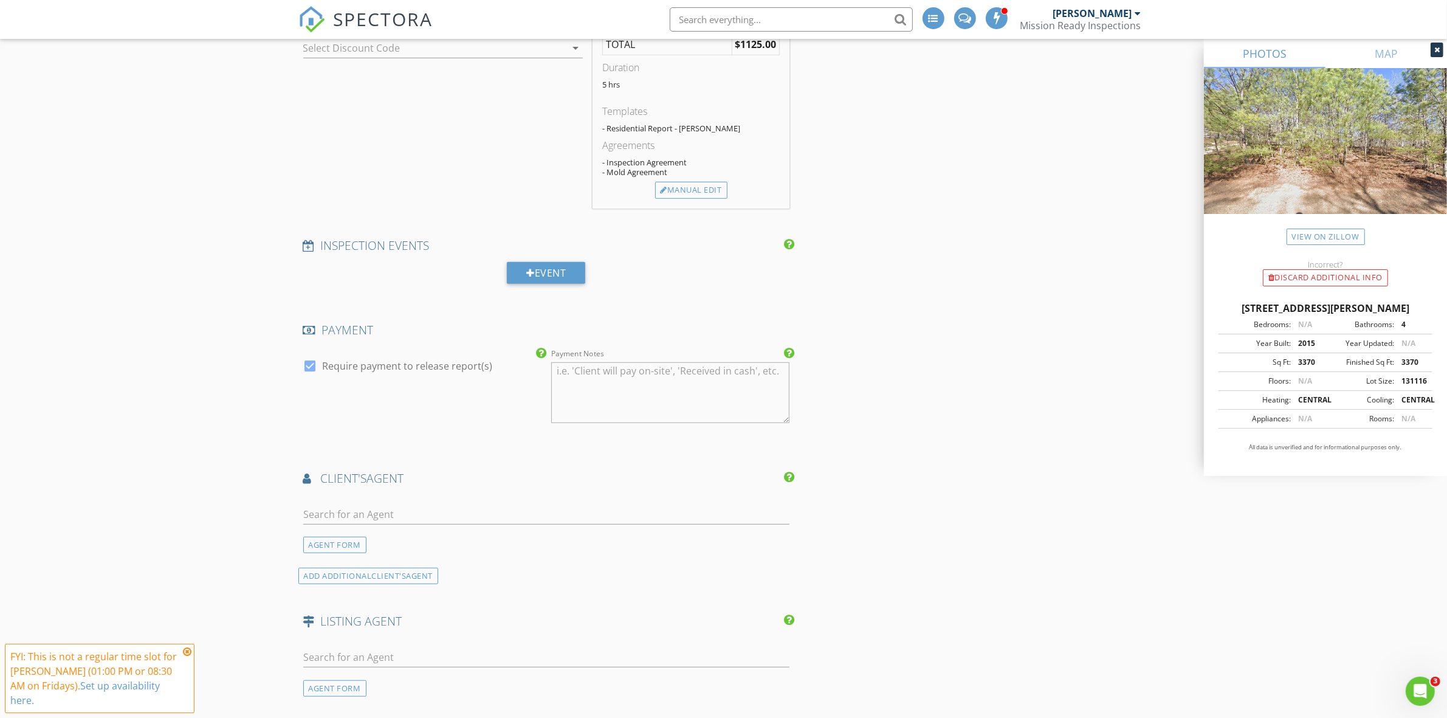
scroll to position [1139, 0]
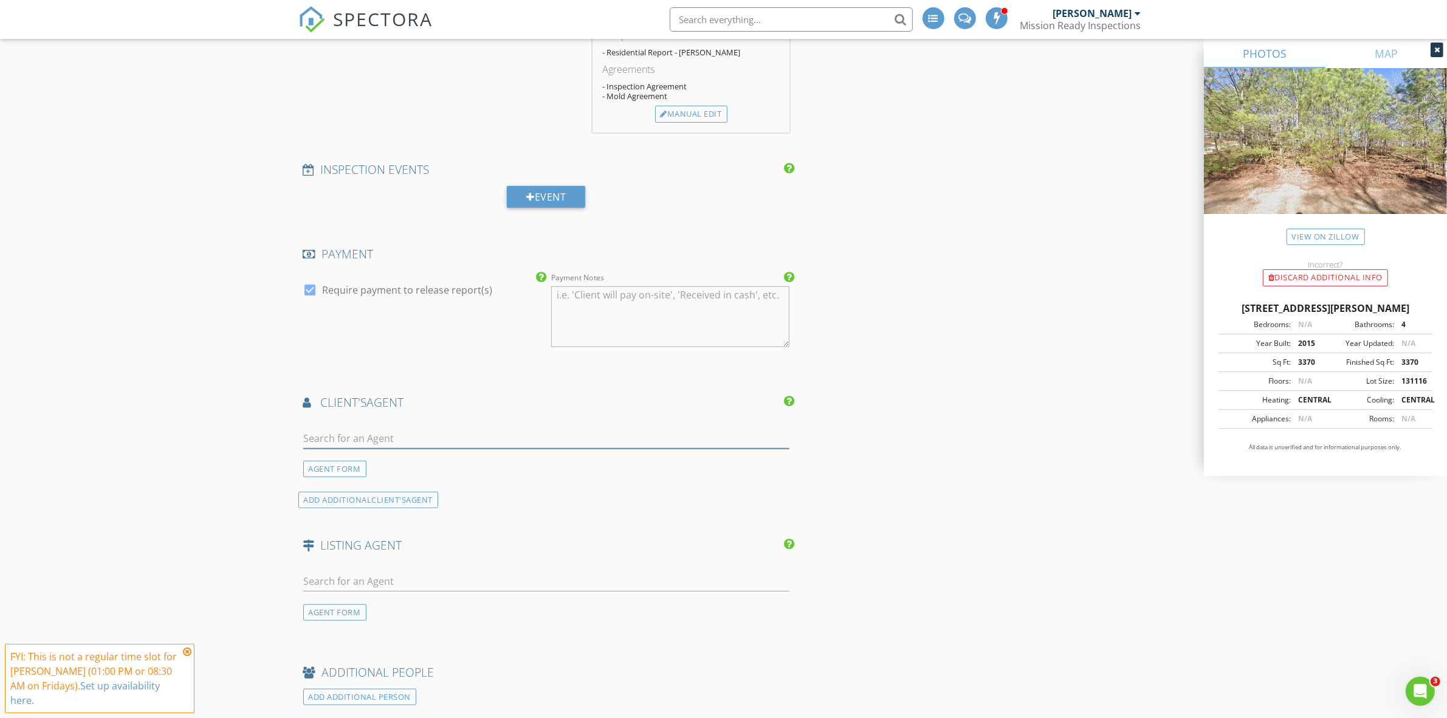
click at [362, 435] on input "text" at bounding box center [546, 438] width 487 height 20
type input "brandy"
click at [359, 470] on div "stonecroft" at bounding box center [375, 473] width 75 height 10
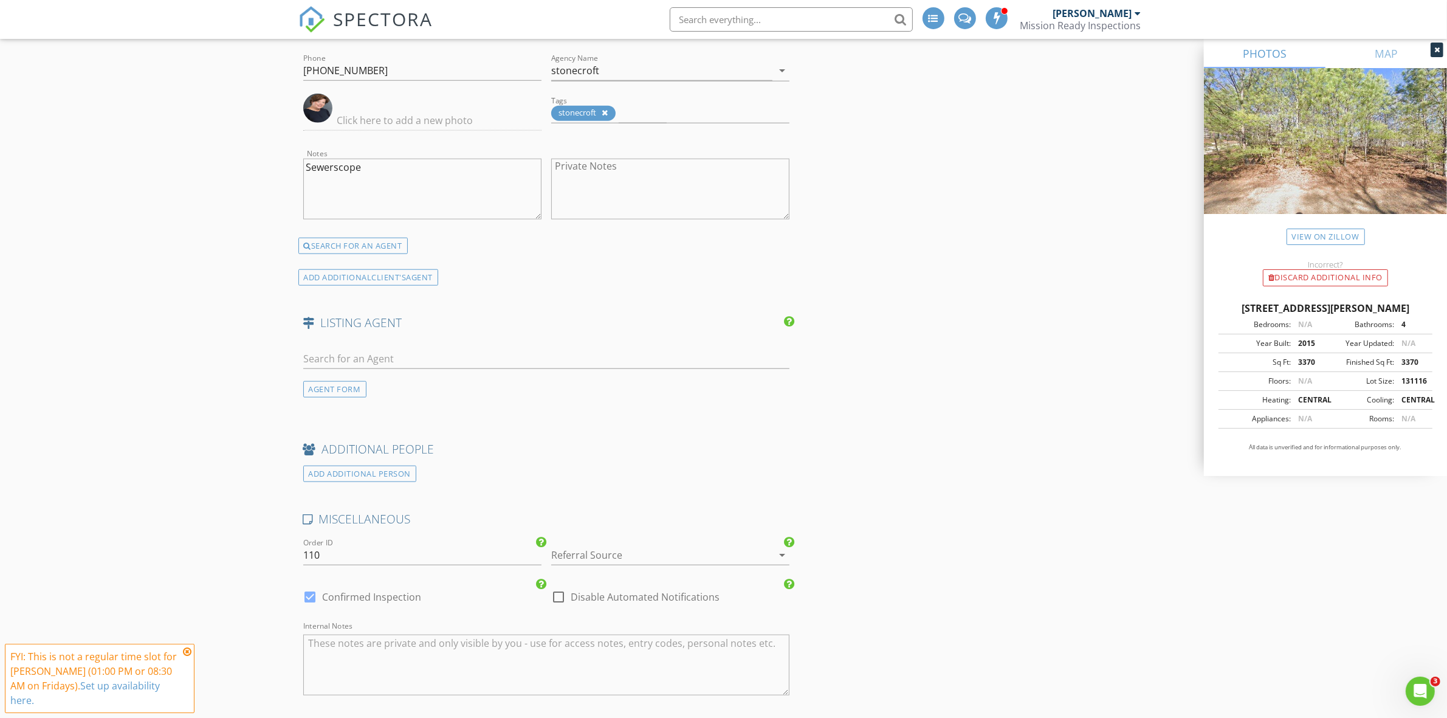
scroll to position [1595, 0]
click at [344, 389] on div "AGENT FORM" at bounding box center [334, 387] width 63 height 16
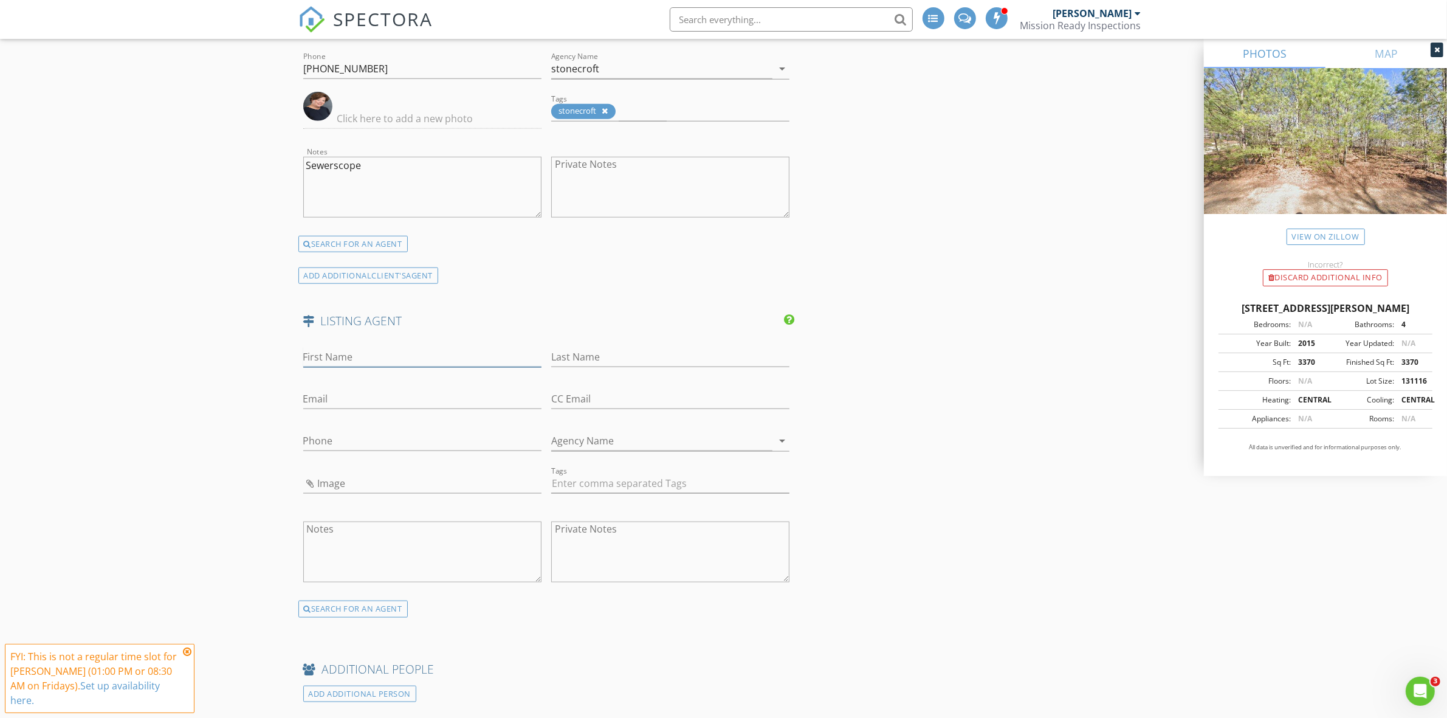
click at [335, 357] on input "First Name" at bounding box center [422, 357] width 238 height 20
click at [328, 360] on input "First Name" at bounding box center [422, 357] width 238 height 20
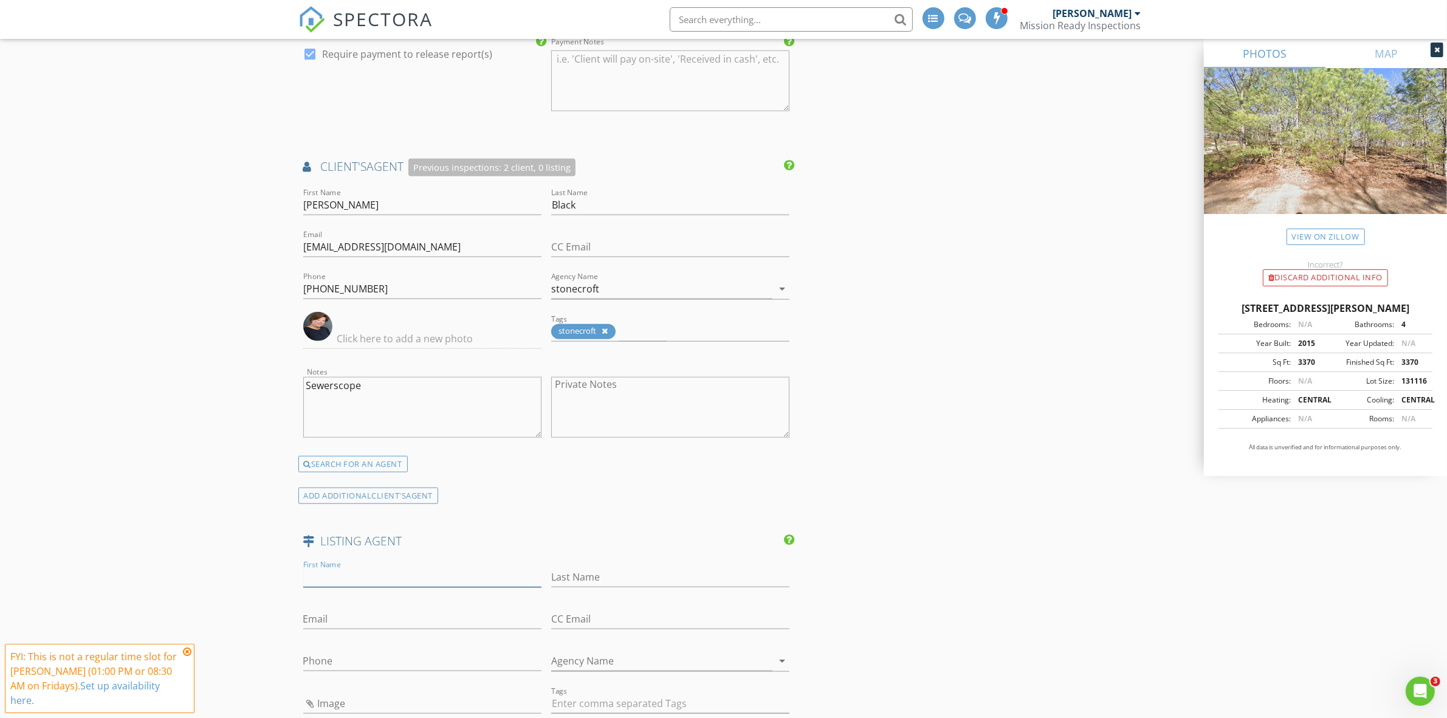
scroll to position [1367, 0]
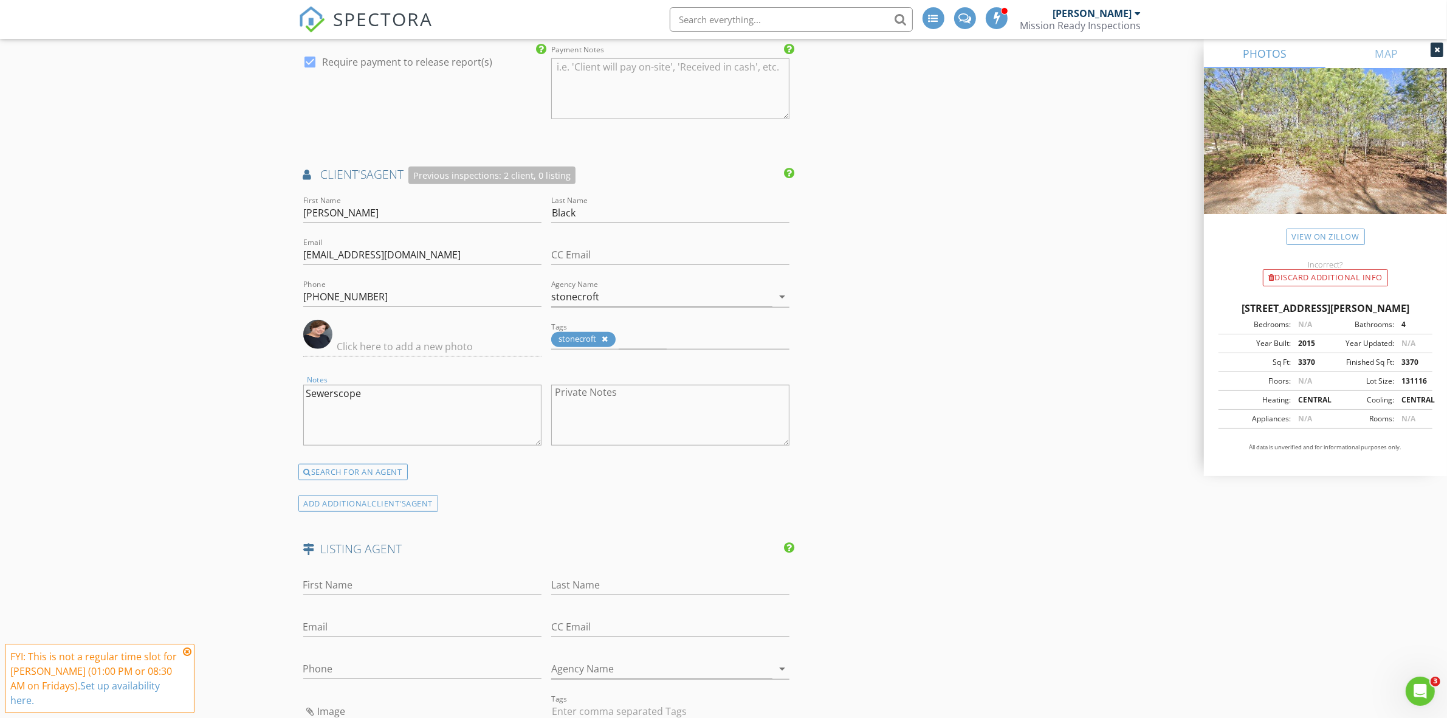
drag, startPoint x: 360, startPoint y: 396, endPoint x: 283, endPoint y: 398, distance: 77.2
click at [283, 398] on div "New Inspection INSPECTOR(S) check_box Joseph Camacho PRIMARY Joseph Camacho arr…" at bounding box center [723, 77] width 1447 height 2747
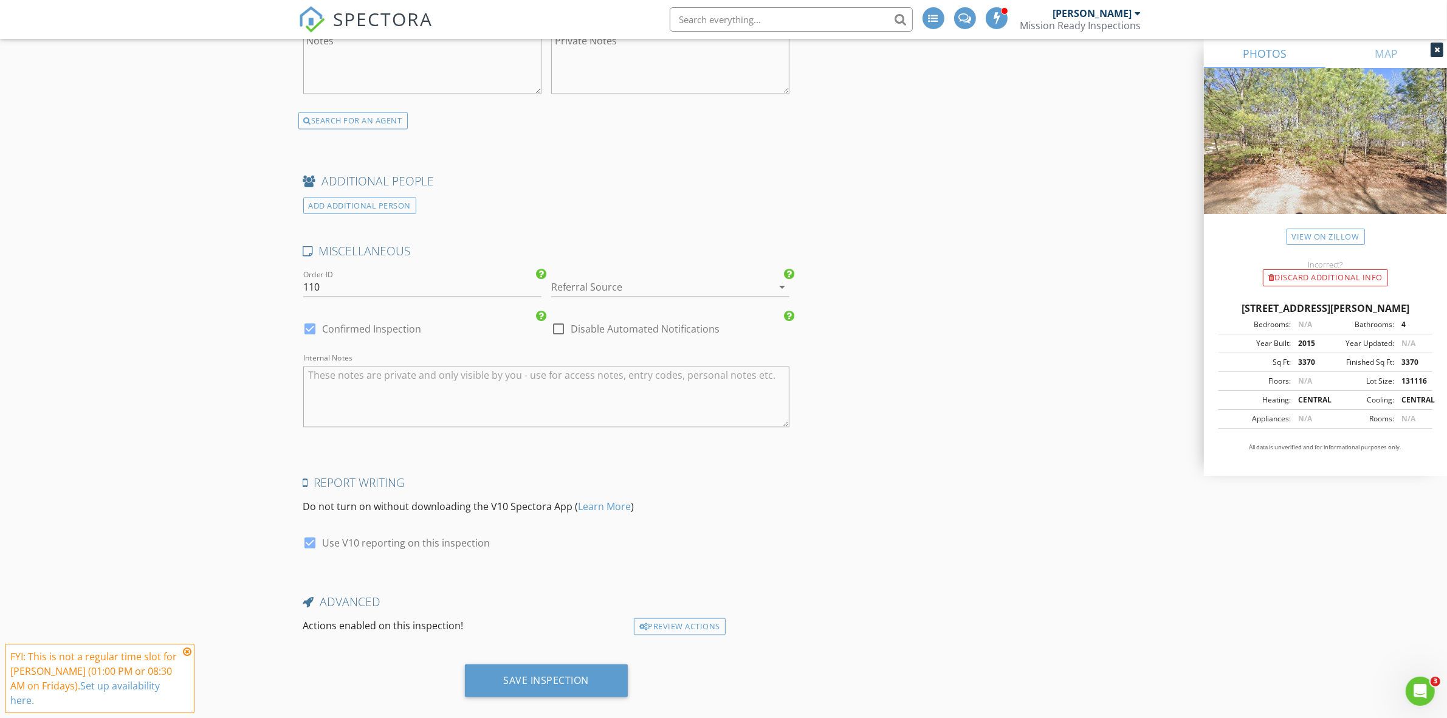
scroll to position [2103, 0]
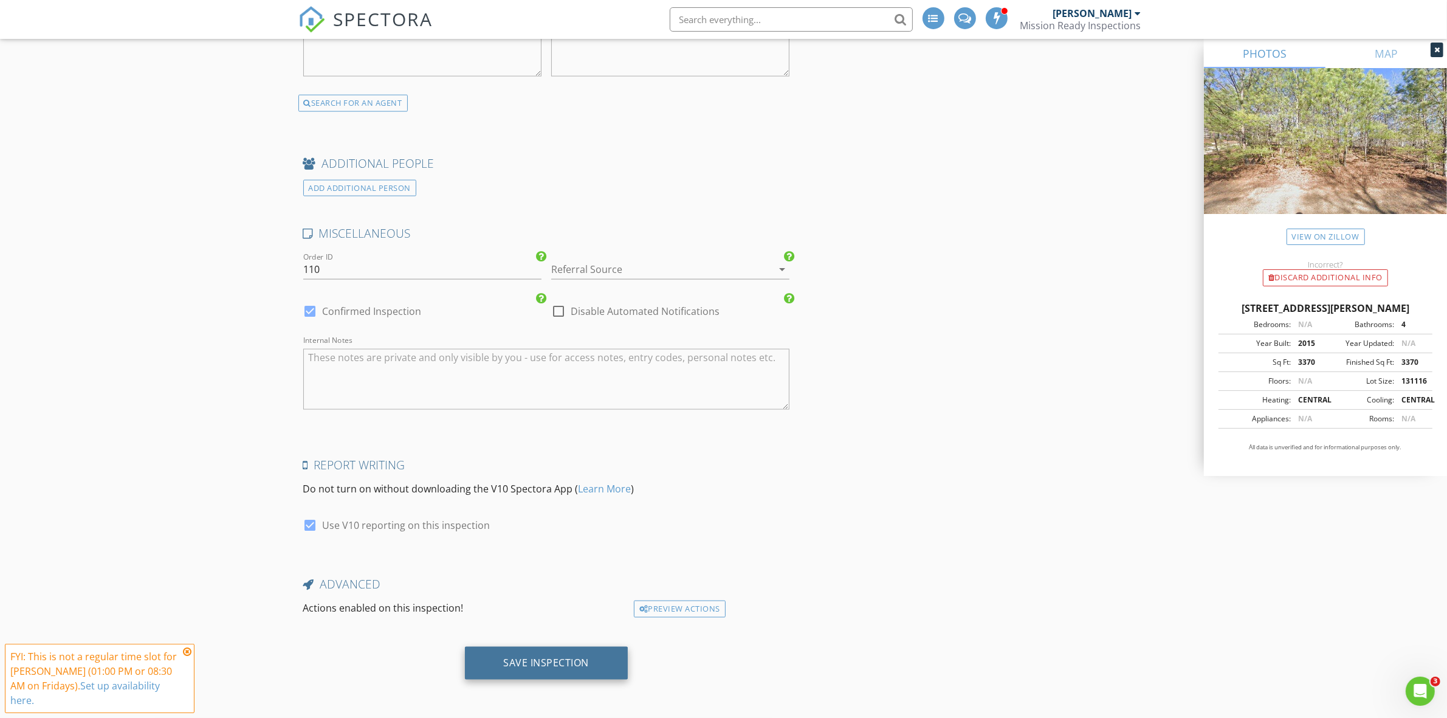
click at [532, 663] on div "Save Inspection" at bounding box center [547, 662] width 86 height 12
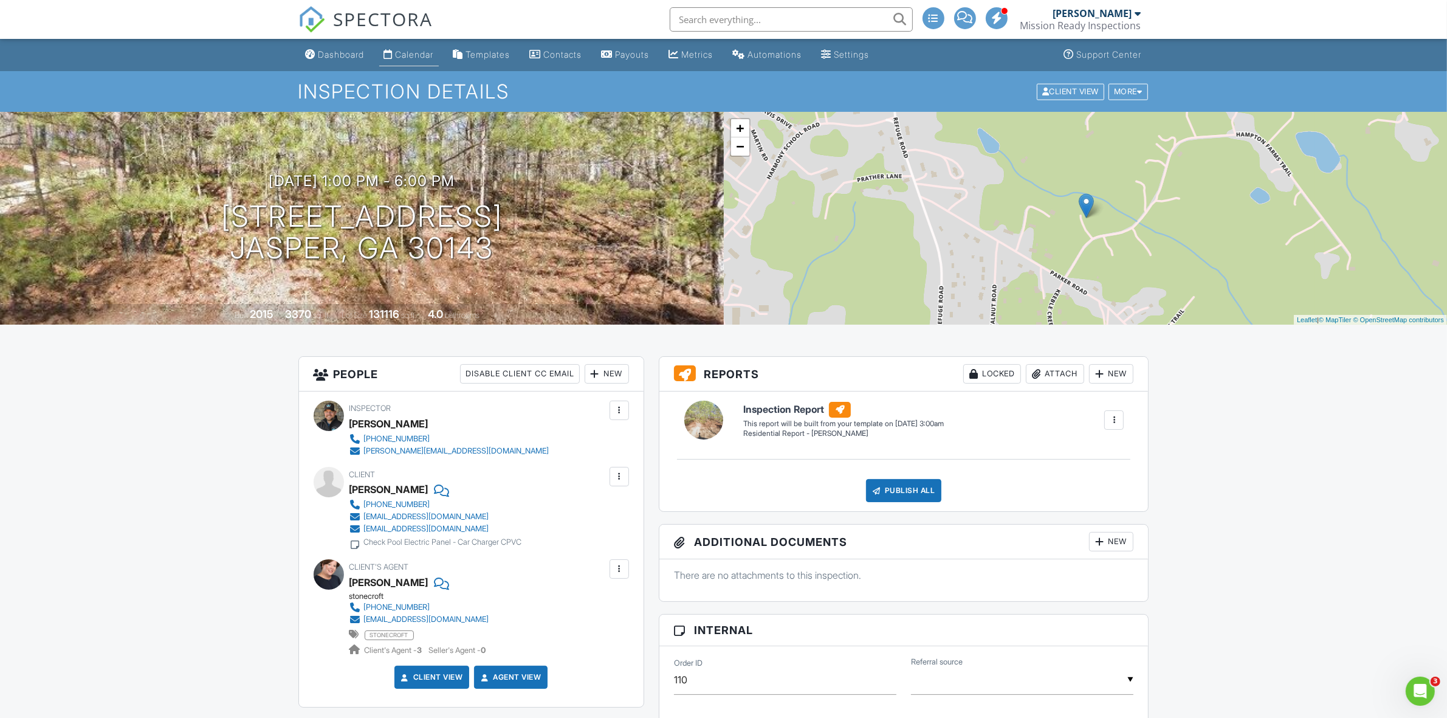
click at [430, 49] on div "Calendar" at bounding box center [415, 54] width 38 height 10
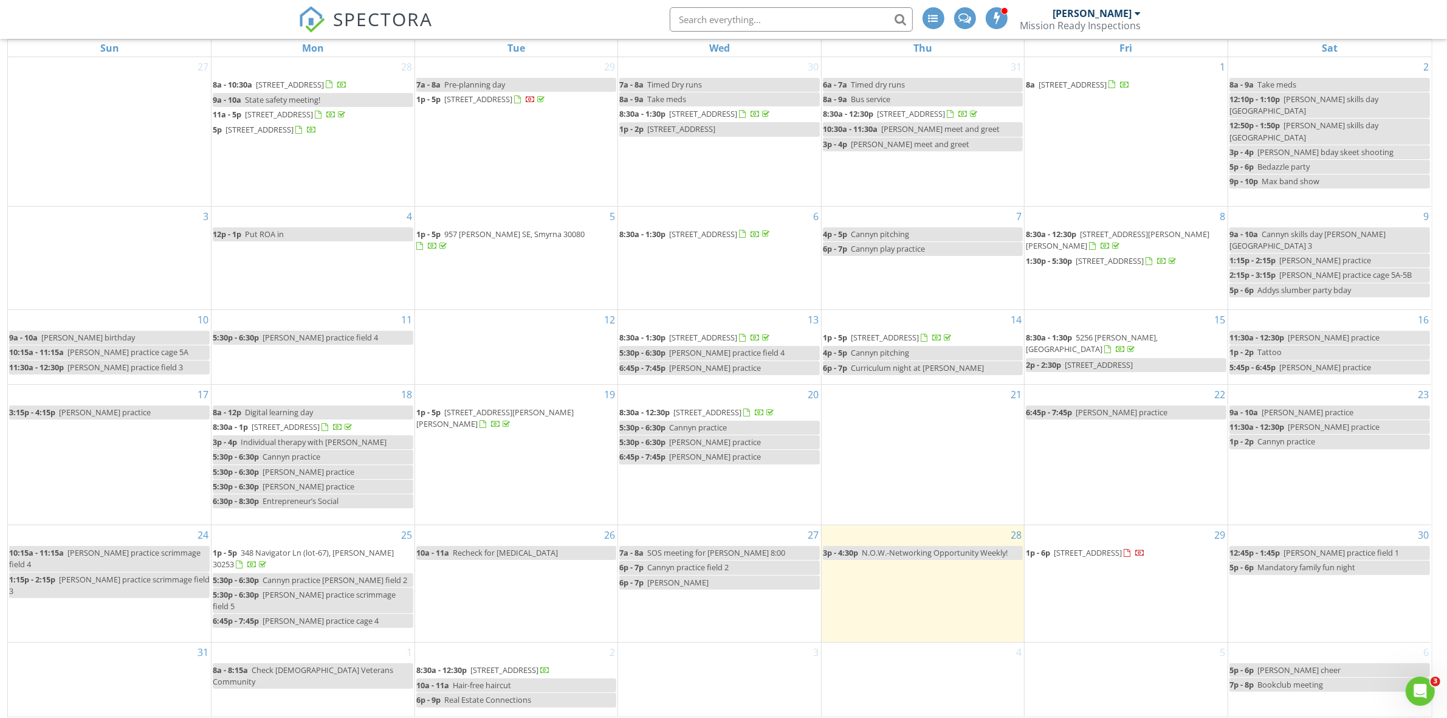
scroll to position [162, 0]
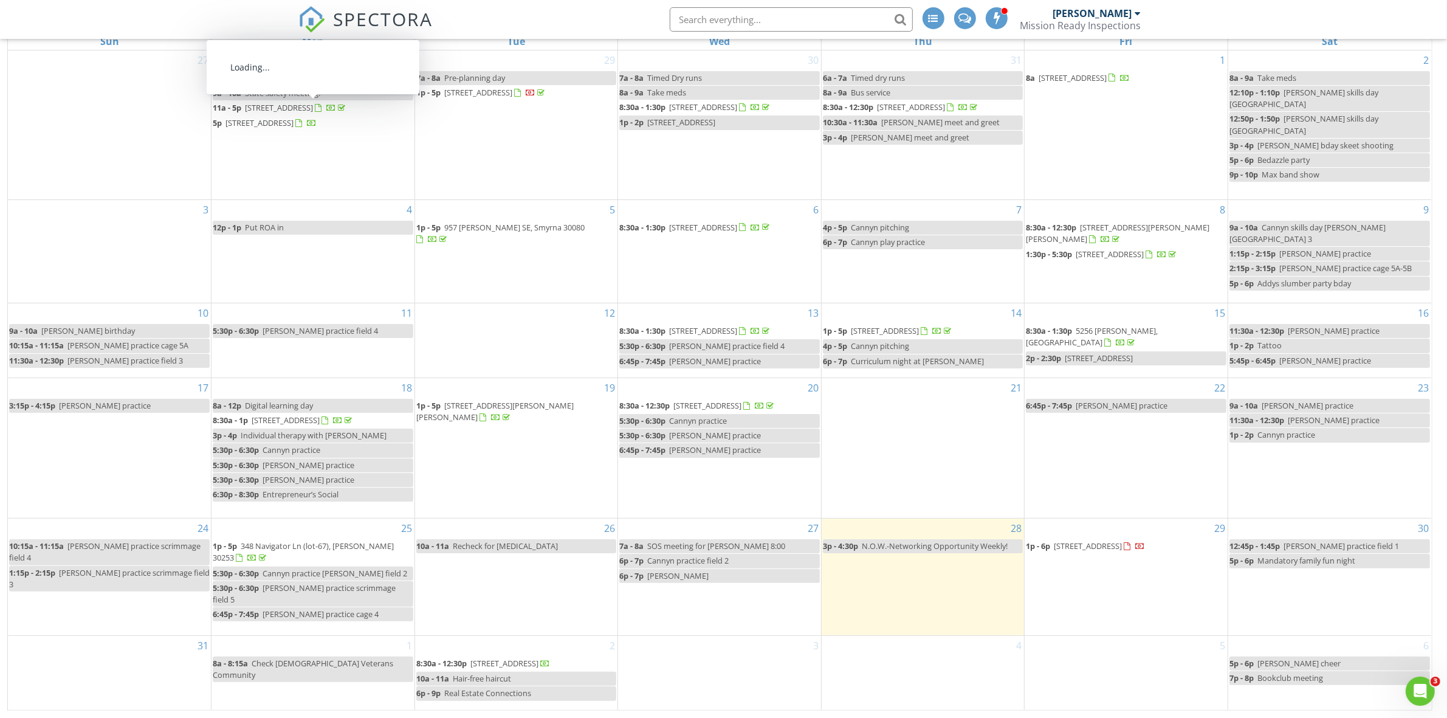
click at [283, 107] on span "4252 Tall Hickory Trail, Gainesville 30506" at bounding box center [279, 107] width 68 height 11
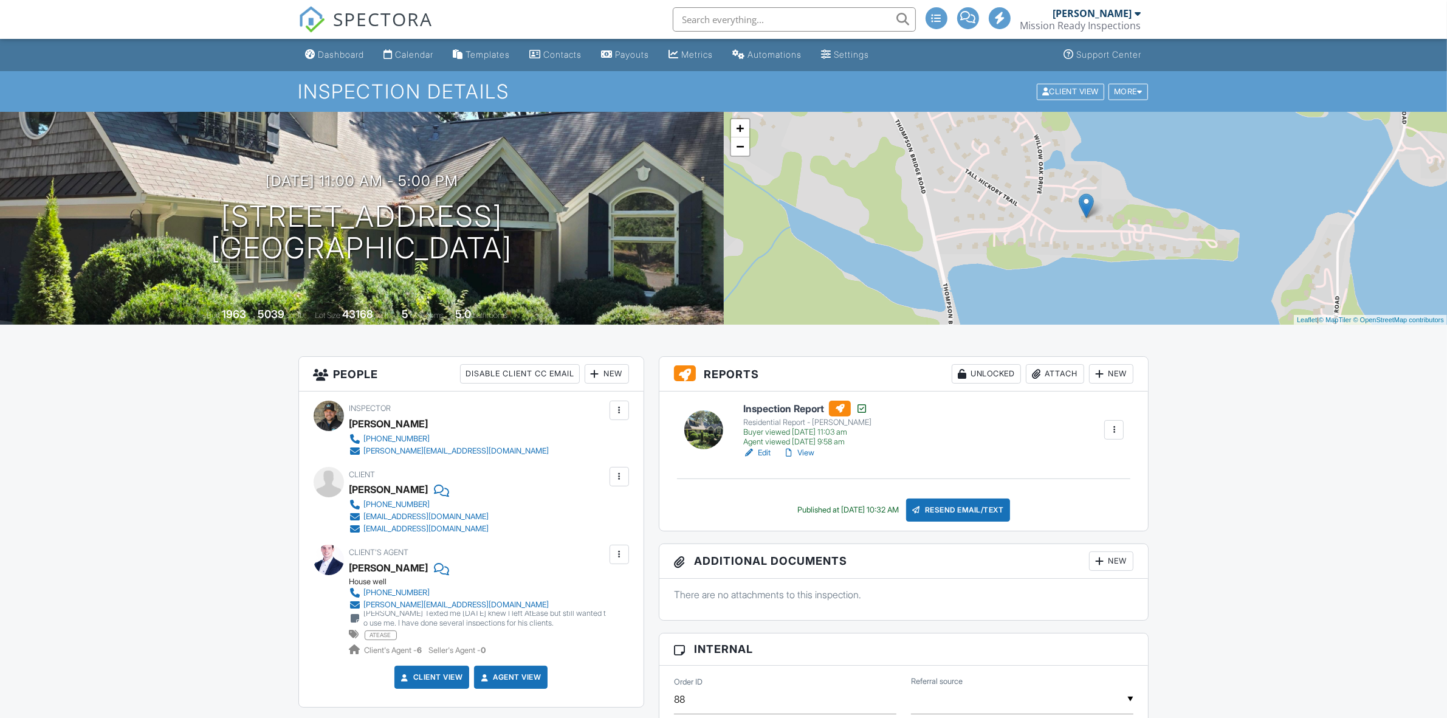
click at [806, 453] on link "View" at bounding box center [799, 453] width 32 height 12
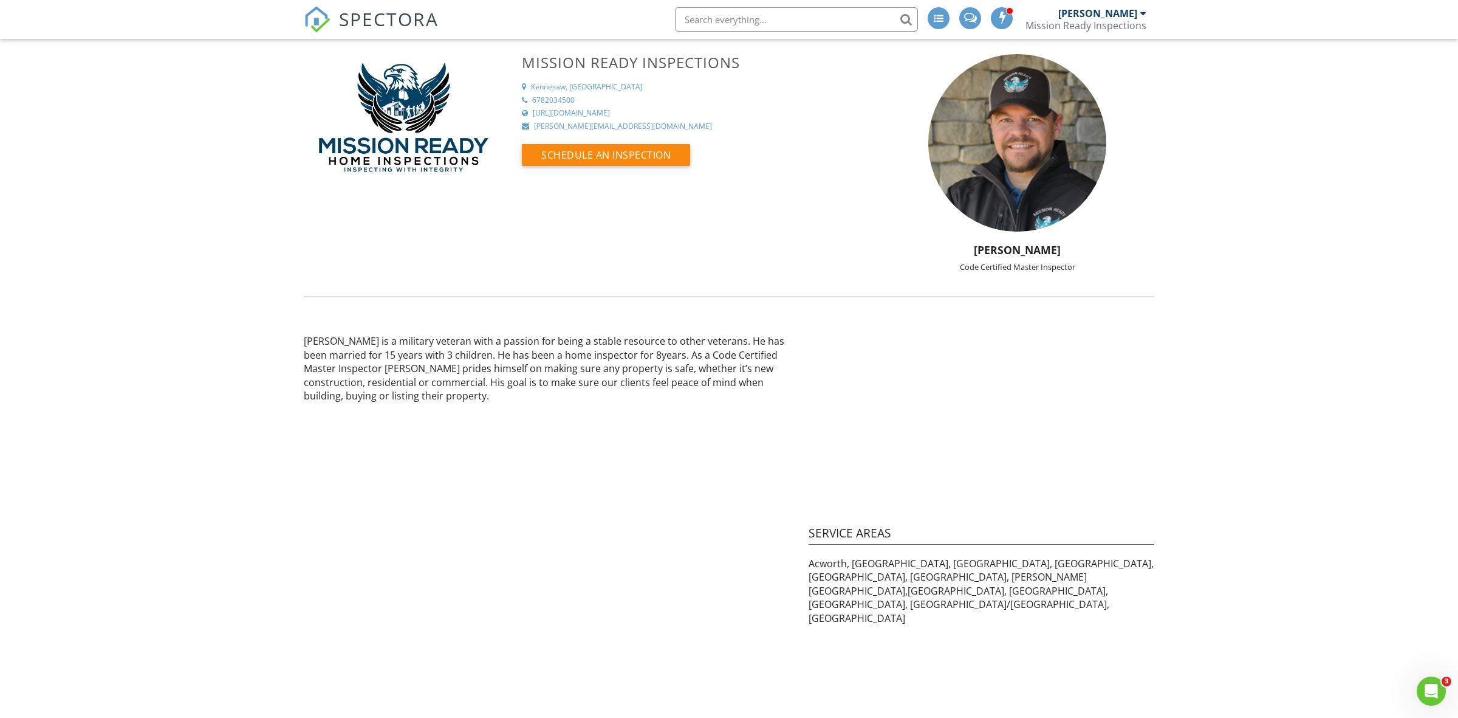
click at [371, 23] on span "SPECTORA" at bounding box center [389, 19] width 100 height 26
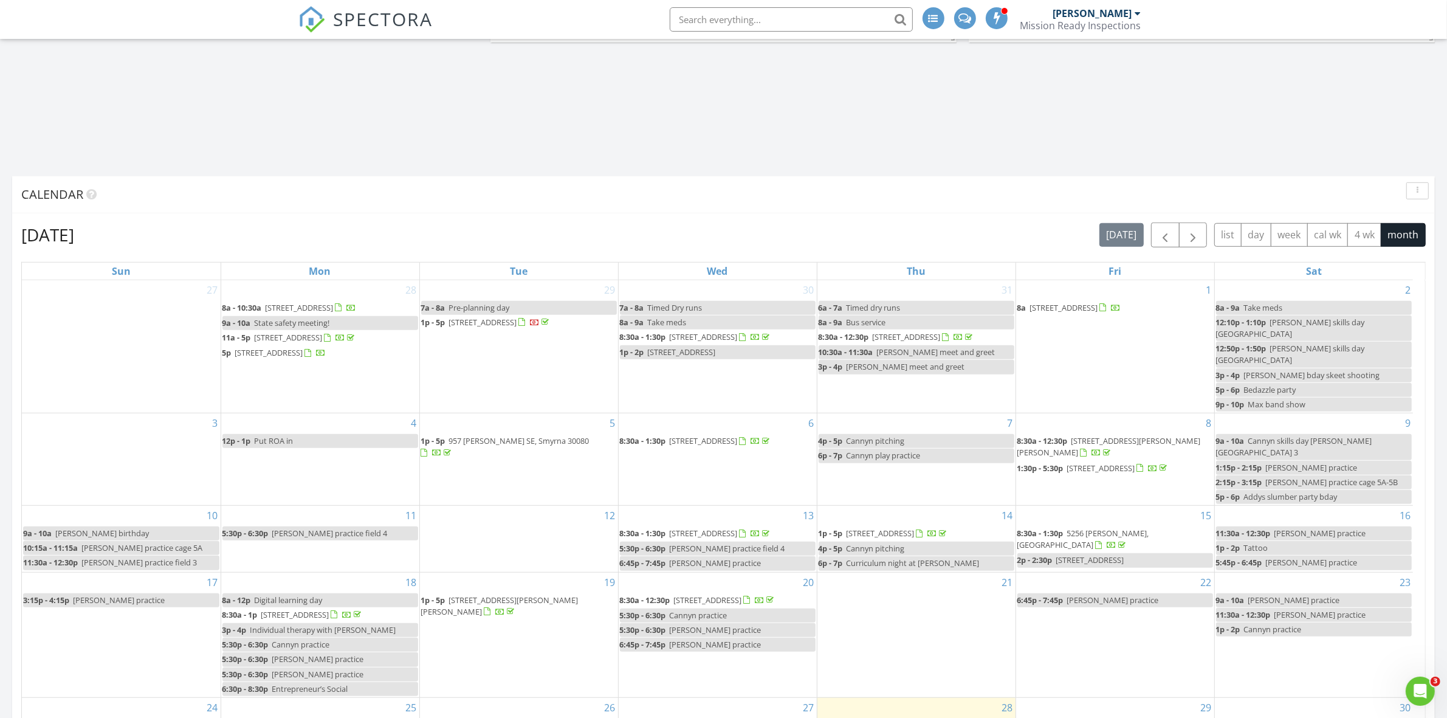
scroll to position [1139, 0]
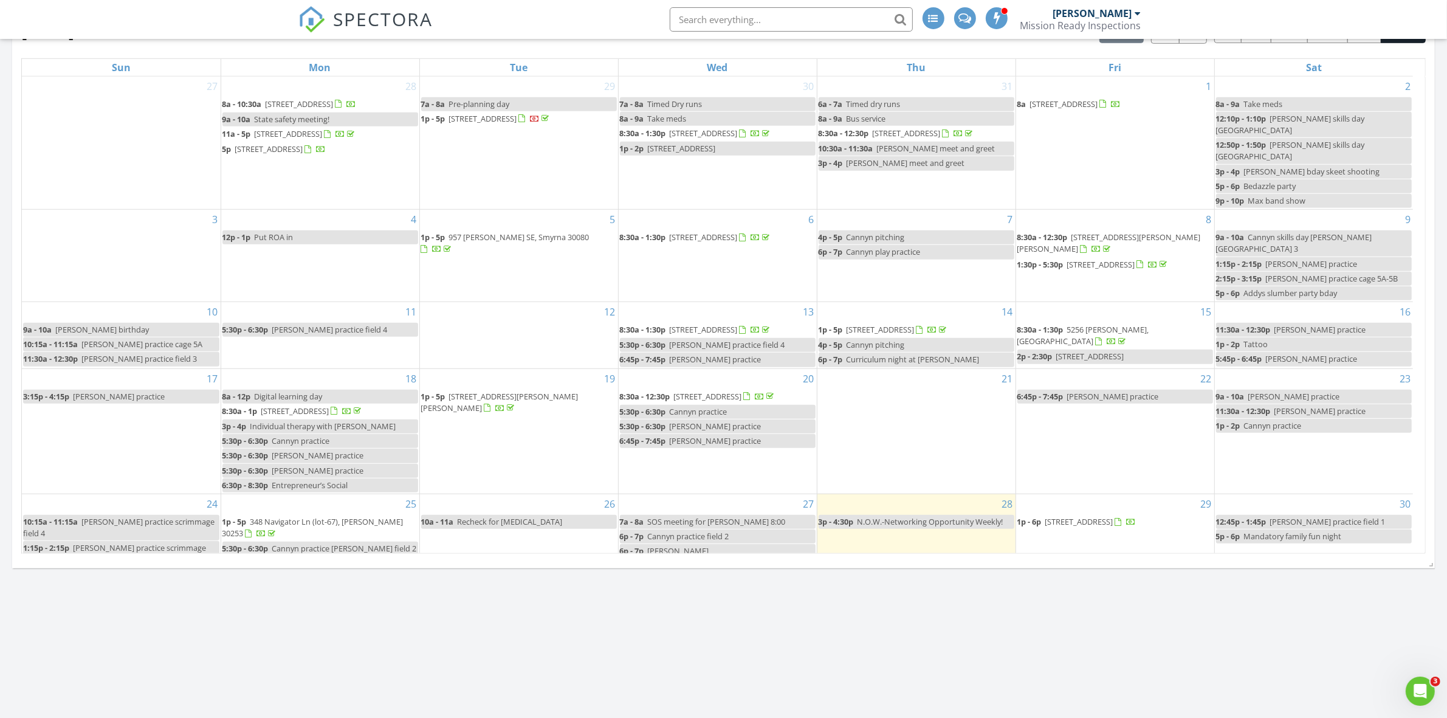
click at [1113, 516] on span "85 Hampton Farms Trl, Jasper 30143" at bounding box center [1079, 521] width 68 height 11
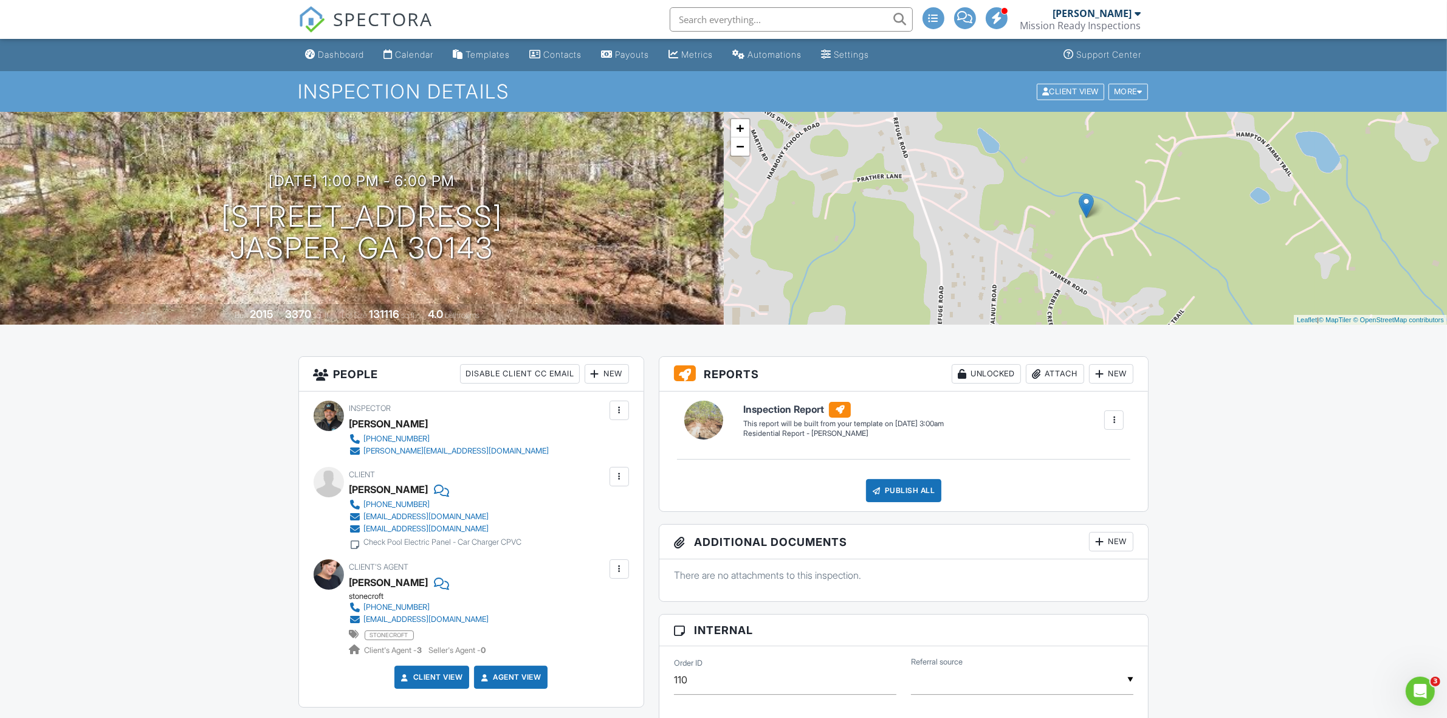
click at [1131, 17] on div "[PERSON_NAME]" at bounding box center [1092, 13] width 79 height 12
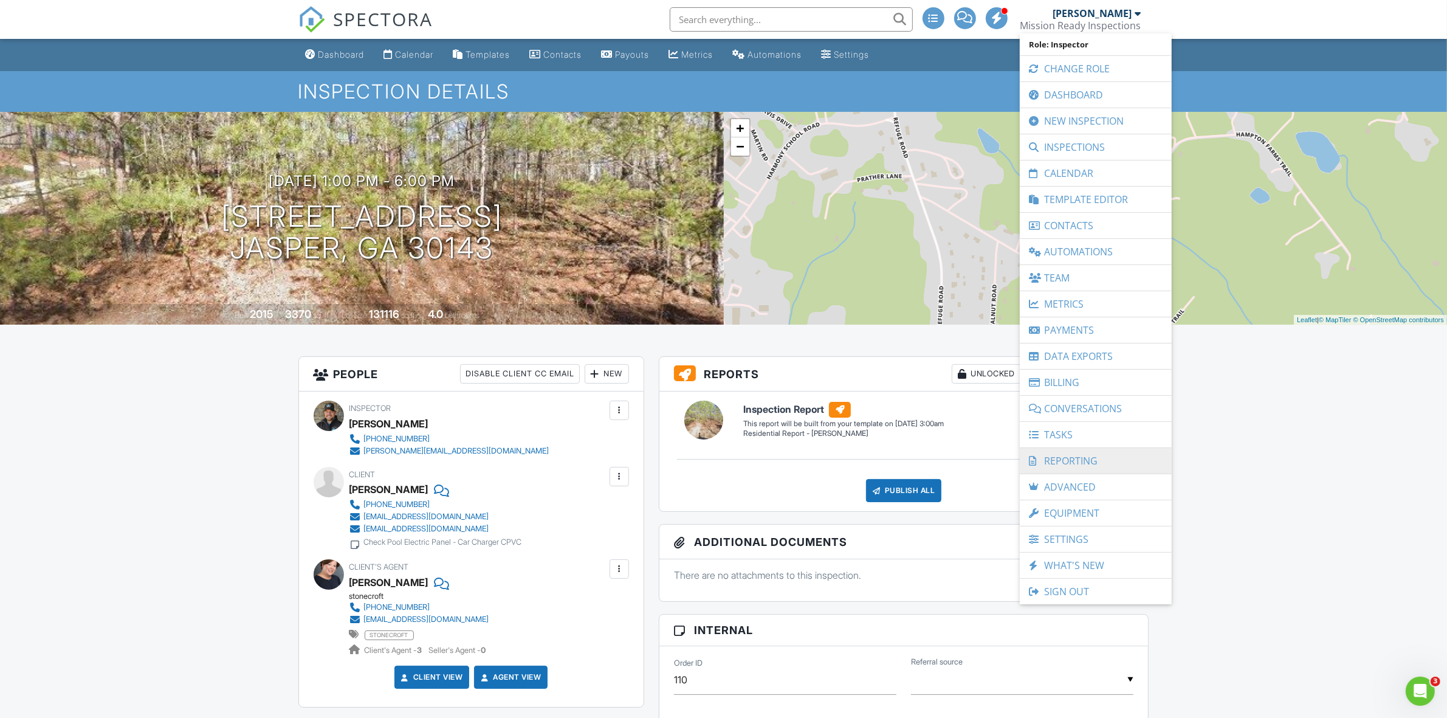
click at [1092, 461] on link "Reporting" at bounding box center [1096, 461] width 140 height 26
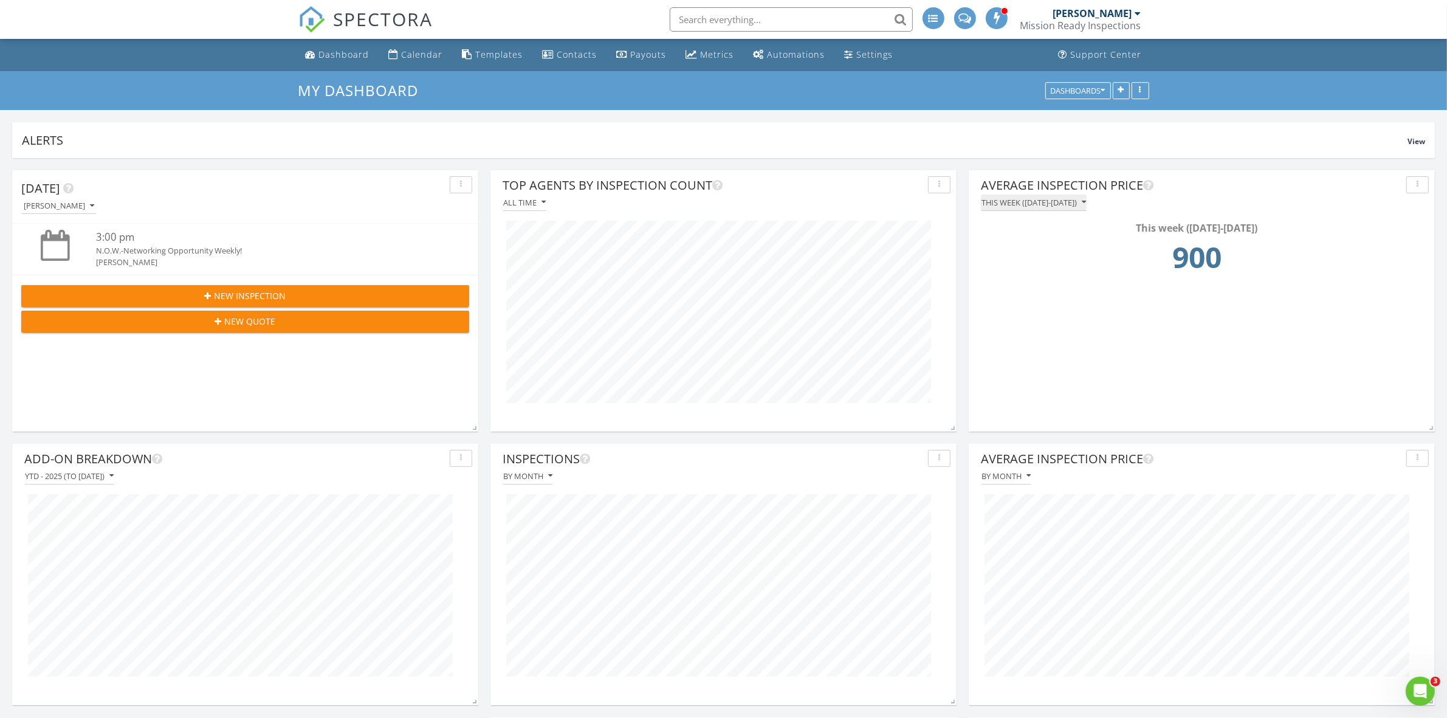
click at [1086, 204] on icon "button" at bounding box center [1084, 202] width 4 height 9
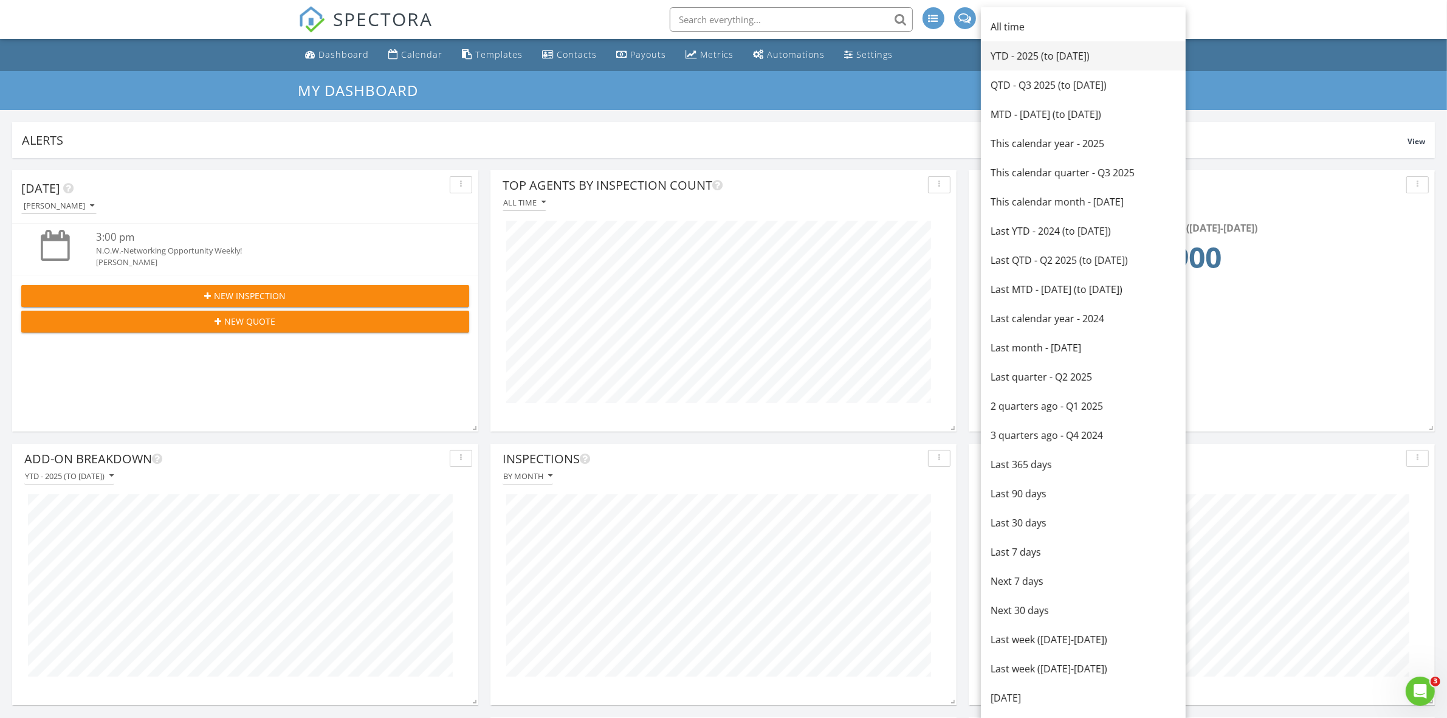
click at [1065, 55] on div "YTD - 2025 (to Aug 28th)" at bounding box center [1083, 56] width 185 height 15
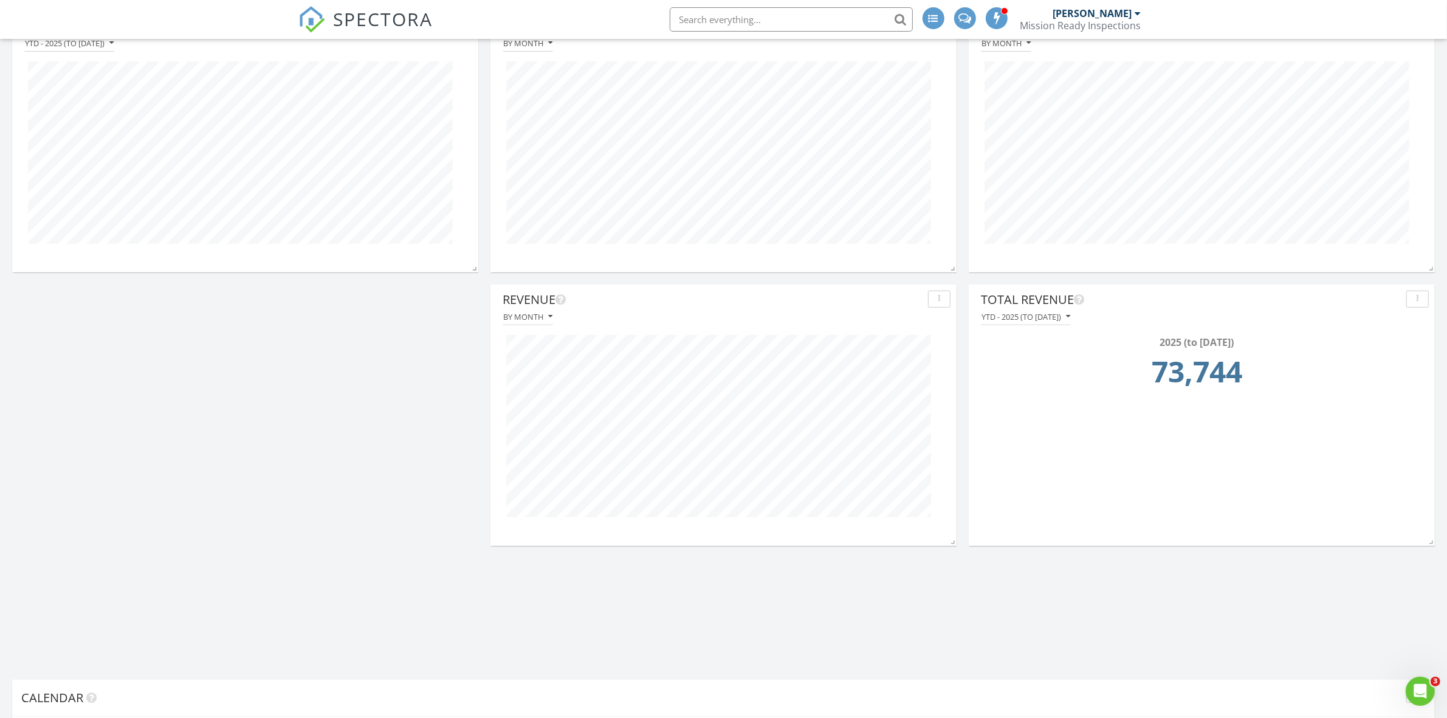
scroll to position [456, 0]
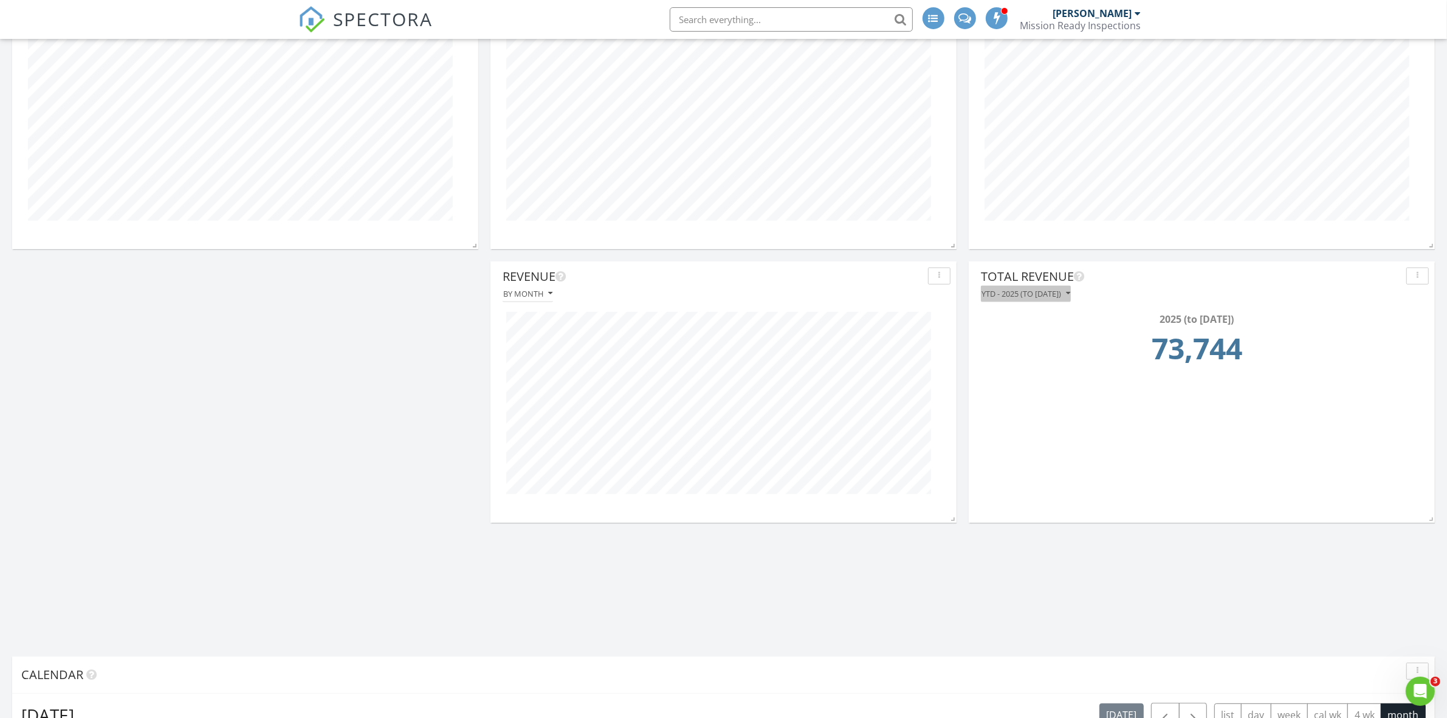
click at [1070, 293] on icon "button" at bounding box center [1068, 293] width 4 height 9
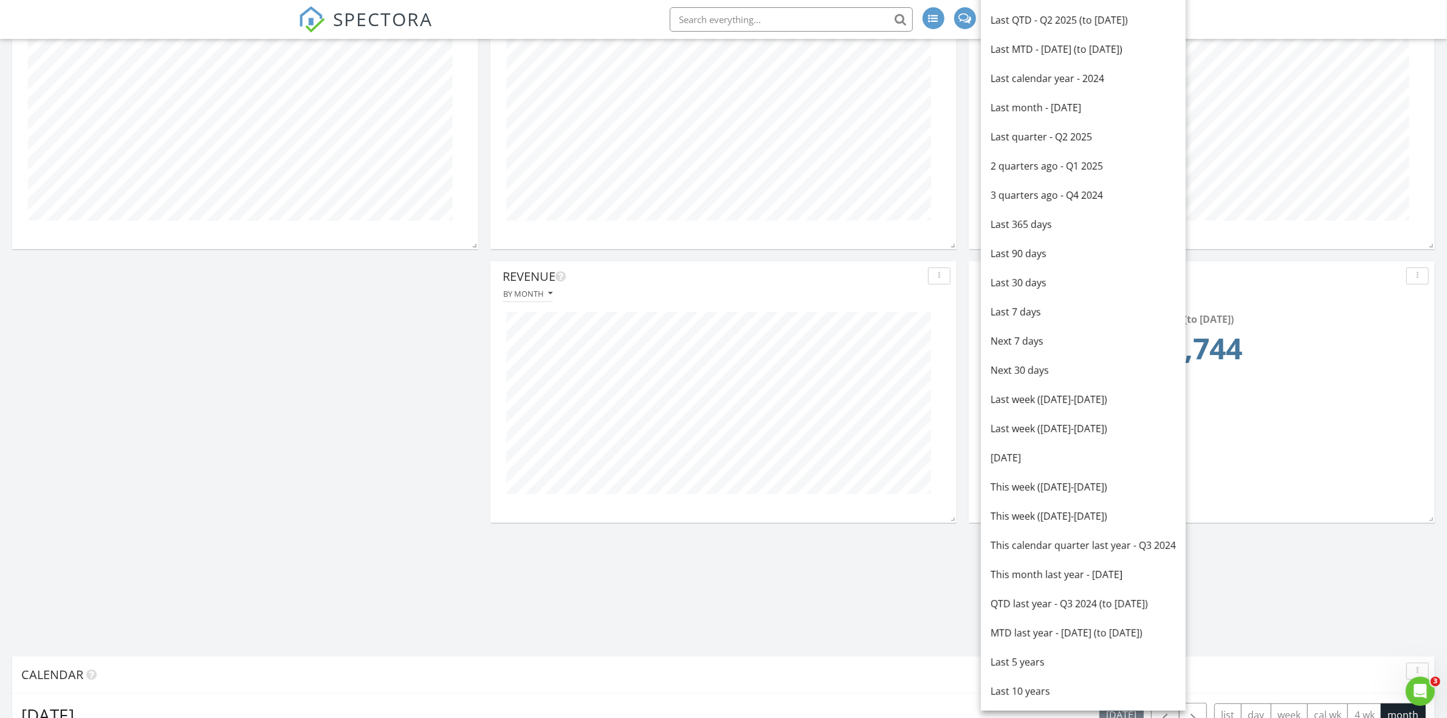
click at [1374, 323] on div "2025 (to Aug 28th)" at bounding box center [1196, 319] width 425 height 15
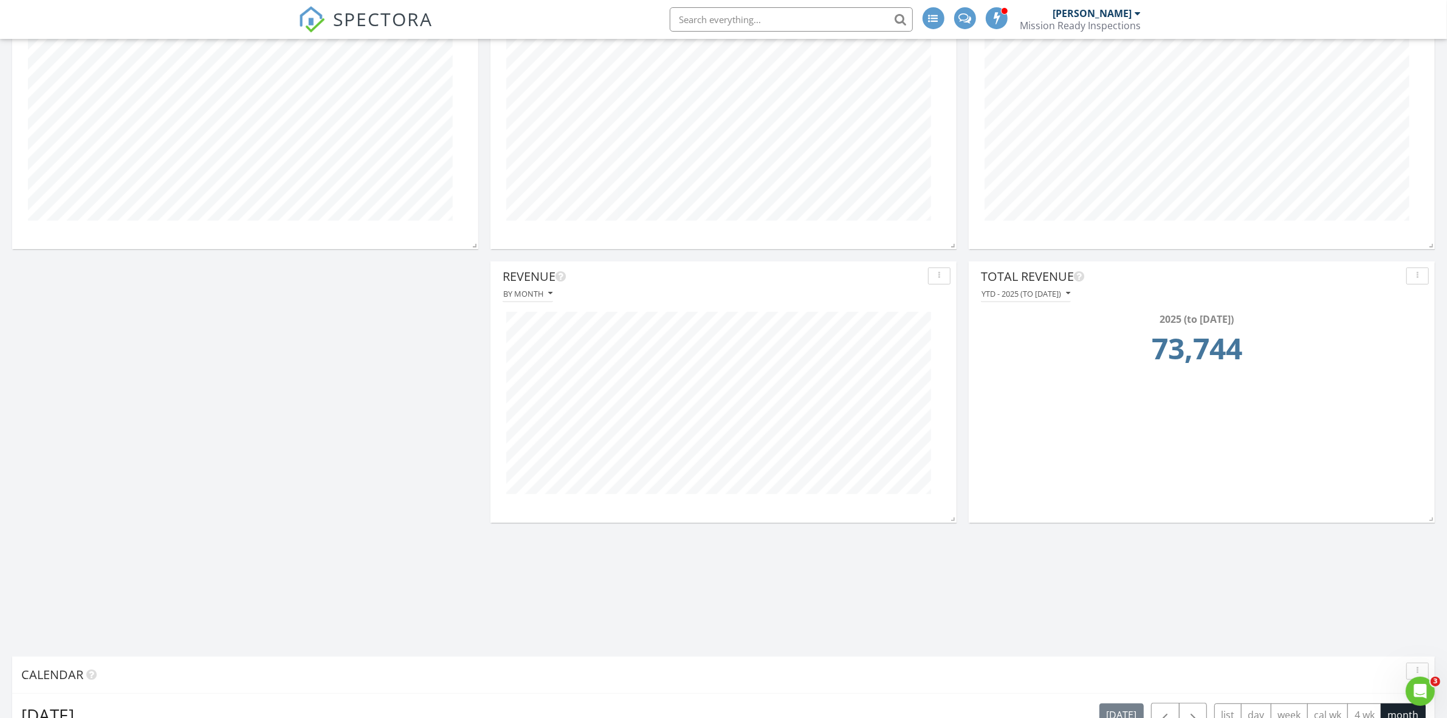
drag, startPoint x: 1245, startPoint y: 348, endPoint x: 1076, endPoint y: 352, distance: 169.0
click at [1076, 352] on td "73,744" at bounding box center [1196, 351] width 425 height 51
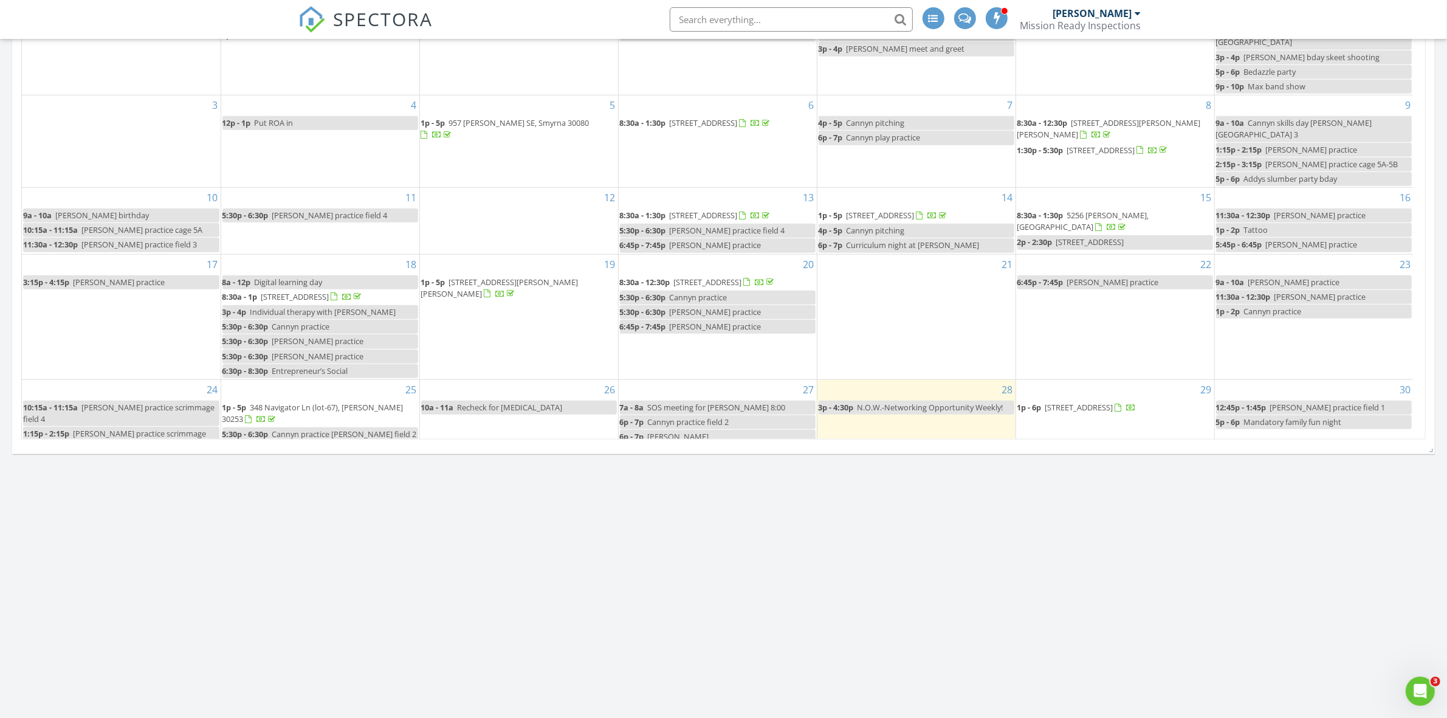
scroll to position [1215, 0]
